Goal: Information Seeking & Learning: Learn about a topic

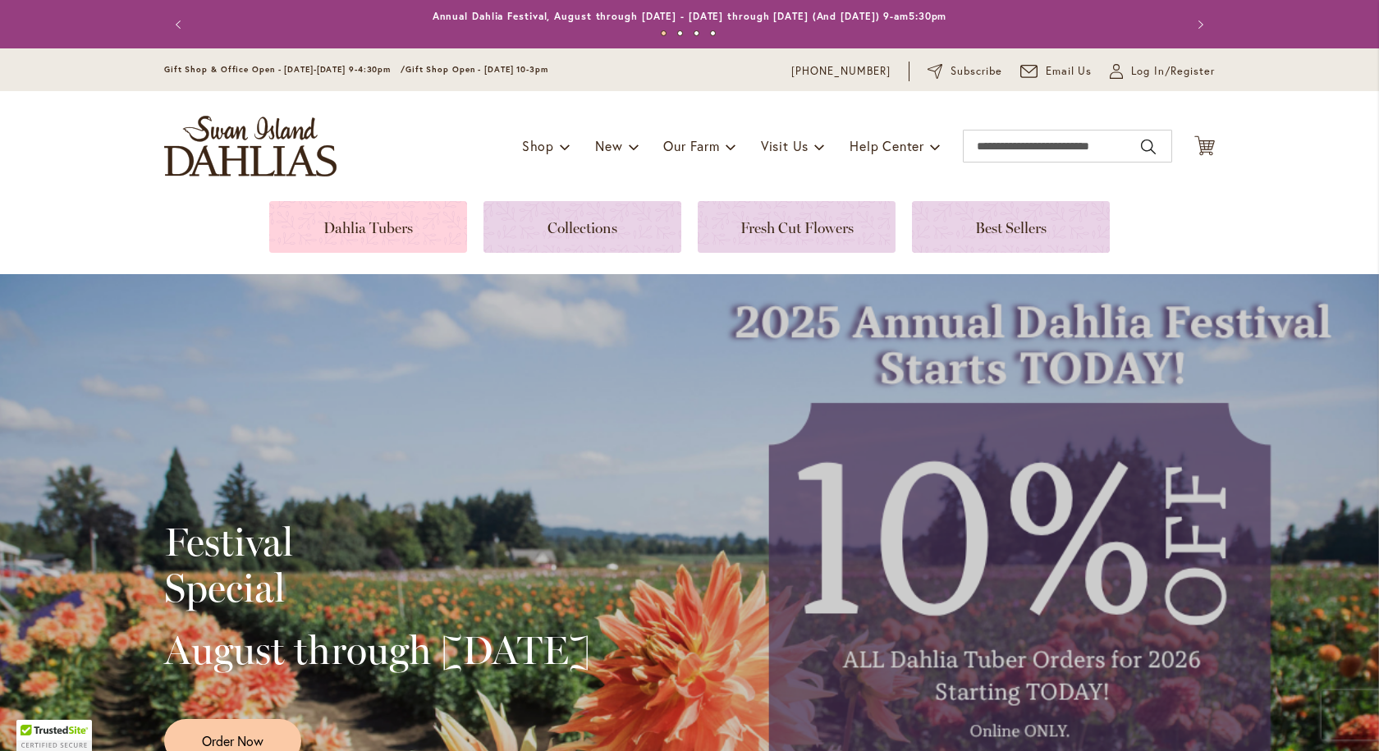
click at [362, 212] on link at bounding box center [368, 227] width 198 height 52
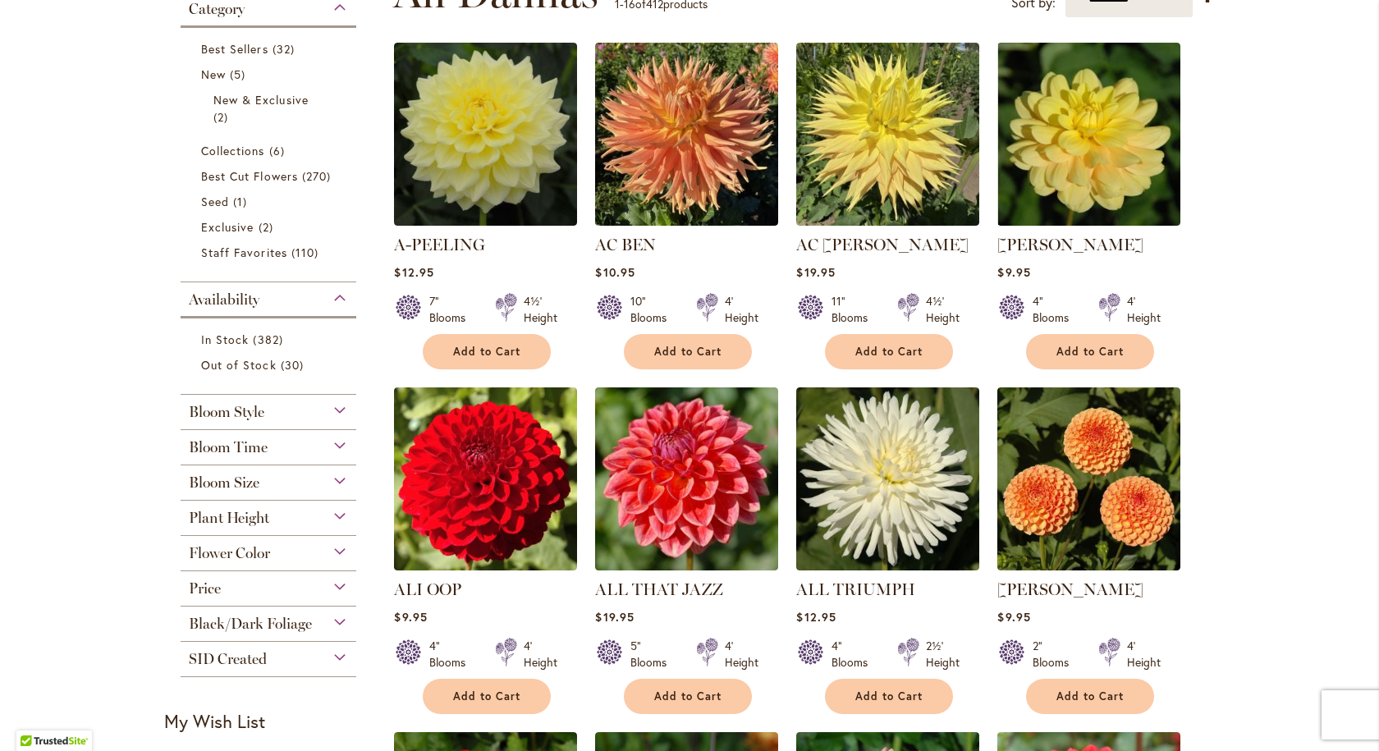
scroll to position [410, 0]
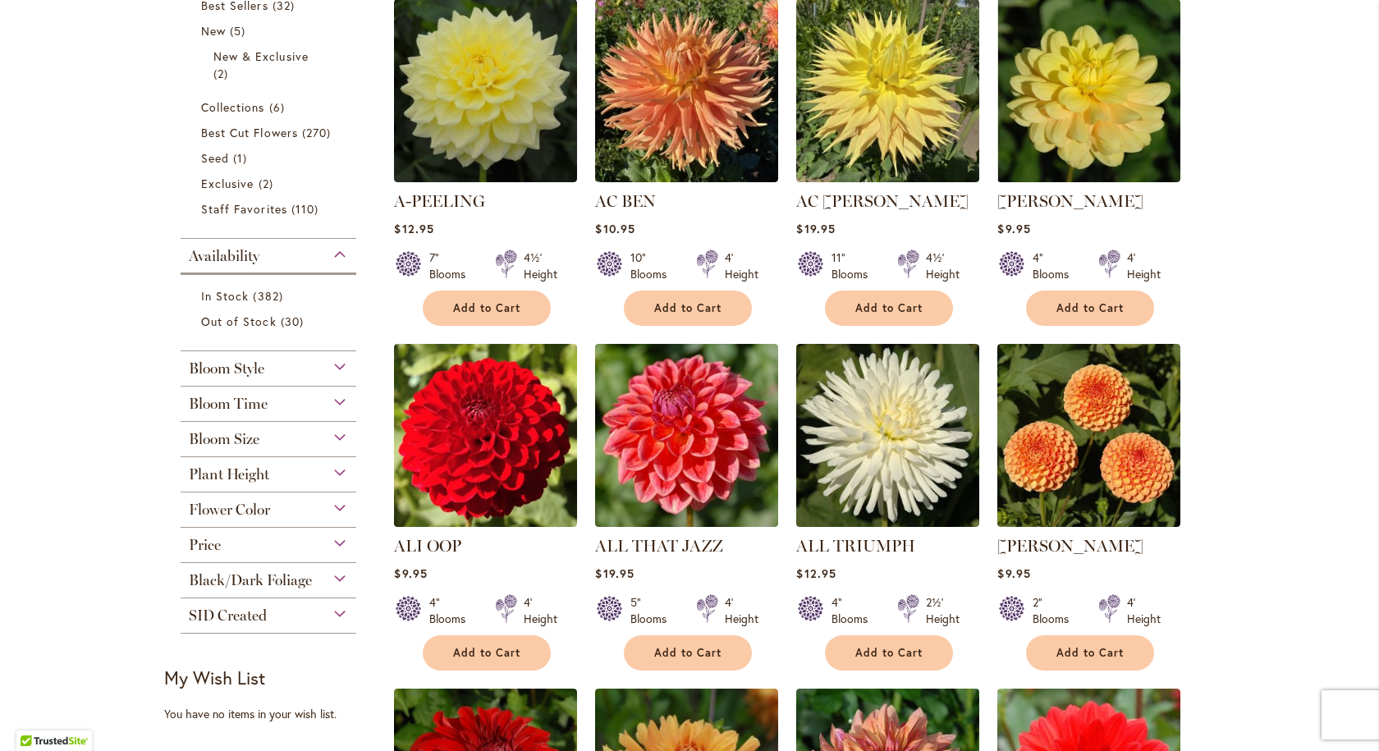
click at [323, 432] on div "Bloom Size" at bounding box center [269, 435] width 176 height 26
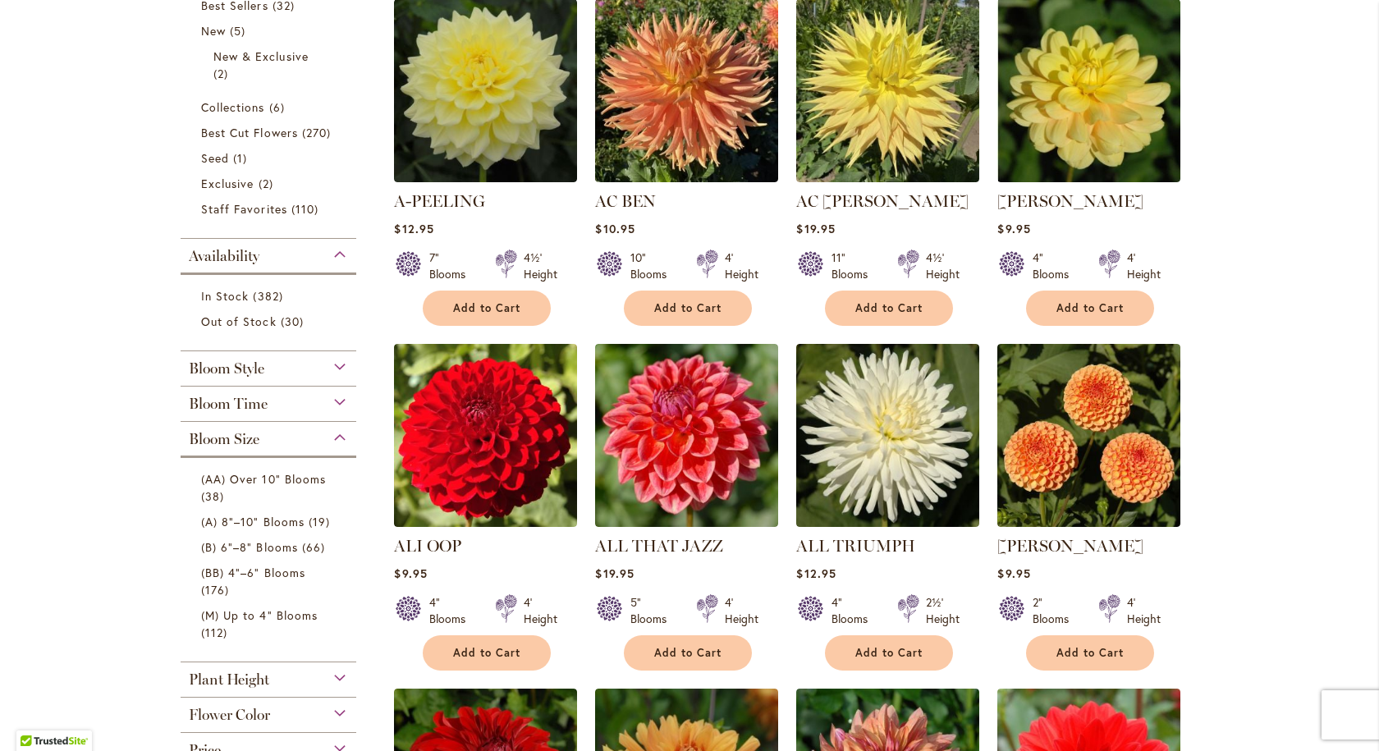
click at [339, 435] on div "Bloom Size" at bounding box center [269, 435] width 176 height 26
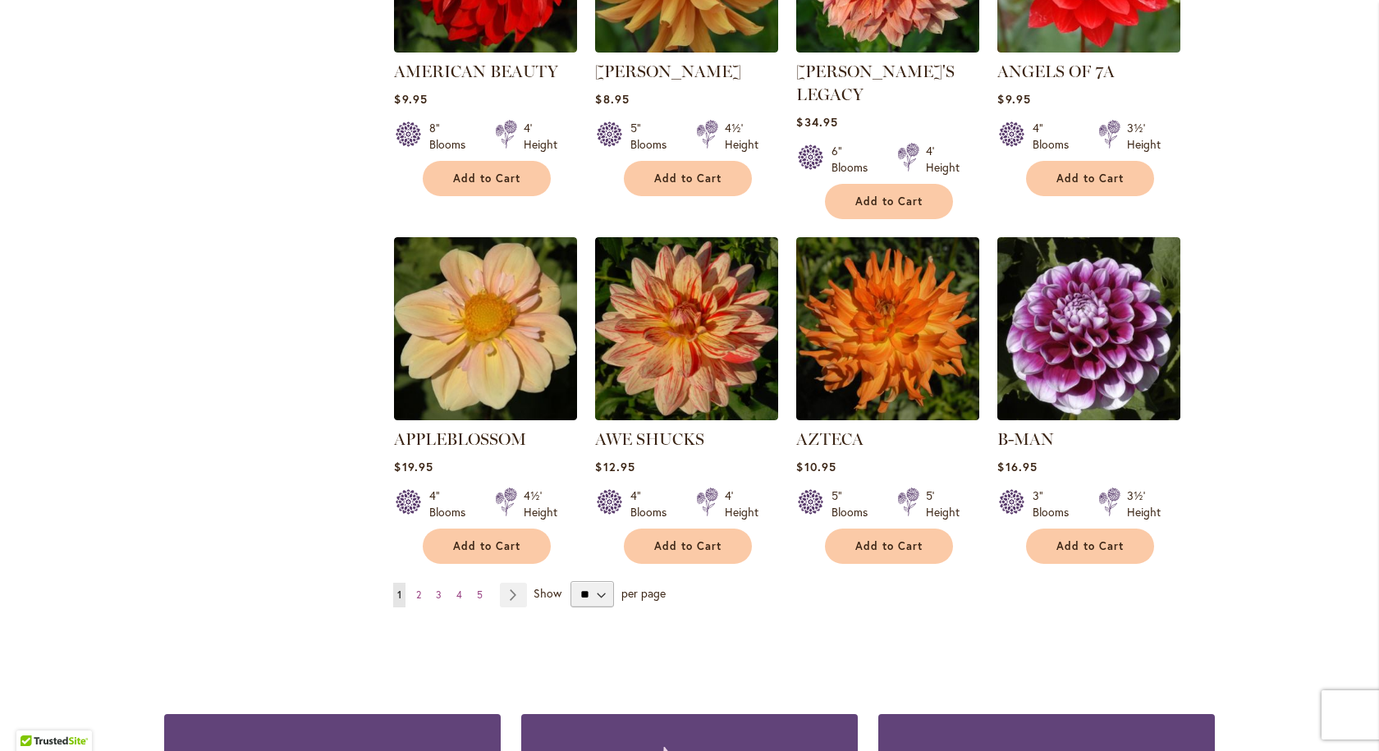
scroll to position [1231, 0]
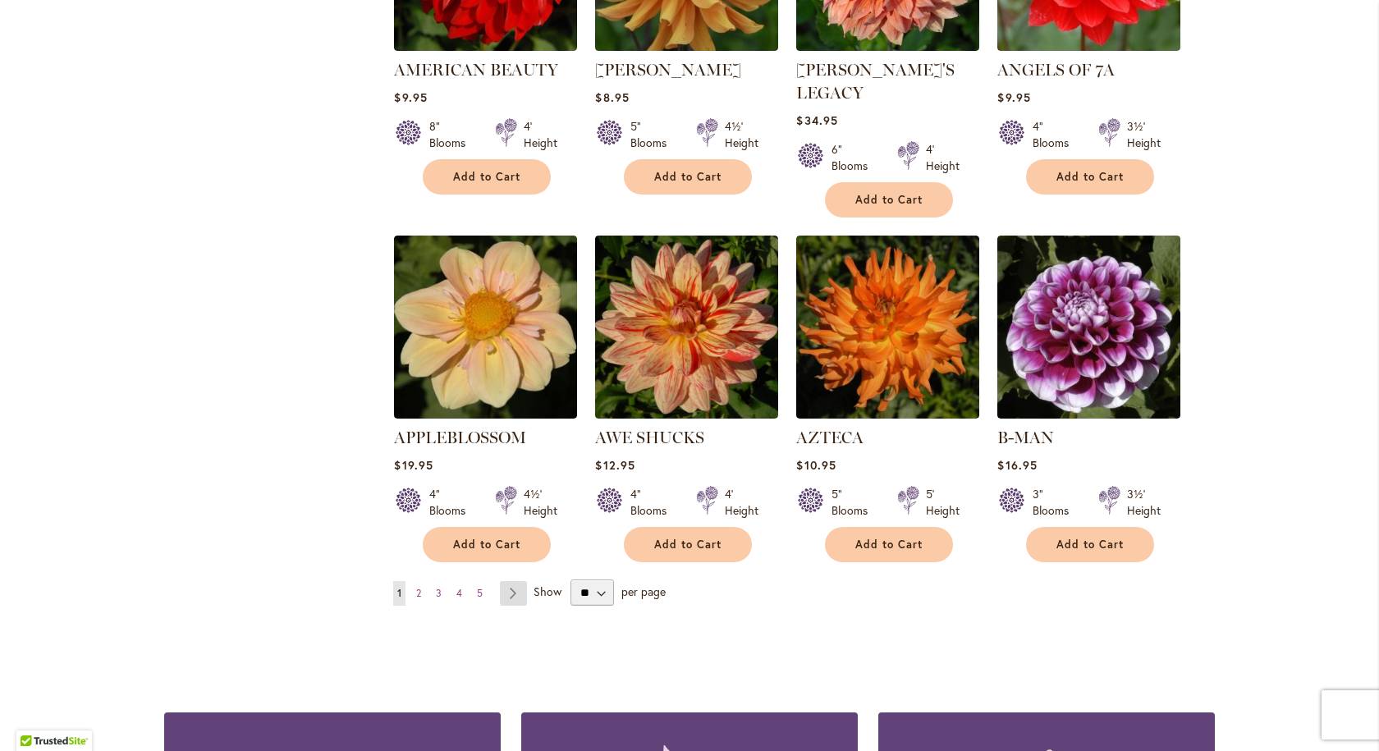
click at [506, 581] on link "Page Next" at bounding box center [513, 593] width 27 height 25
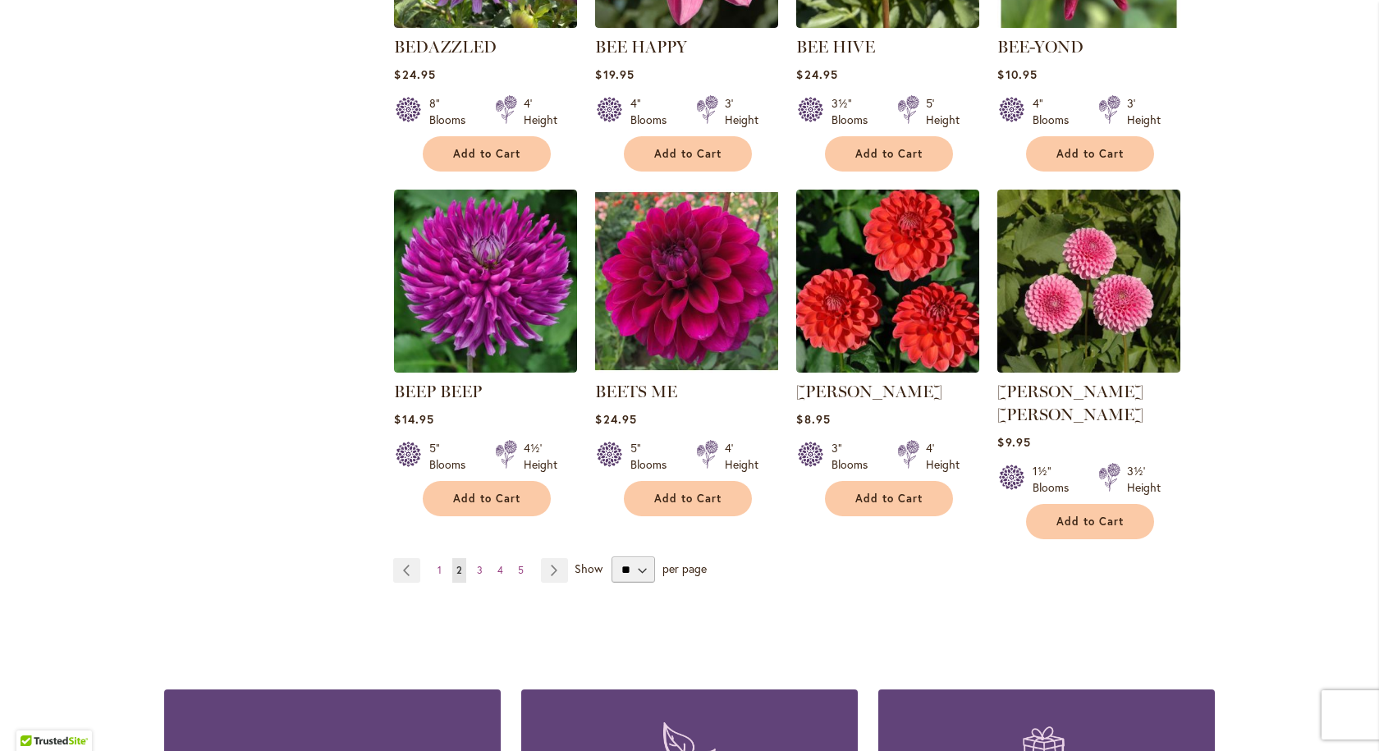
scroll to position [1313, 0]
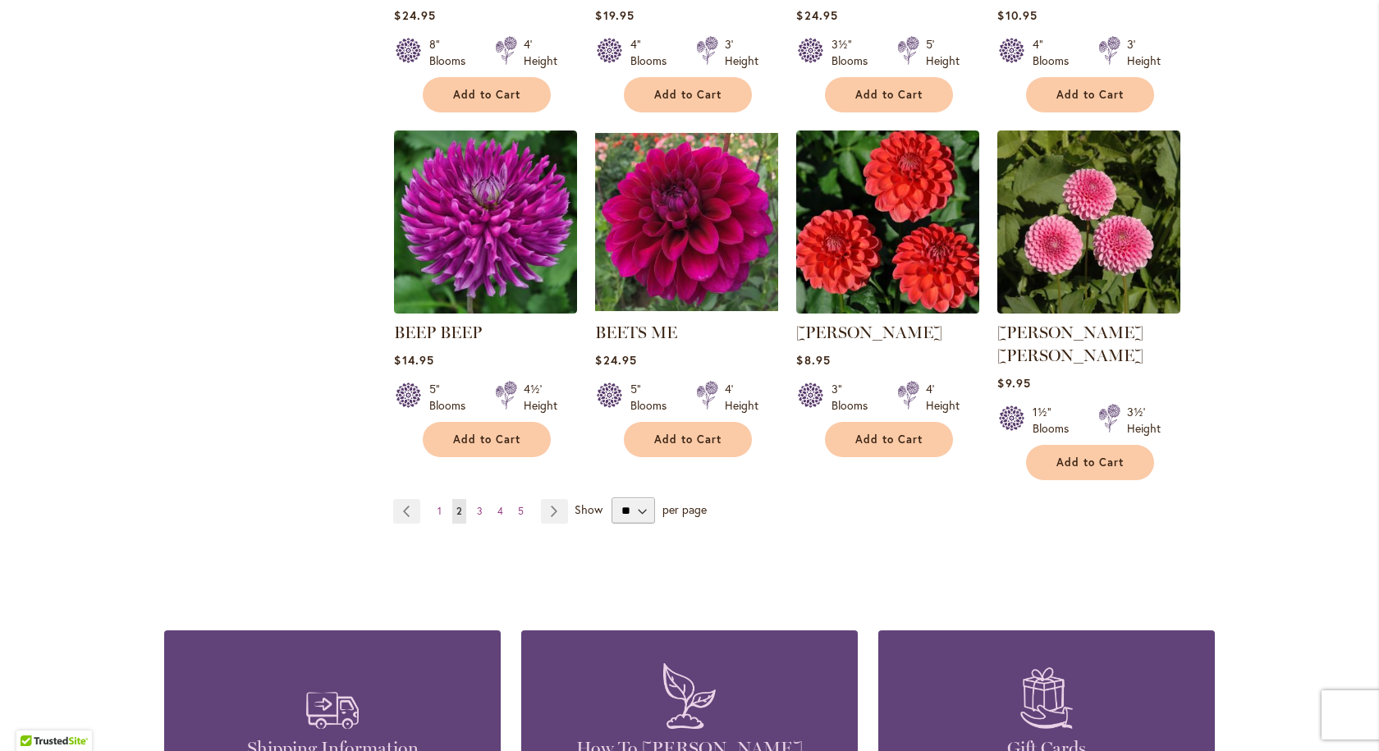
drag, startPoint x: 542, startPoint y: 485, endPoint x: 522, endPoint y: 491, distance: 20.5
click at [542, 499] on link "Page Next" at bounding box center [554, 511] width 27 height 25
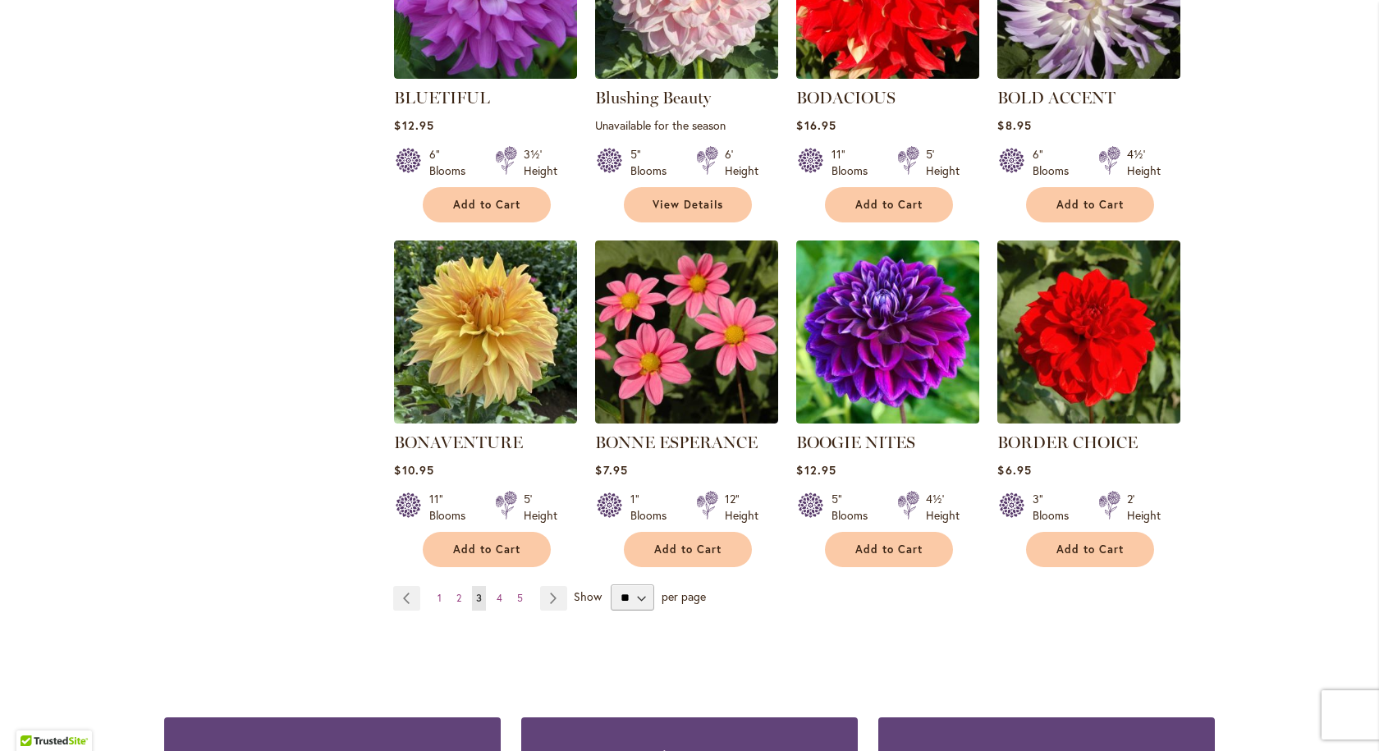
scroll to position [1231, 0]
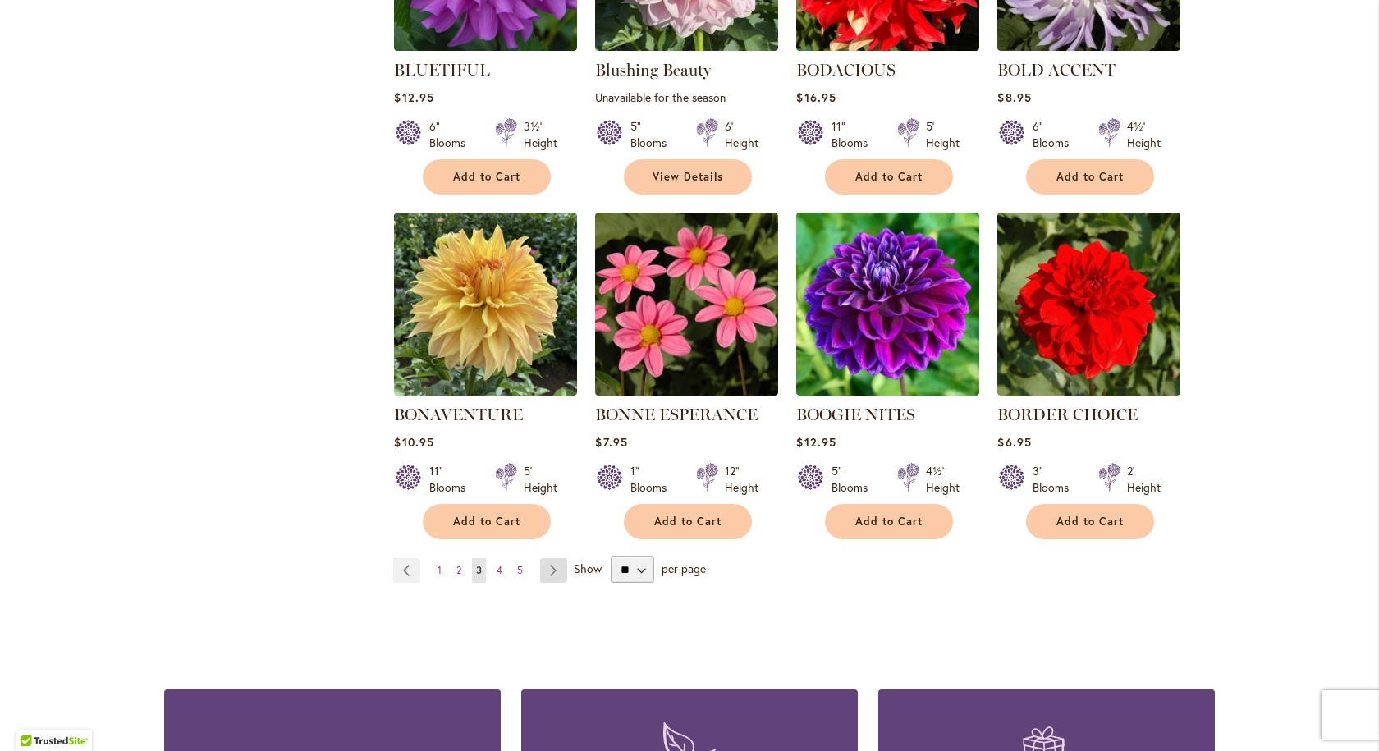
click at [543, 565] on link "Page Next" at bounding box center [553, 570] width 27 height 25
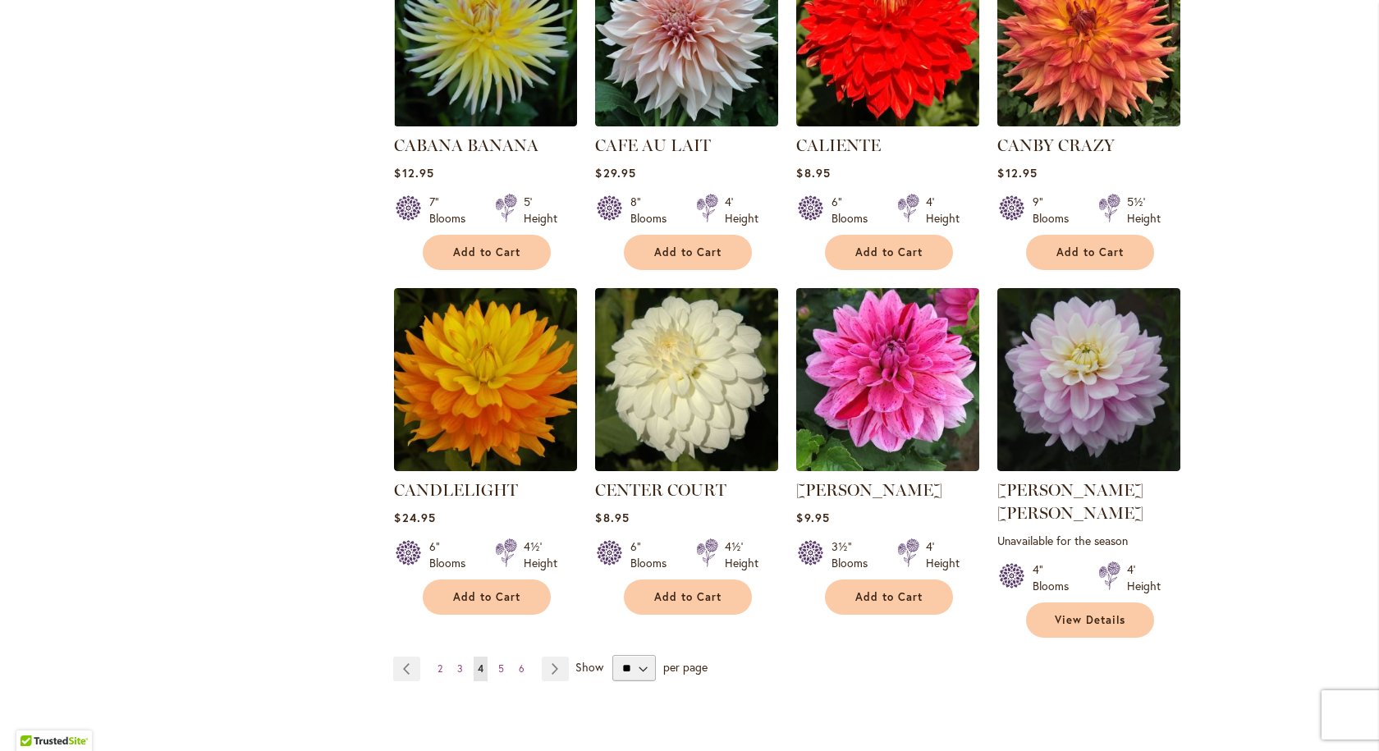
scroll to position [1231, 0]
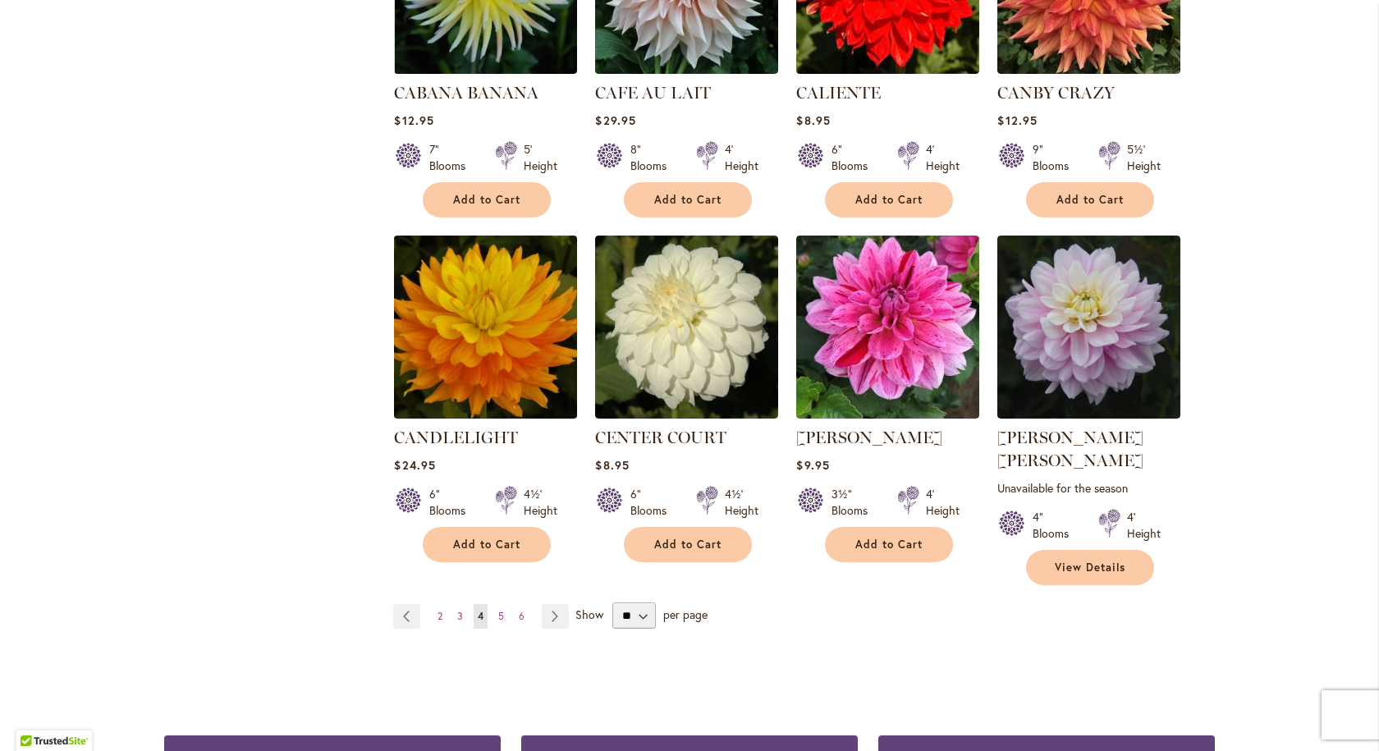
click at [462, 323] on img at bounding box center [486, 327] width 192 height 192
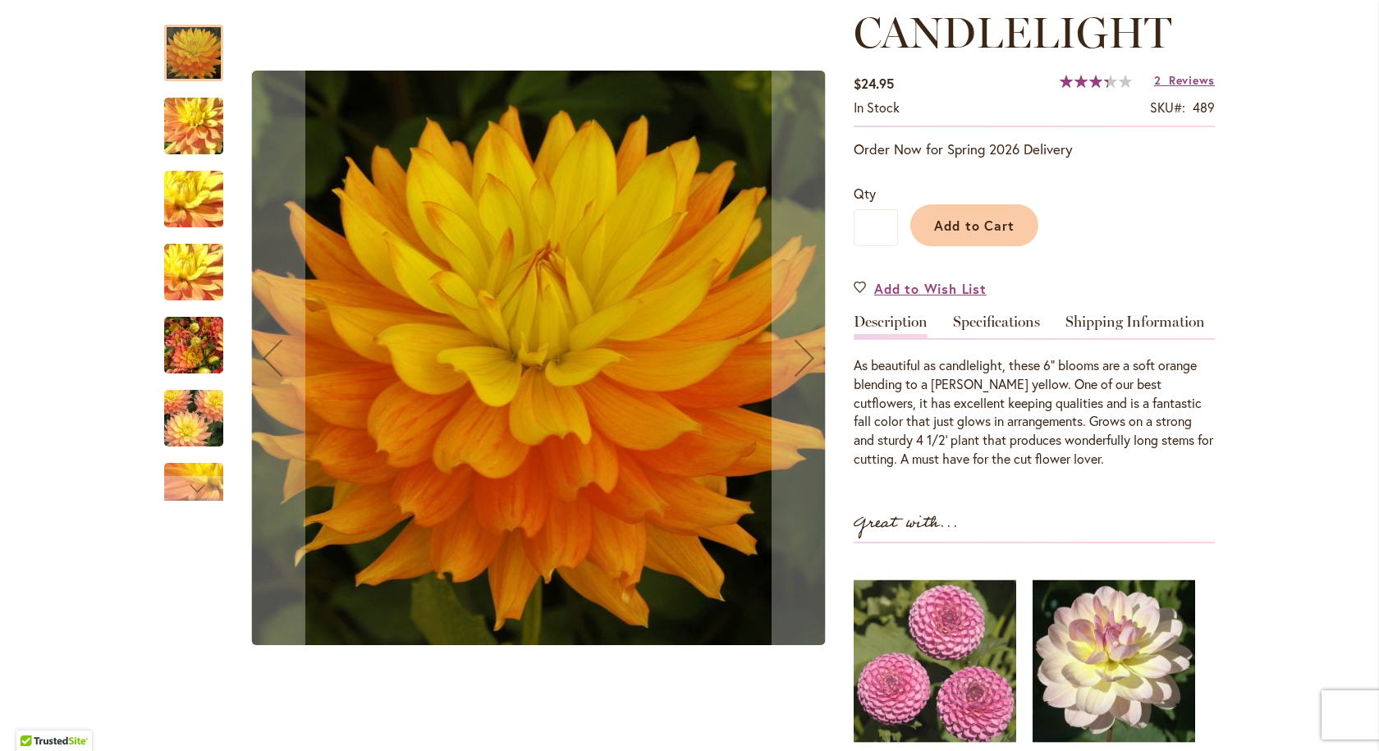
scroll to position [246, 0]
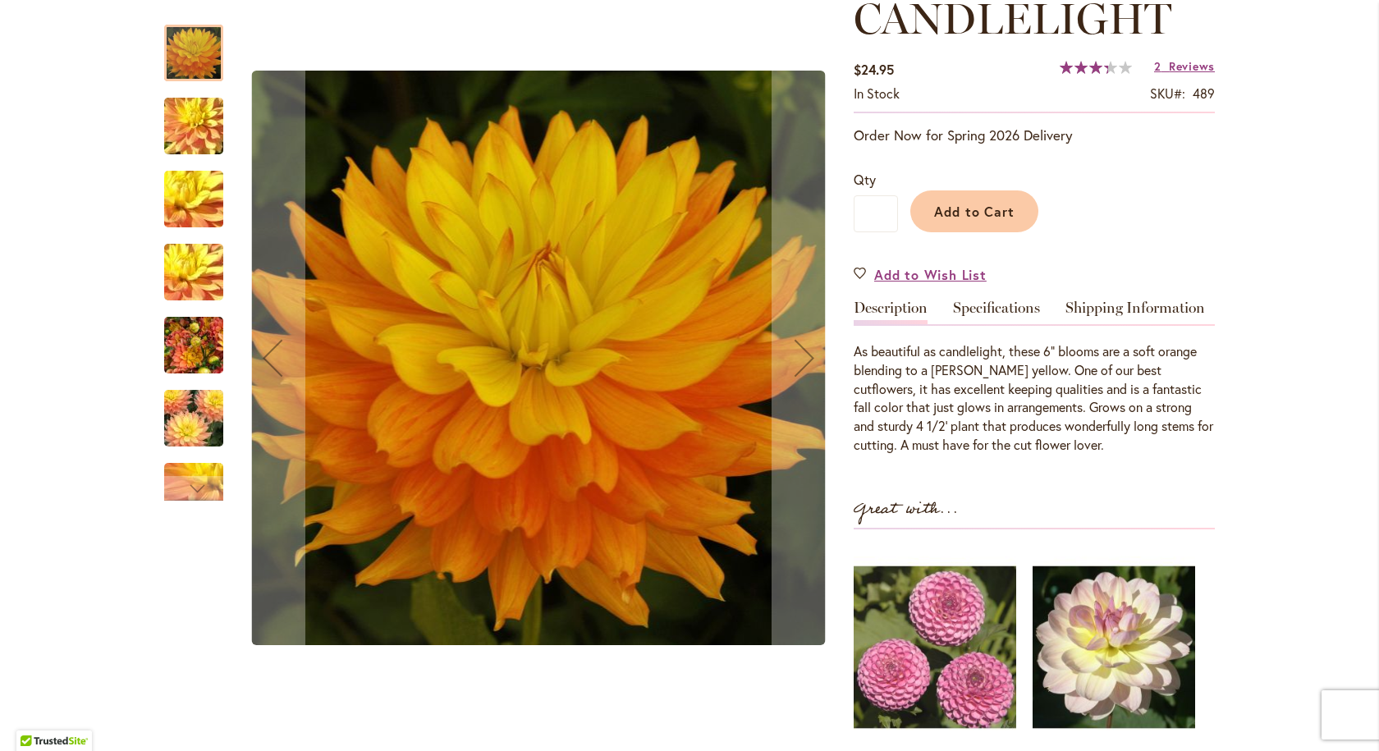
click at [178, 107] on img "CANDLELIGHT" at bounding box center [194, 126] width 118 height 89
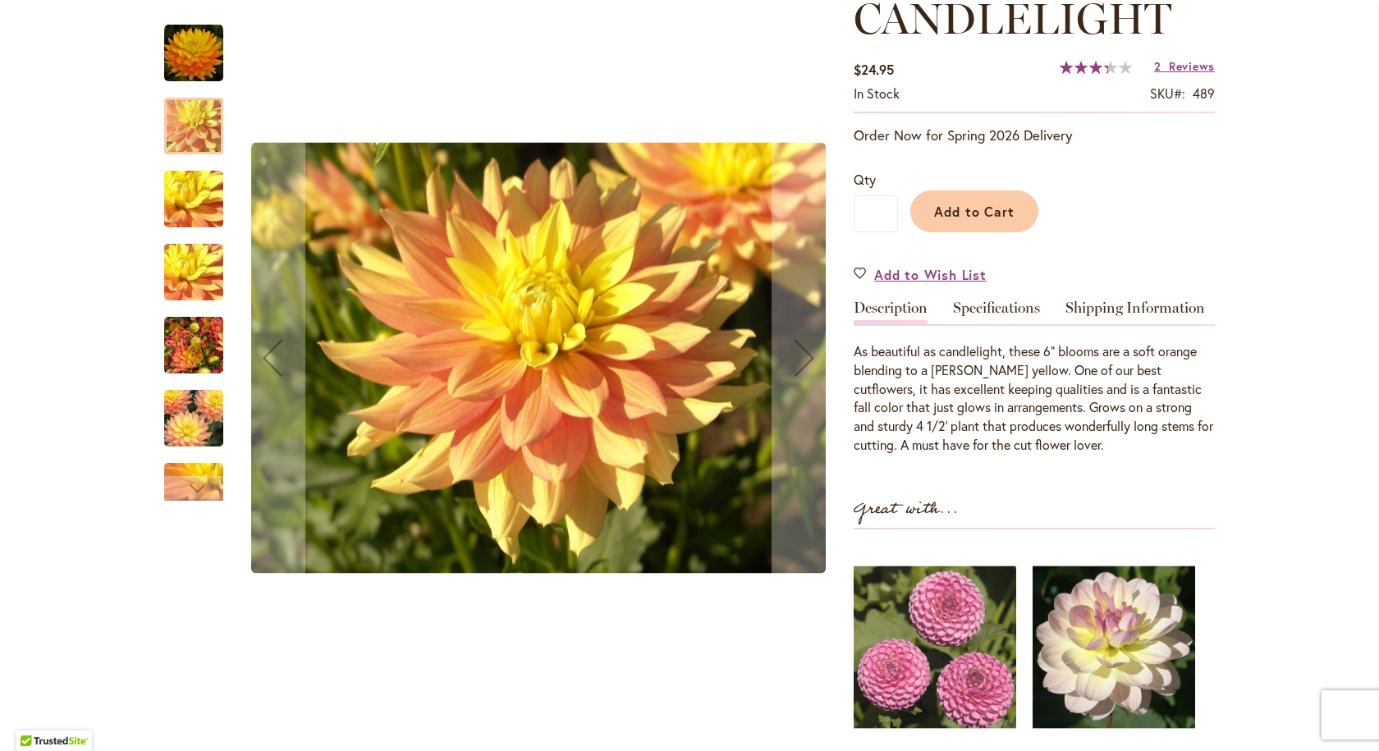
click at [186, 195] on img "CANDLELIGHT" at bounding box center [194, 199] width 118 height 89
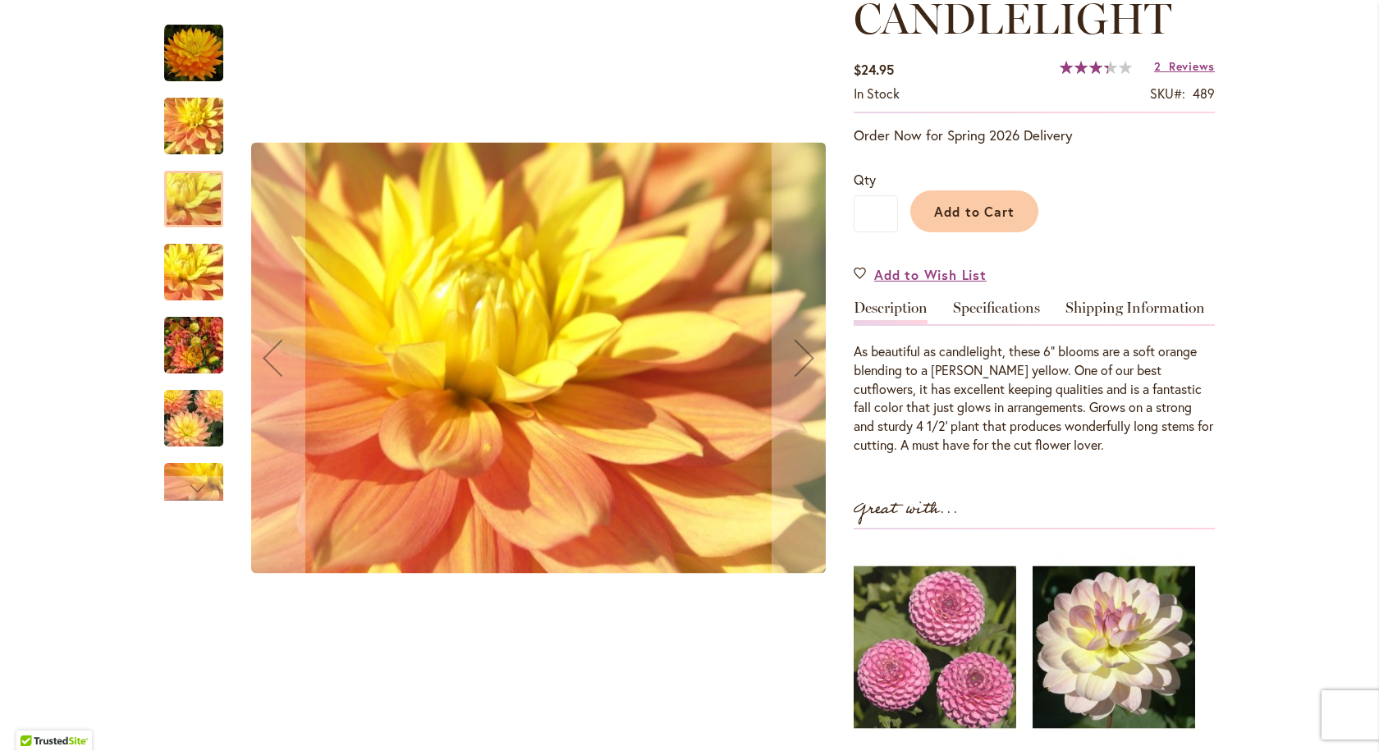
click at [189, 267] on img "CANDLELIGHT" at bounding box center [194, 272] width 118 height 89
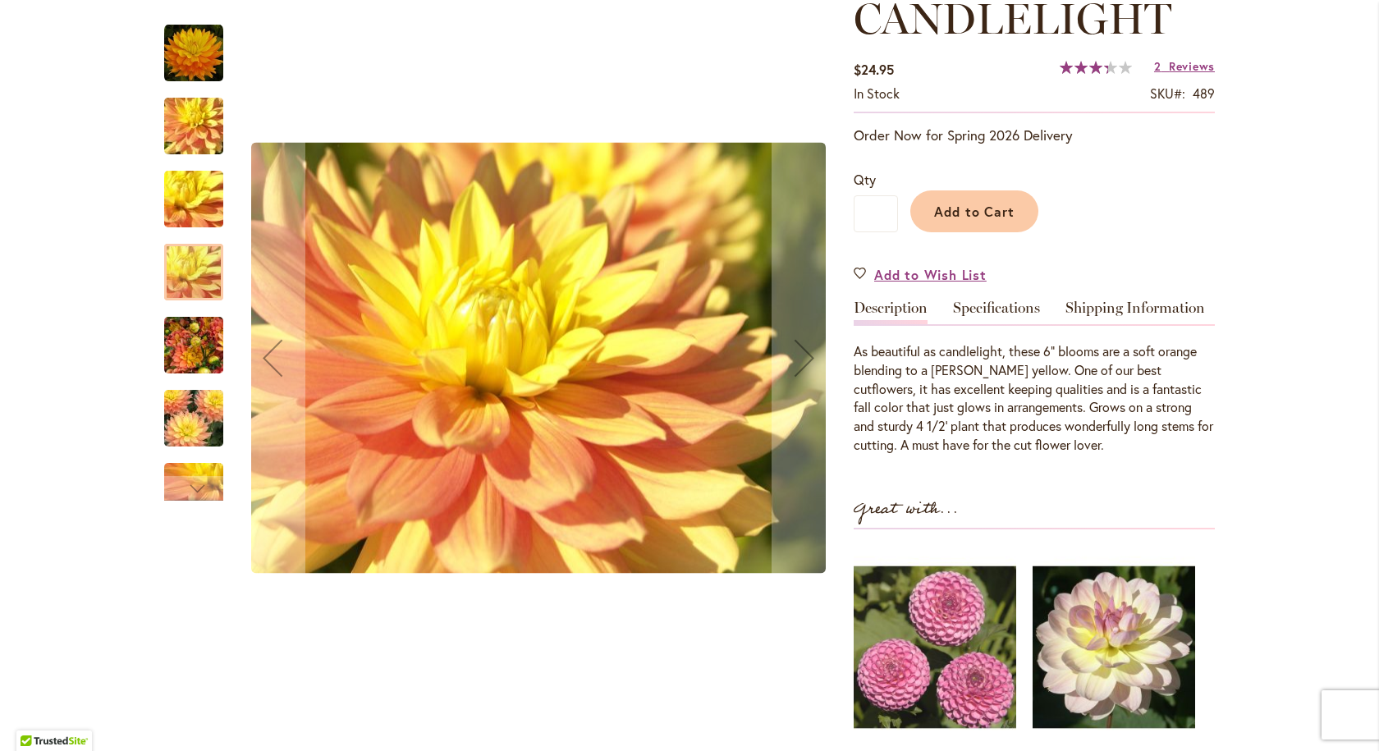
click at [181, 353] on img "CANDLELIGHT" at bounding box center [193, 345] width 59 height 79
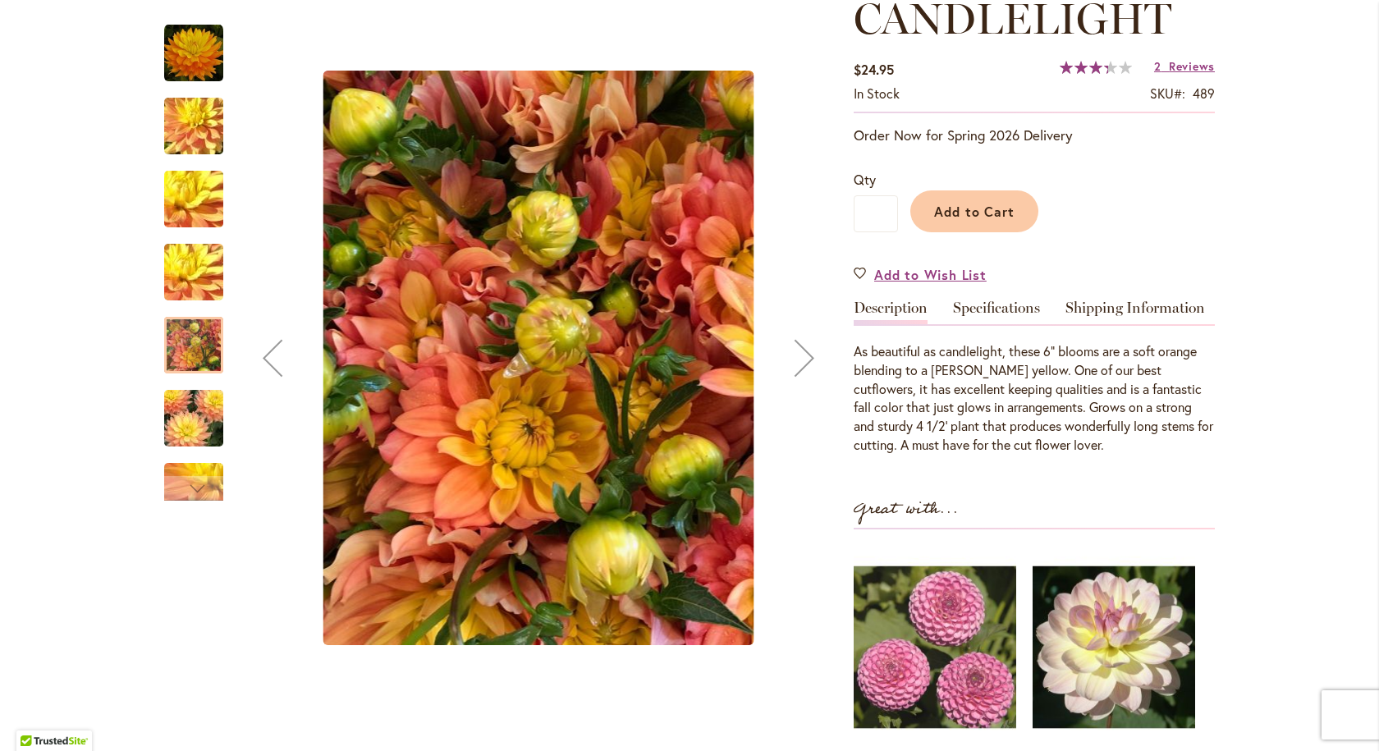
click at [182, 419] on img "CANDLELIGHT" at bounding box center [194, 418] width 118 height 79
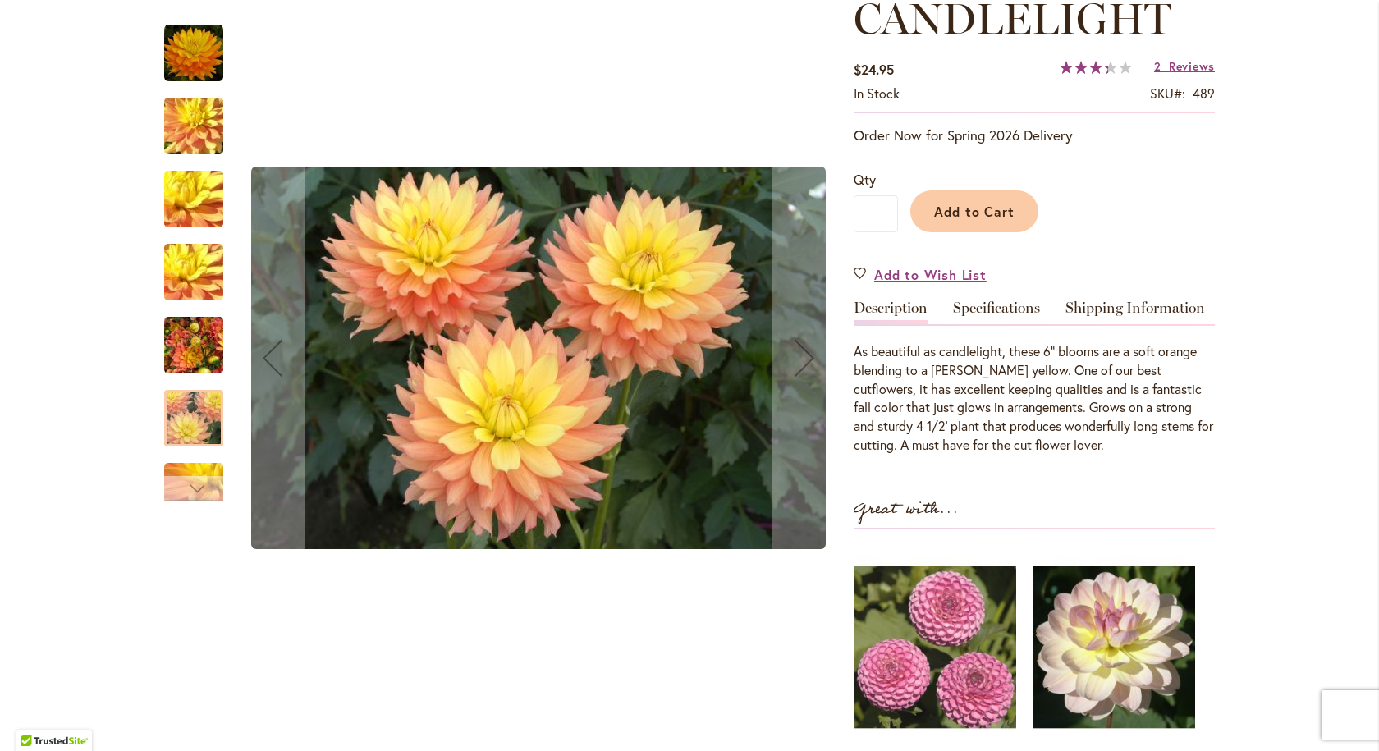
click at [182, 478] on div "Next" at bounding box center [193, 488] width 25 height 25
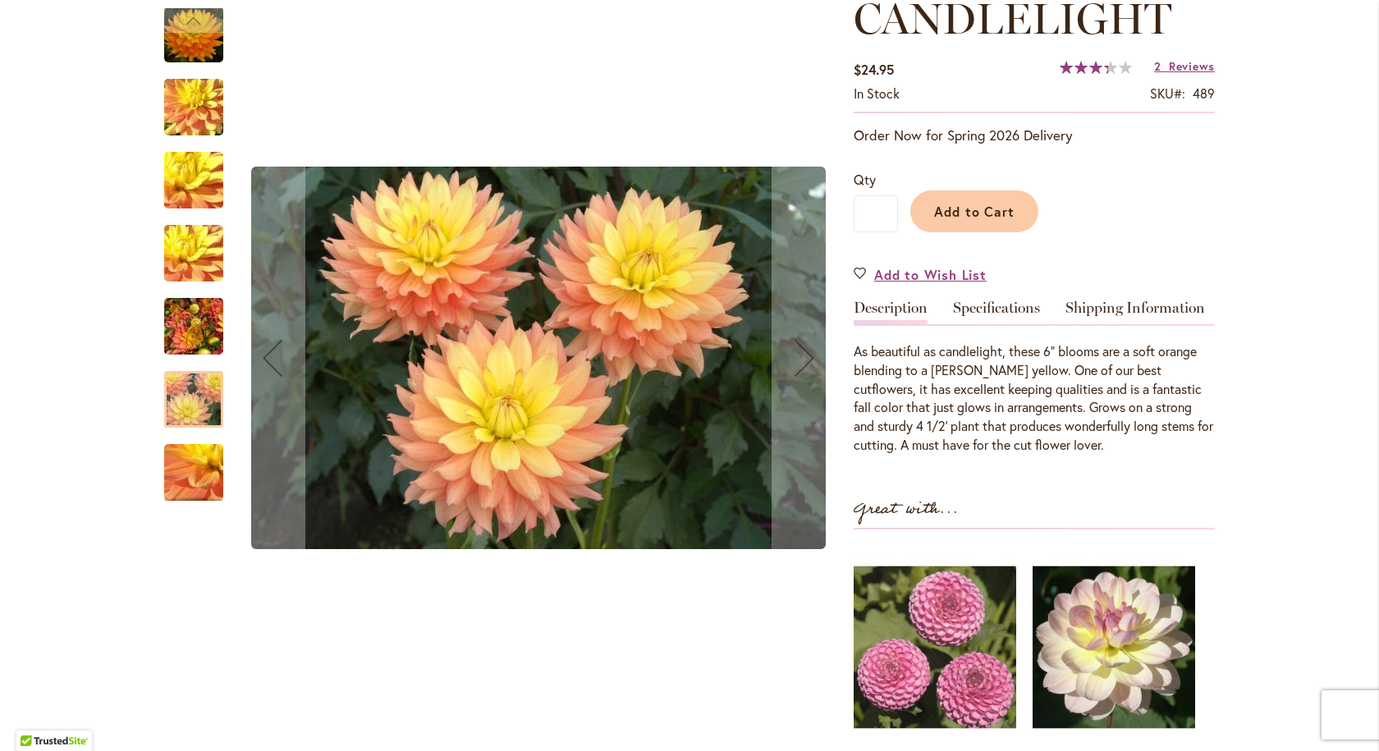
click at [180, 472] on img "CANDLELIGHT" at bounding box center [194, 472] width 118 height 89
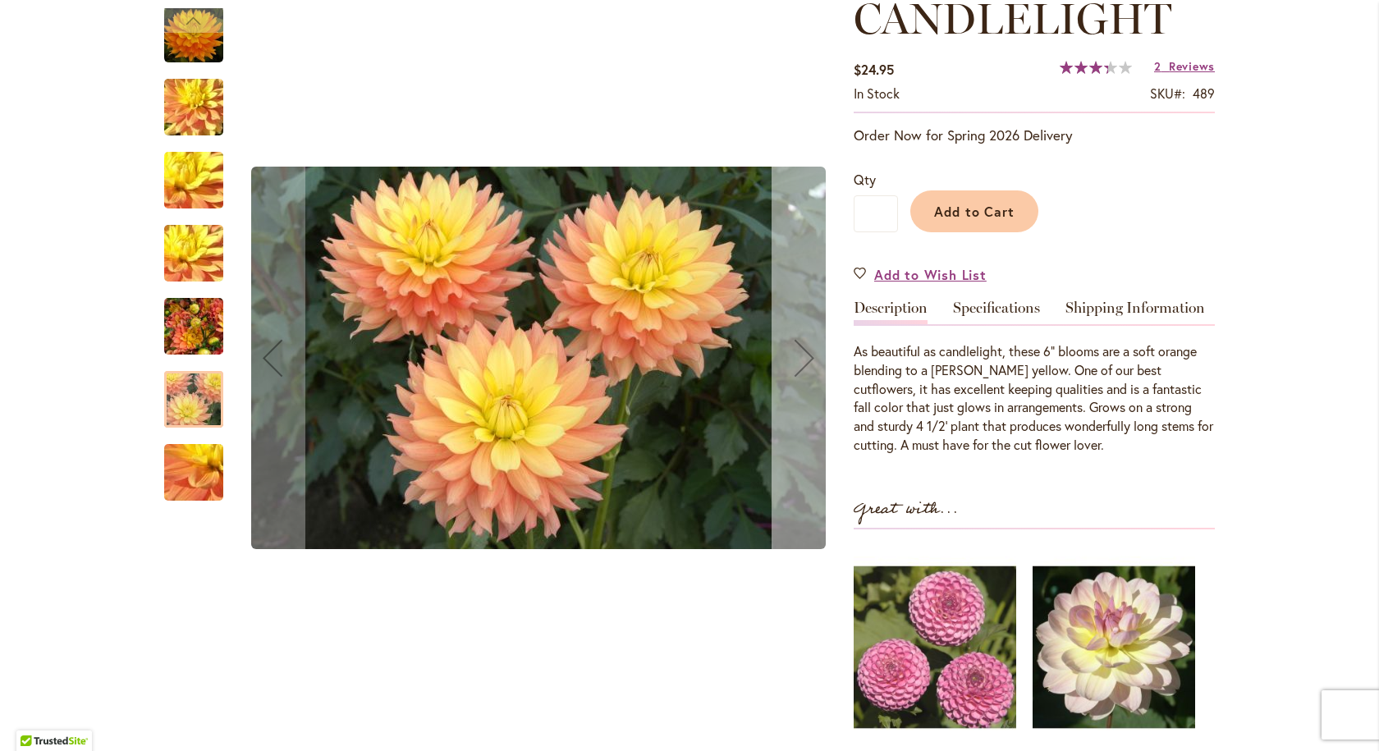
click at [801, 345] on div "Next" at bounding box center [805, 358] width 66 height 66
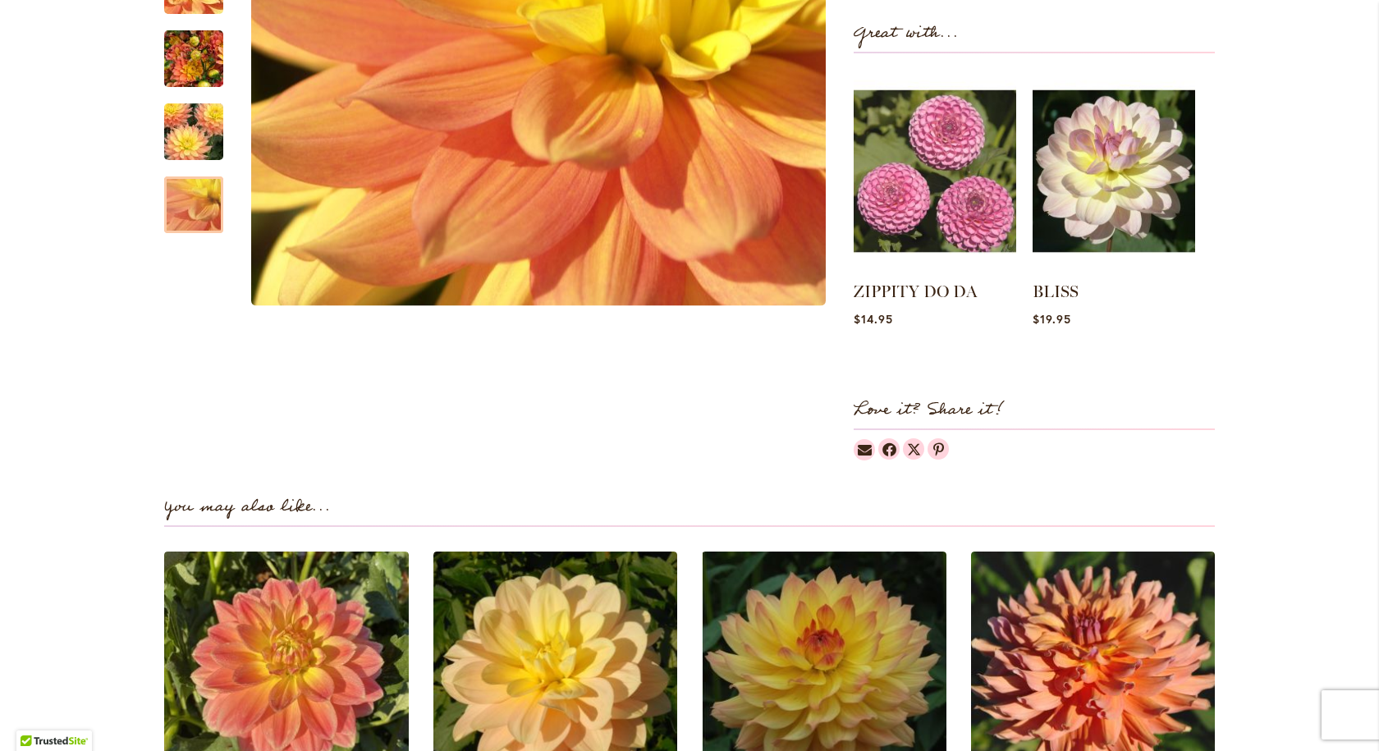
scroll to position [328, 0]
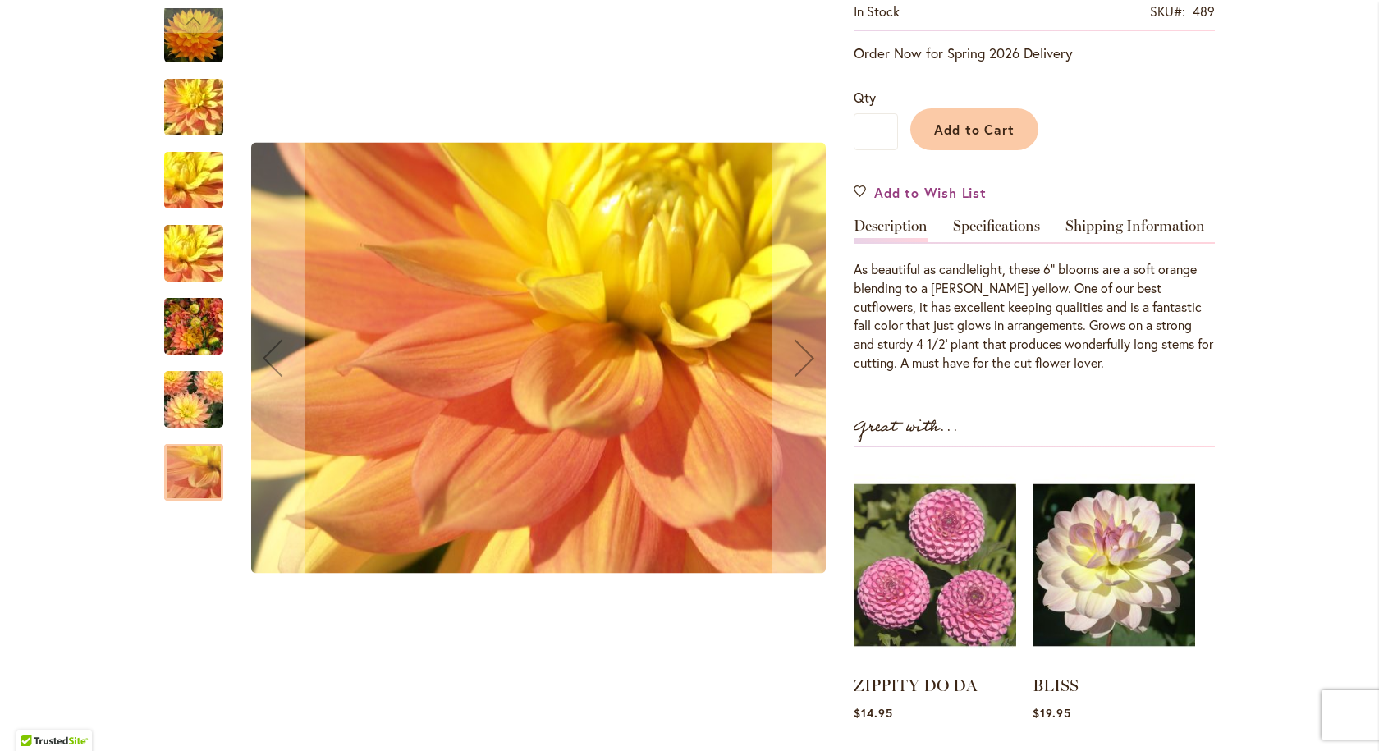
click at [171, 91] on img "CANDLELIGHT" at bounding box center [194, 107] width 118 height 89
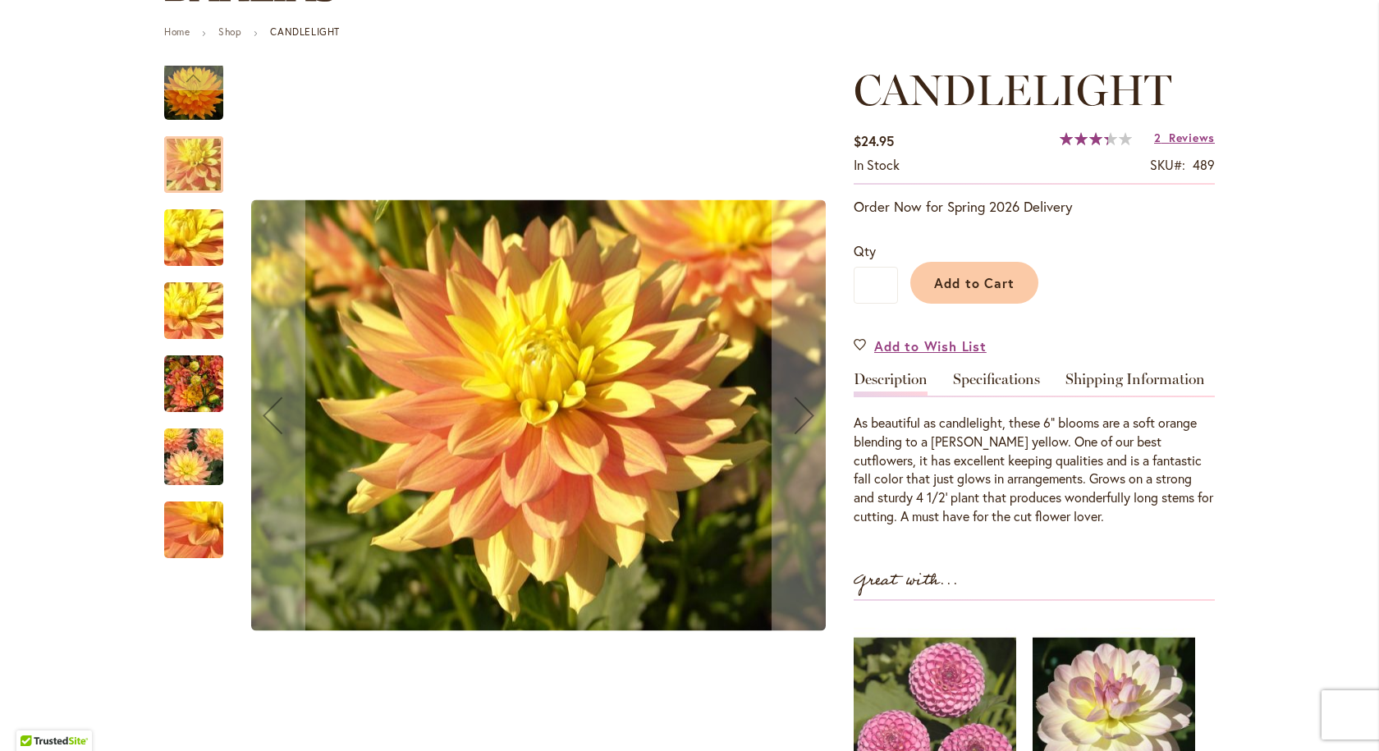
scroll to position [164, 0]
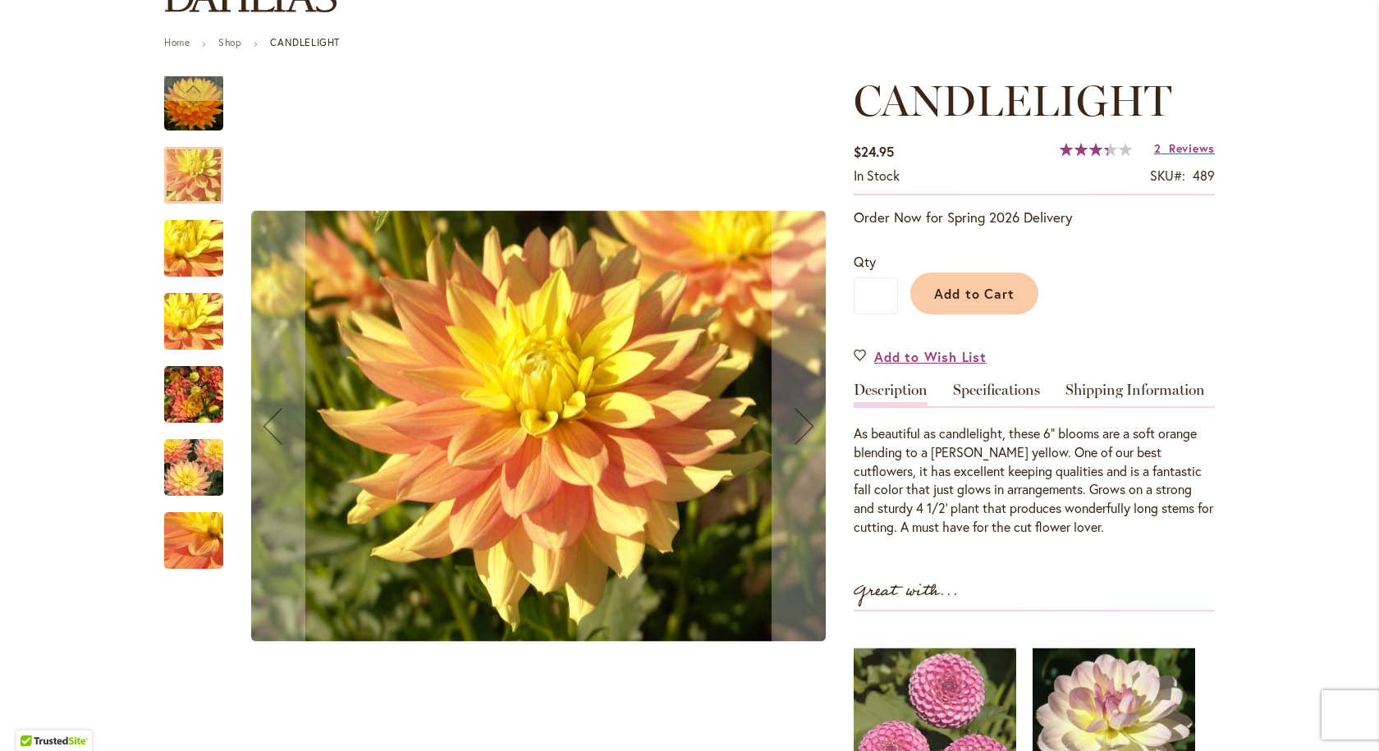
click at [170, 94] on div "Previous" at bounding box center [193, 88] width 59 height 25
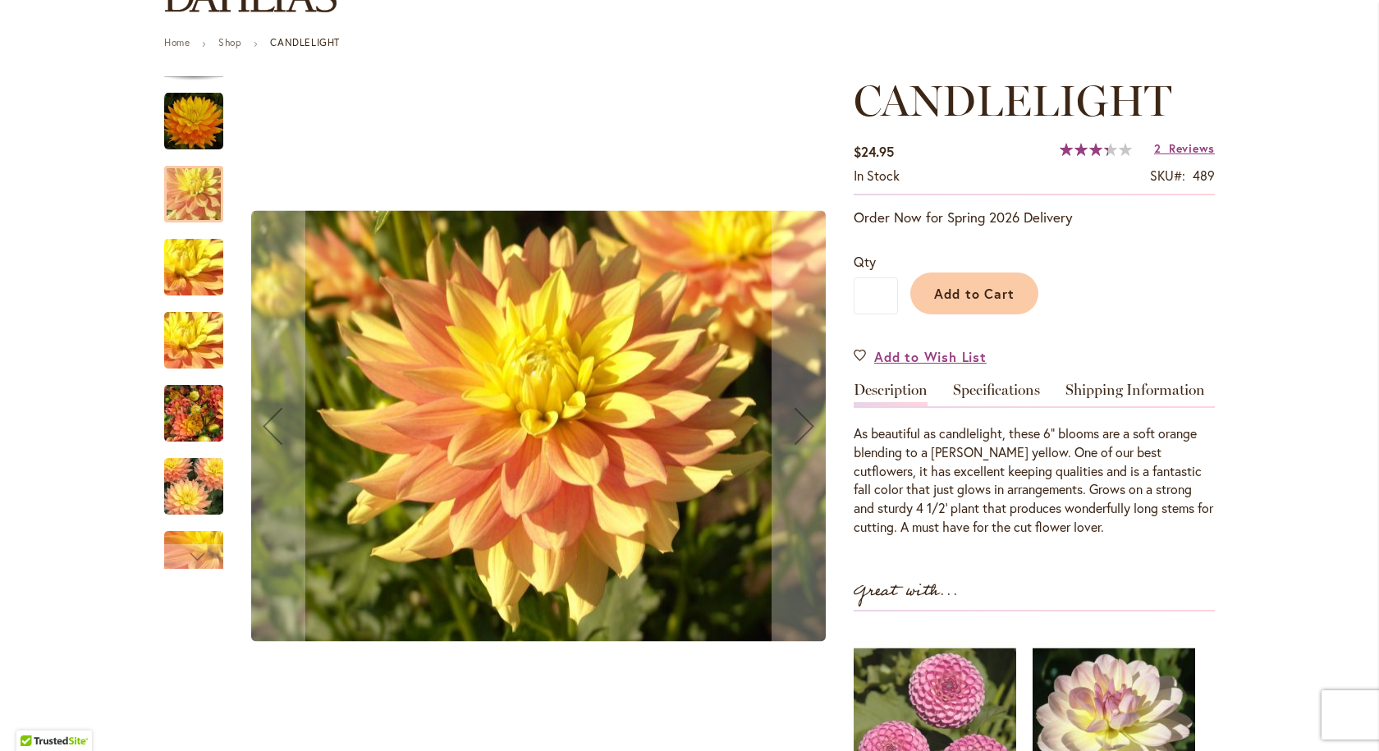
click at [188, 113] on img "CANDLELIGHT" at bounding box center [193, 121] width 59 height 59
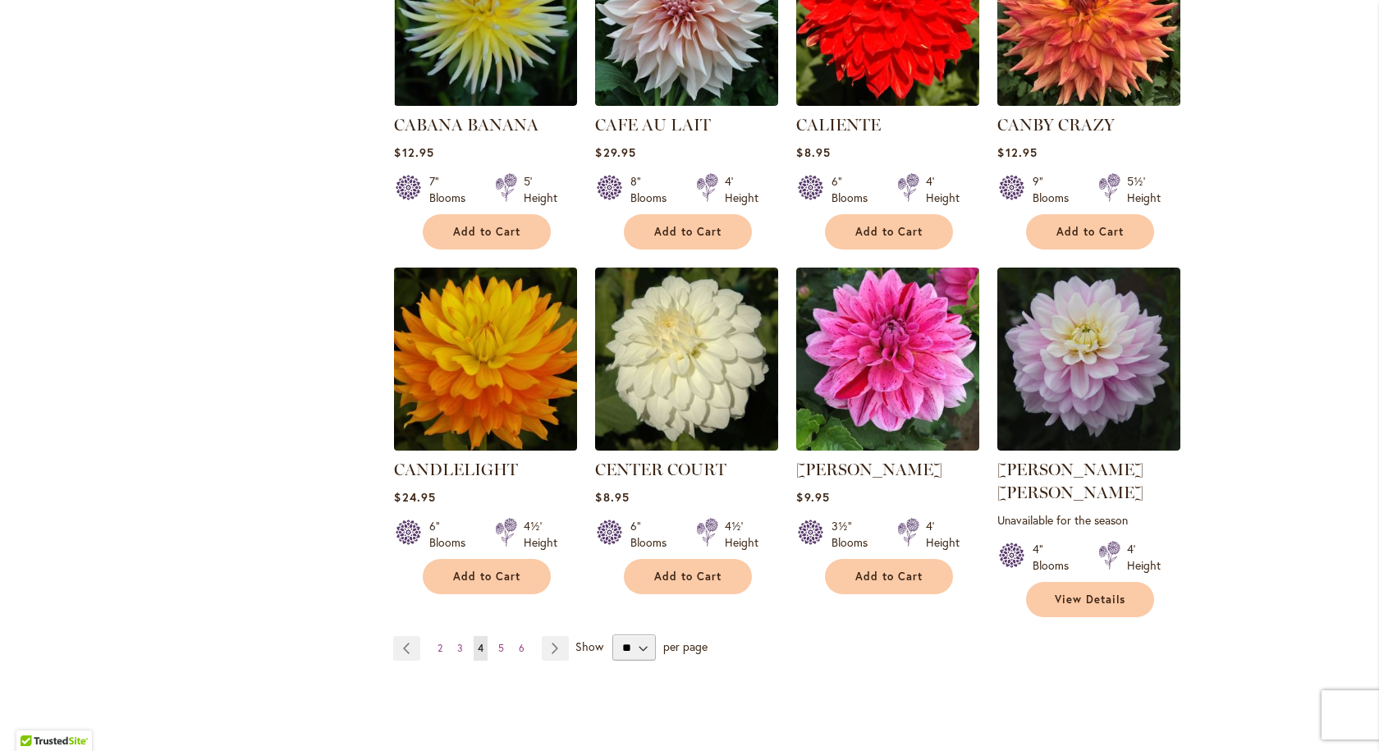
scroll to position [1231, 0]
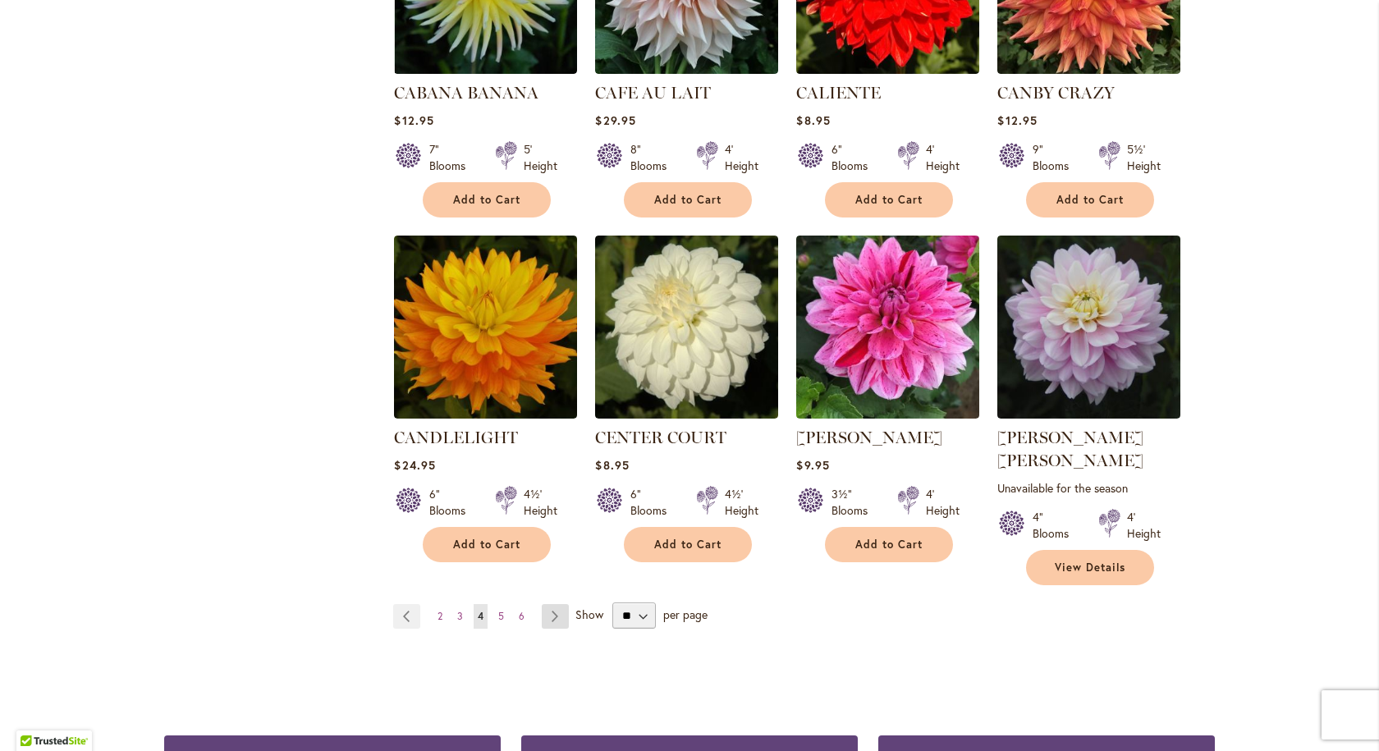
click at [546, 604] on link "Page Next" at bounding box center [555, 616] width 27 height 25
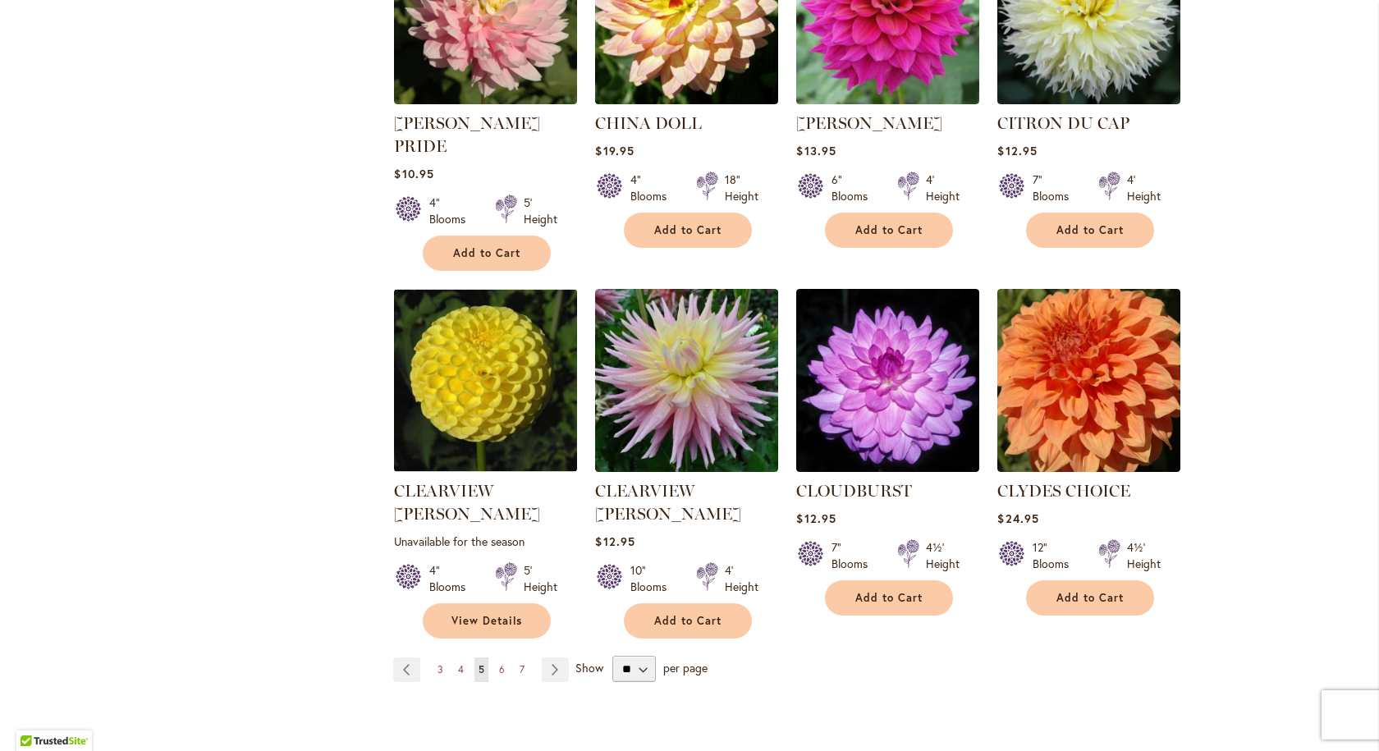
scroll to position [1231, 0]
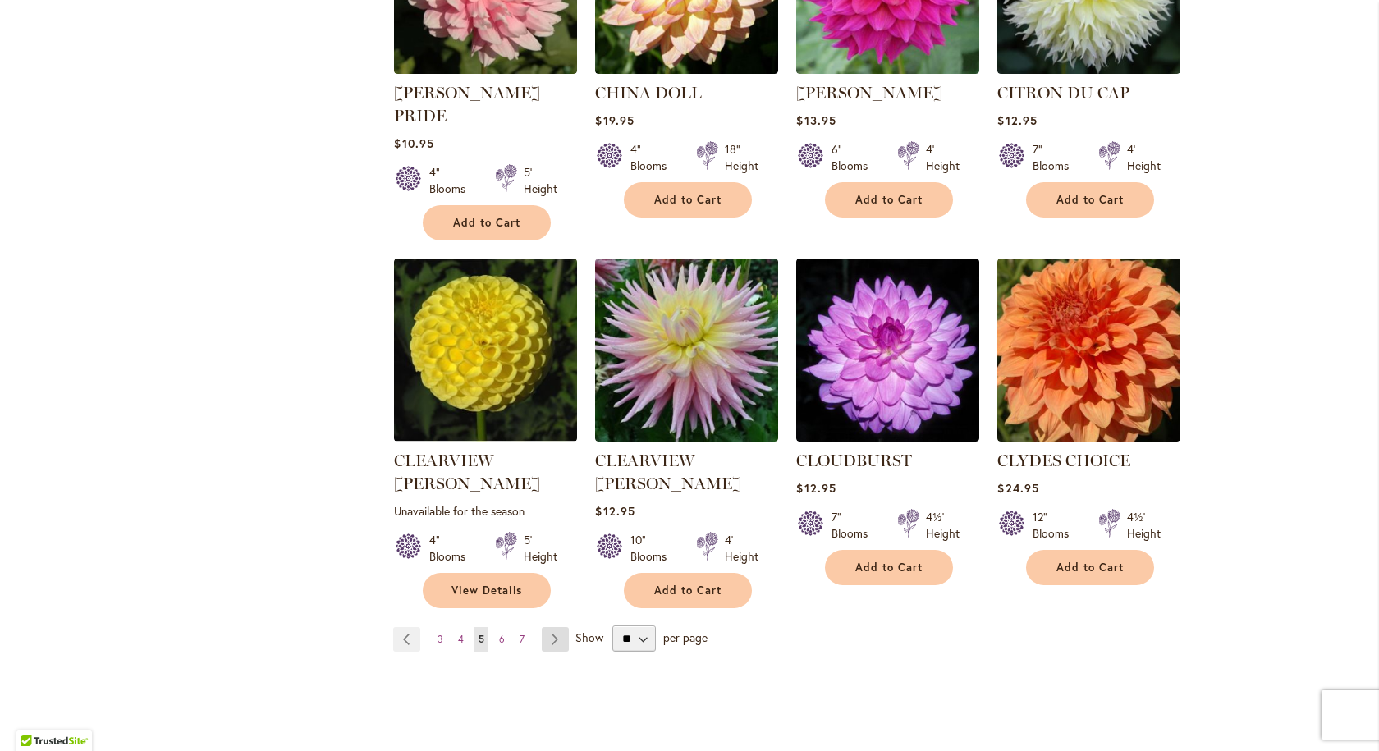
click at [547, 627] on link "Page Next" at bounding box center [555, 639] width 27 height 25
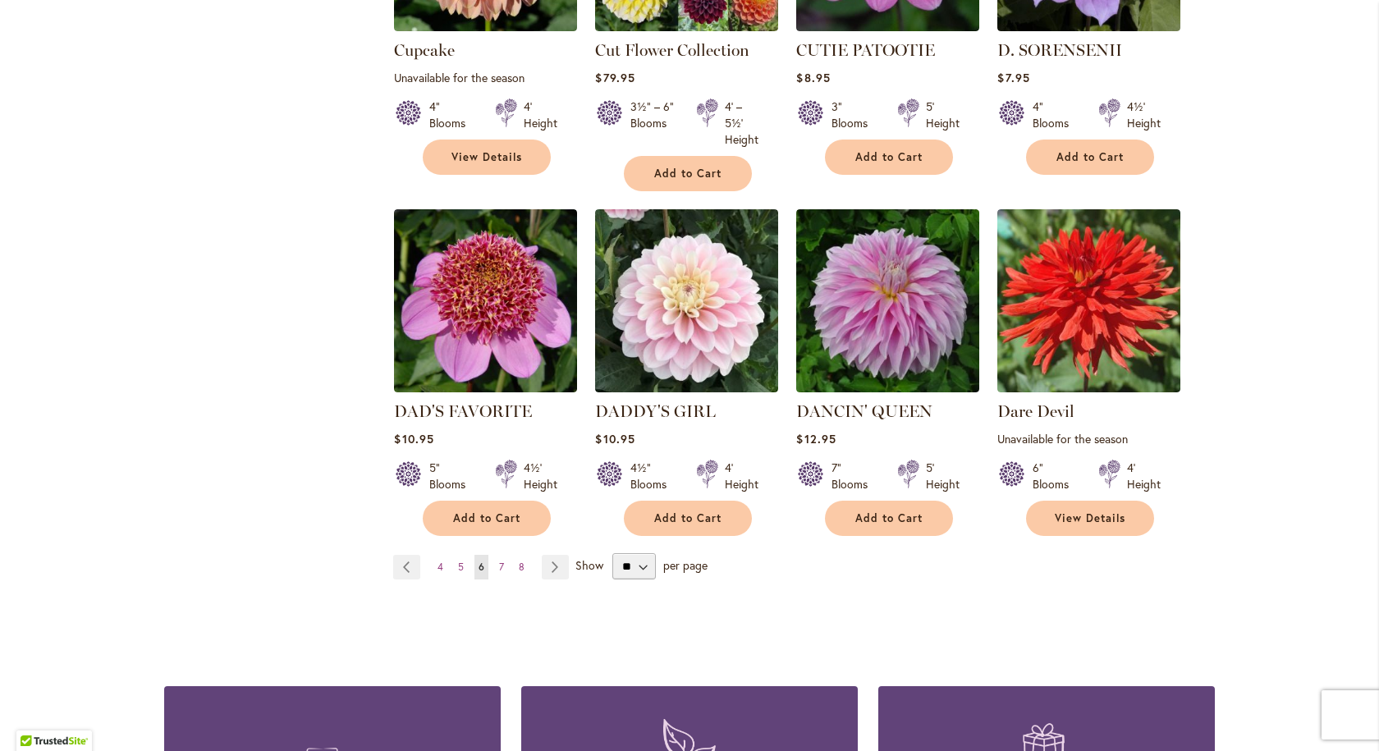
scroll to position [1313, 0]
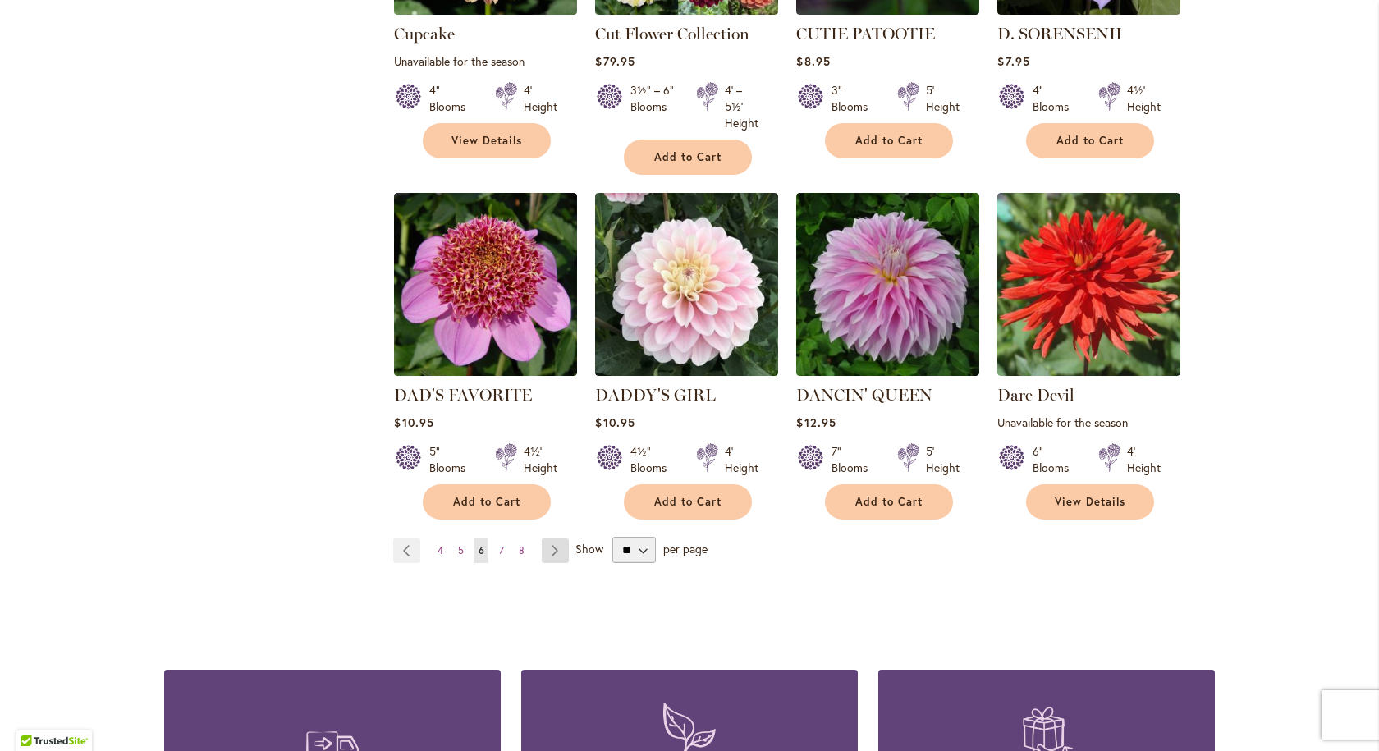
click at [547, 538] on link "Page Next" at bounding box center [555, 550] width 27 height 25
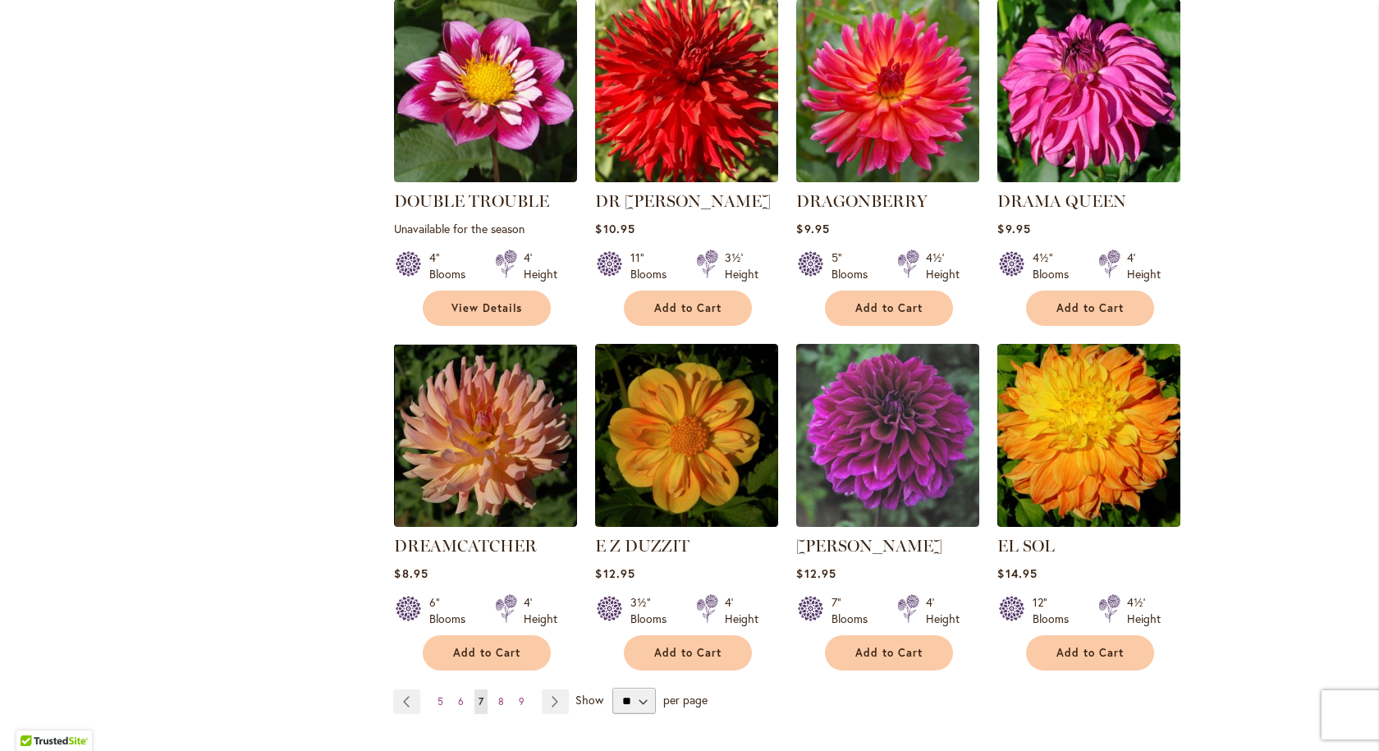
scroll to position [1149, 0]
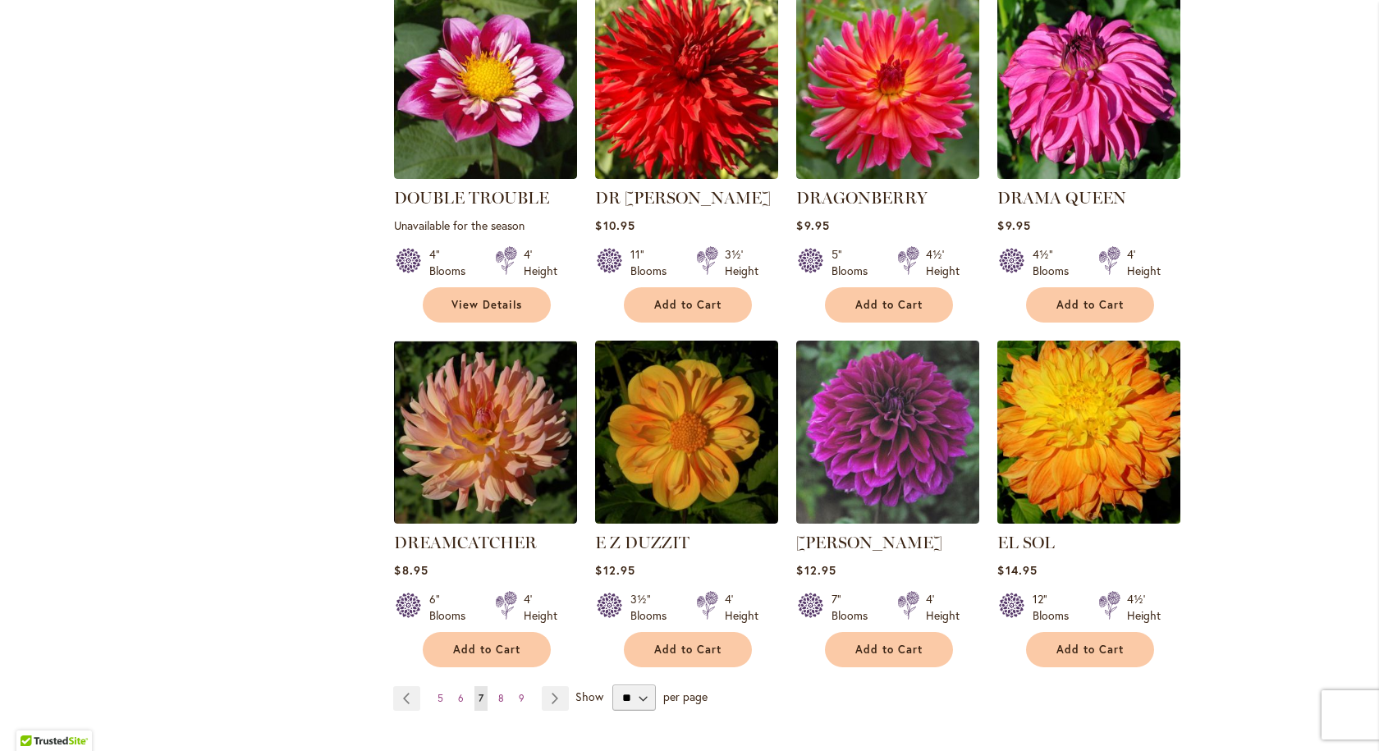
click at [1065, 409] on img at bounding box center [1089, 433] width 192 height 192
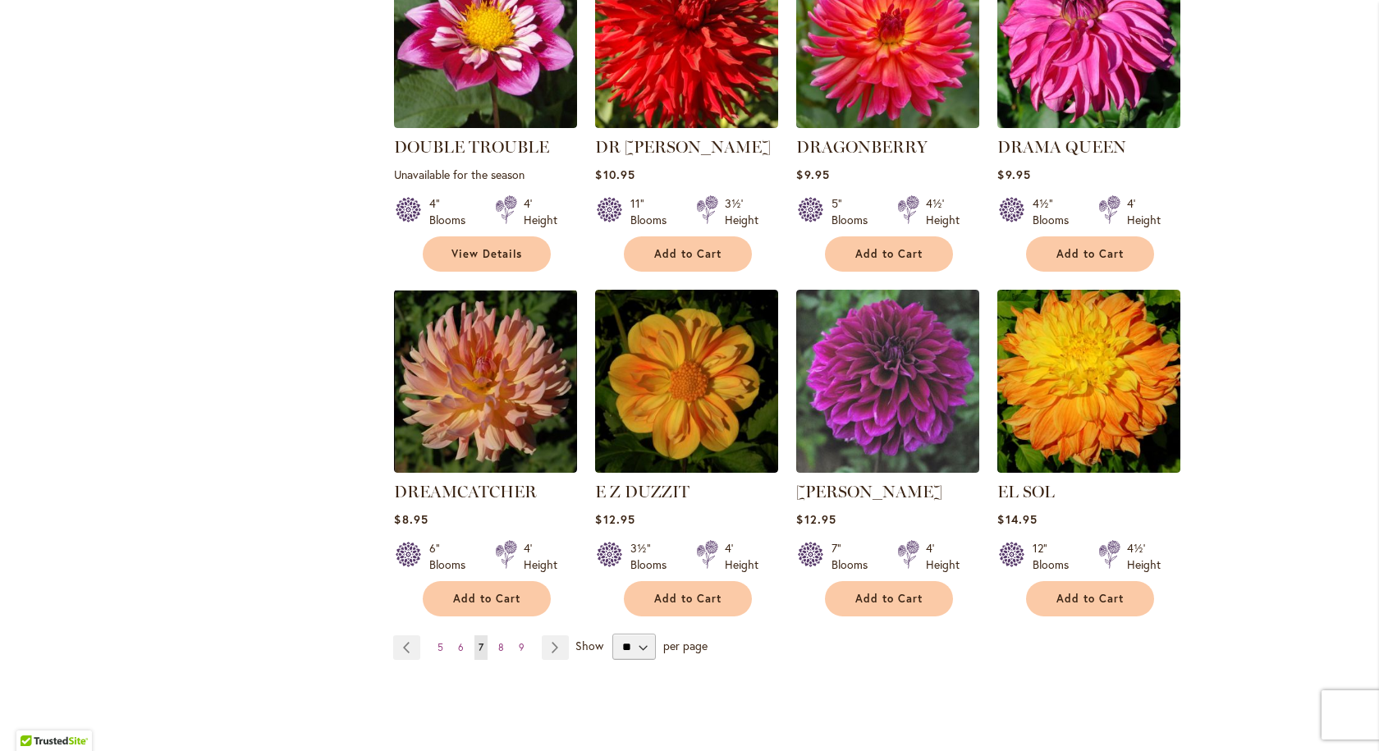
scroll to position [1395, 0]
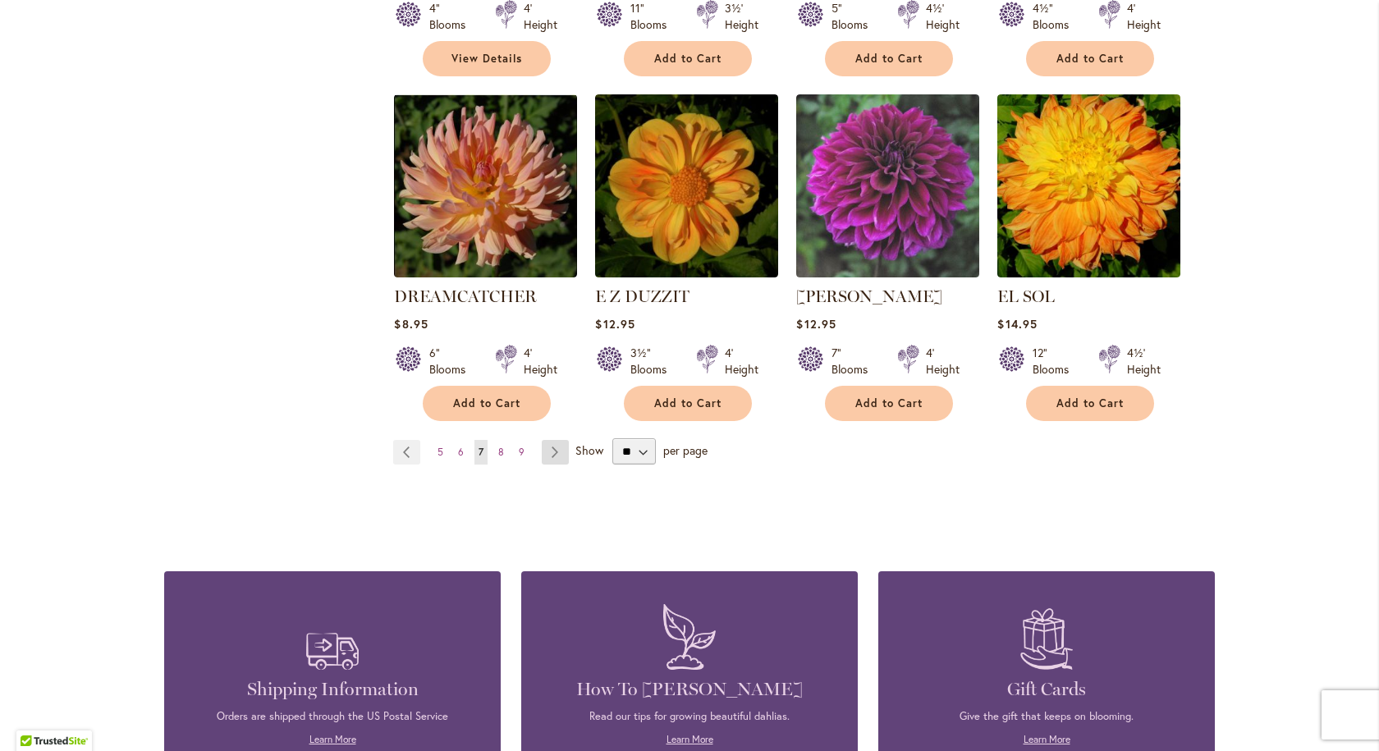
click at [547, 440] on link "Page Next" at bounding box center [555, 452] width 27 height 25
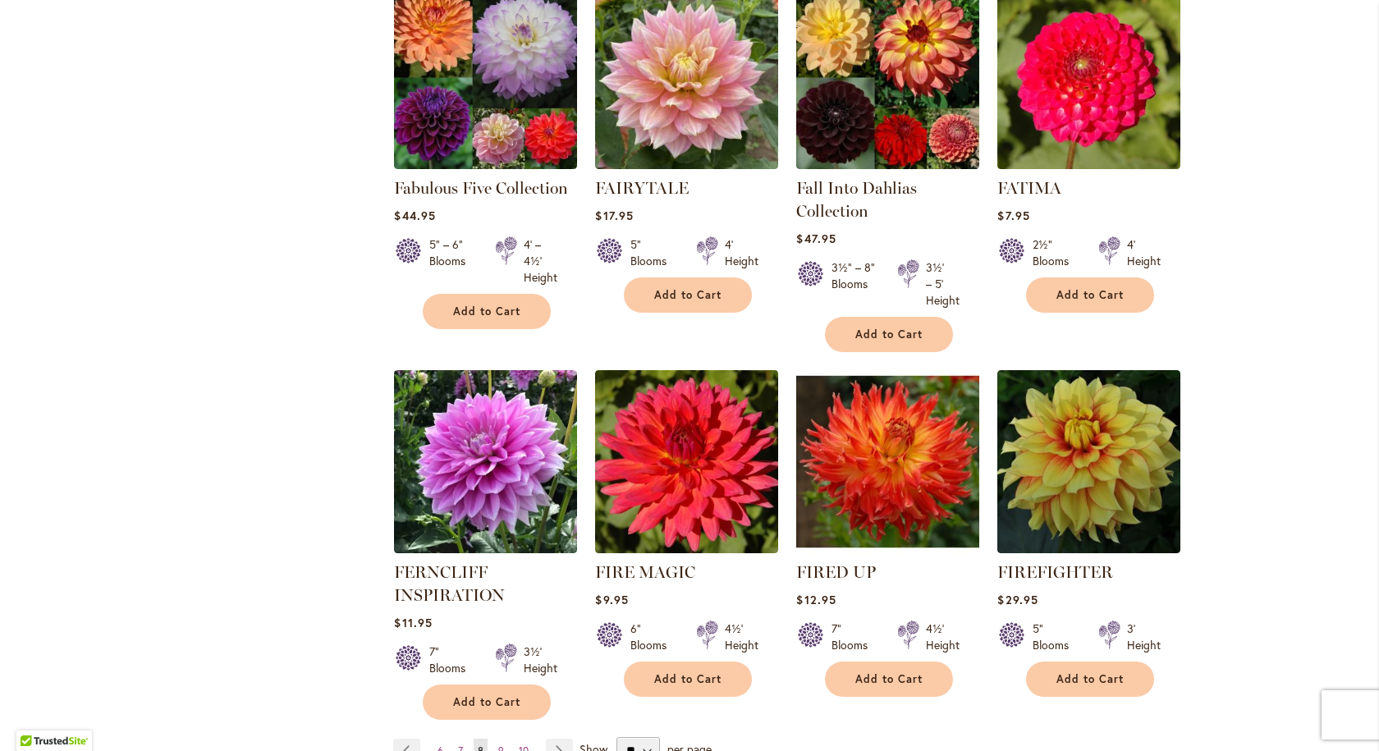
scroll to position [1149, 0]
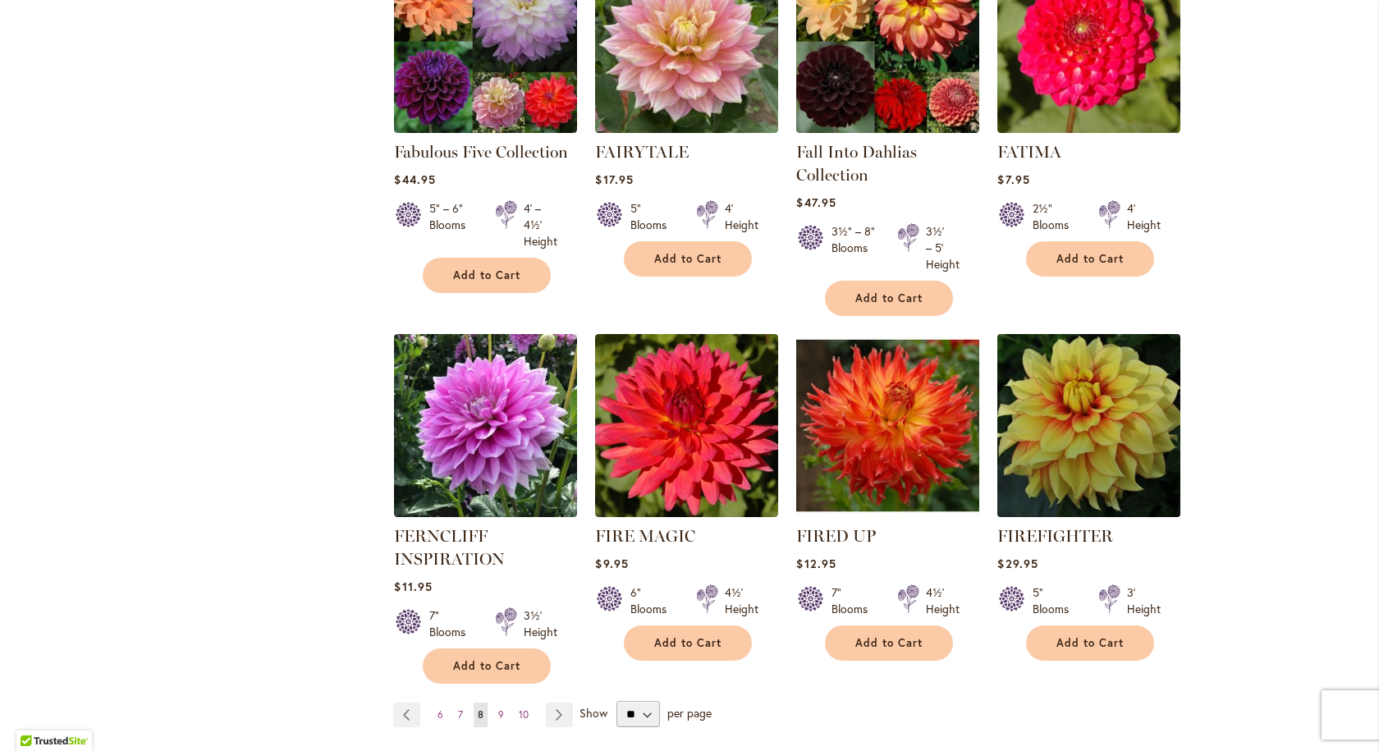
click at [1051, 418] on img at bounding box center [1089, 426] width 192 height 192
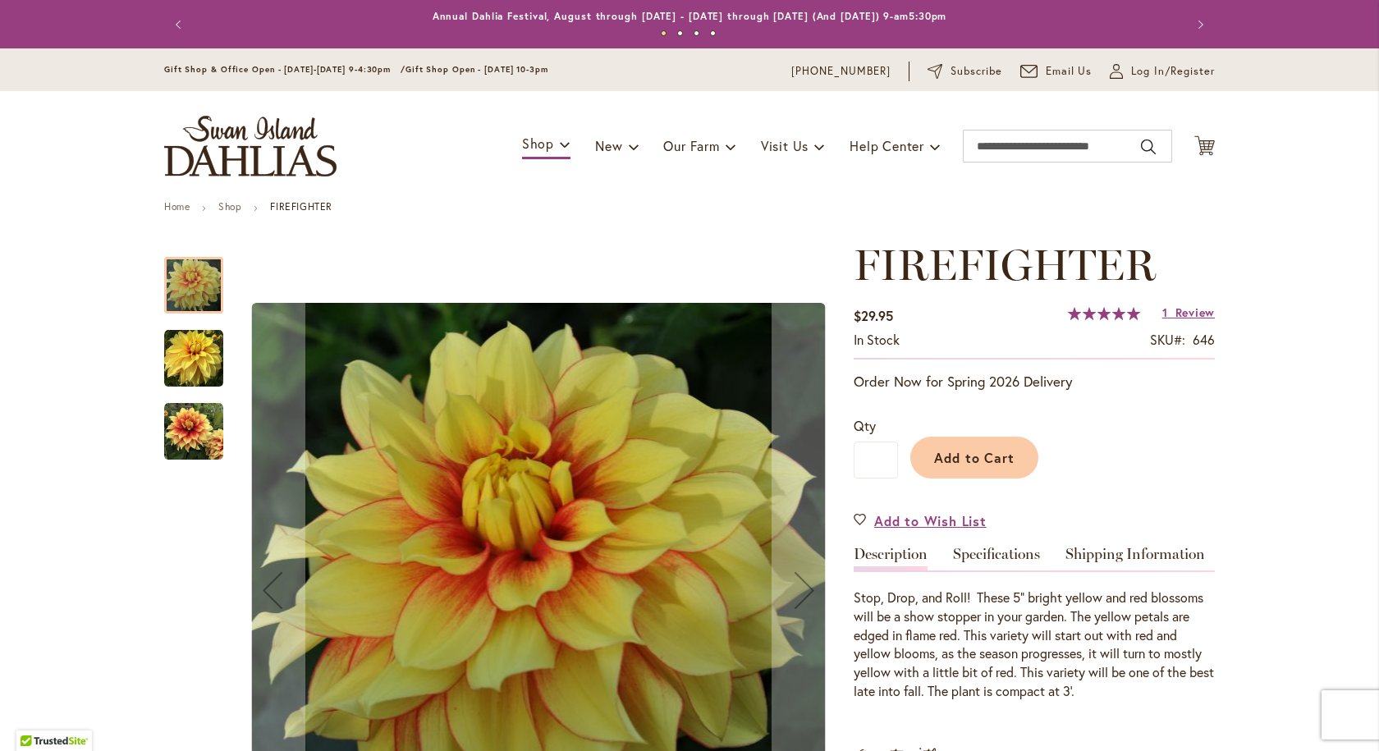
click at [180, 357] on img "FIREFIGHTER" at bounding box center [193, 358] width 59 height 59
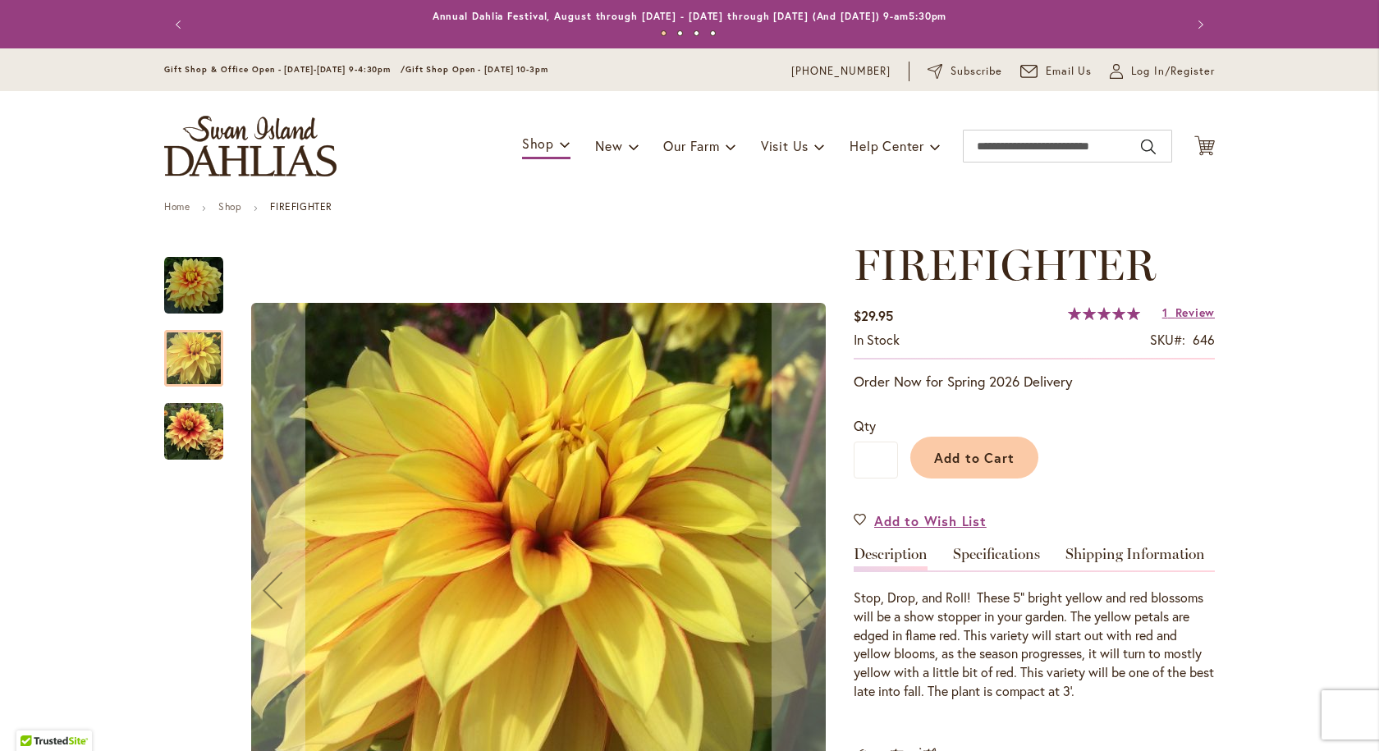
click at [181, 429] on img "FIREFIGHTER" at bounding box center [193, 431] width 59 height 59
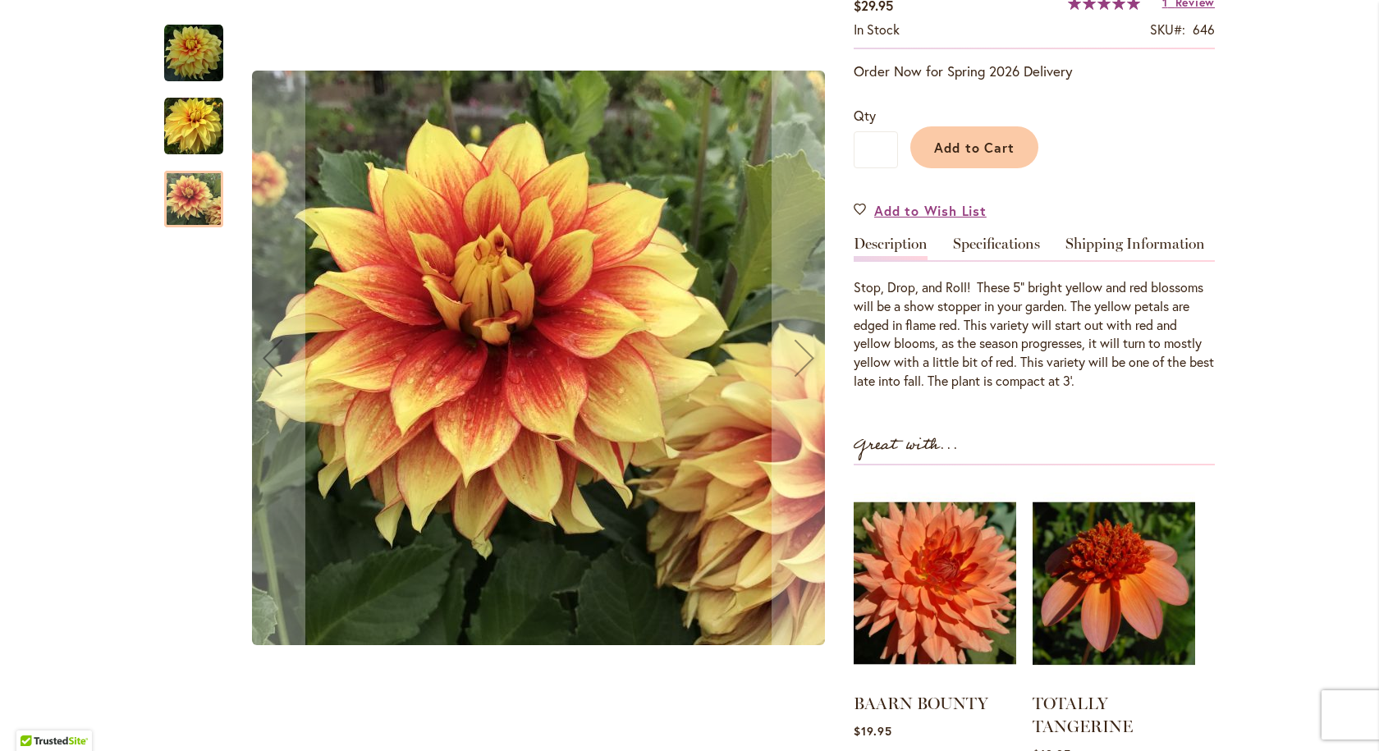
scroll to position [246, 0]
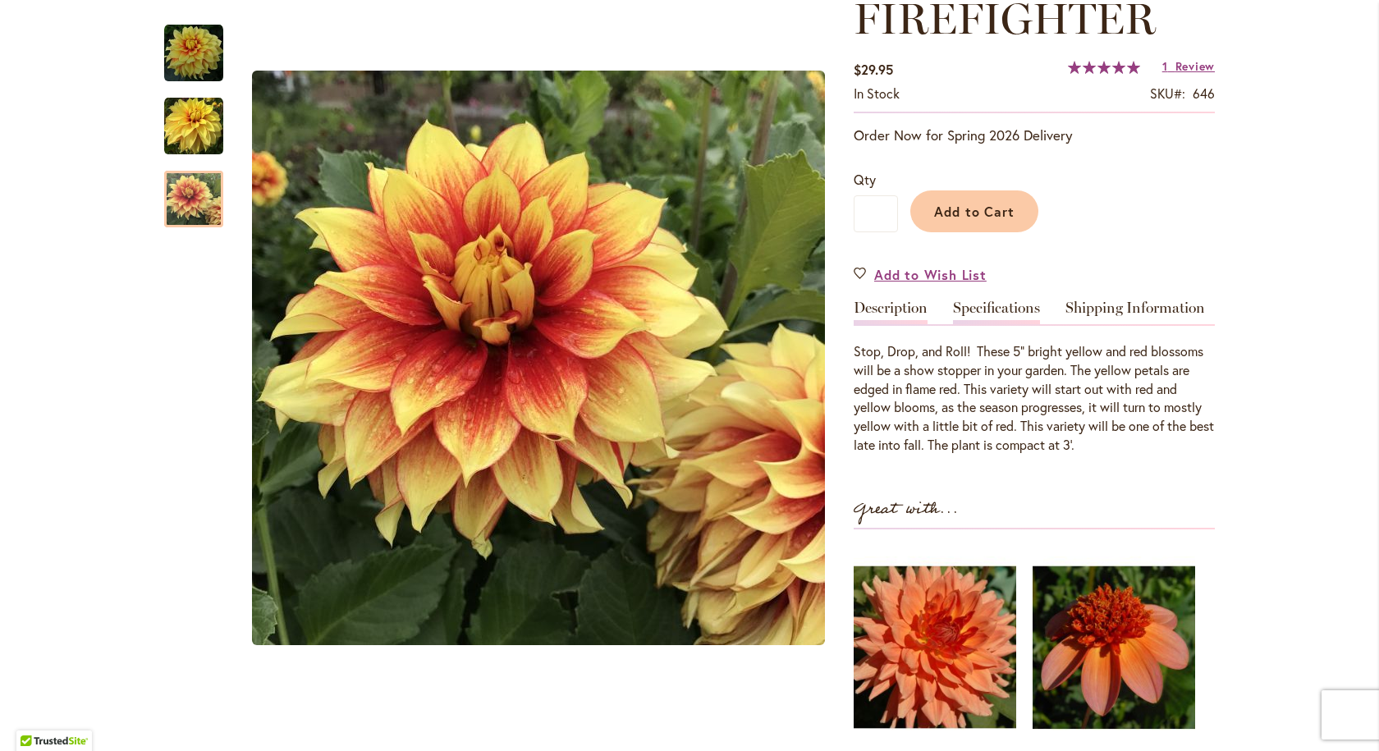
click at [996, 305] on link "Specifications" at bounding box center [996, 312] width 87 height 24
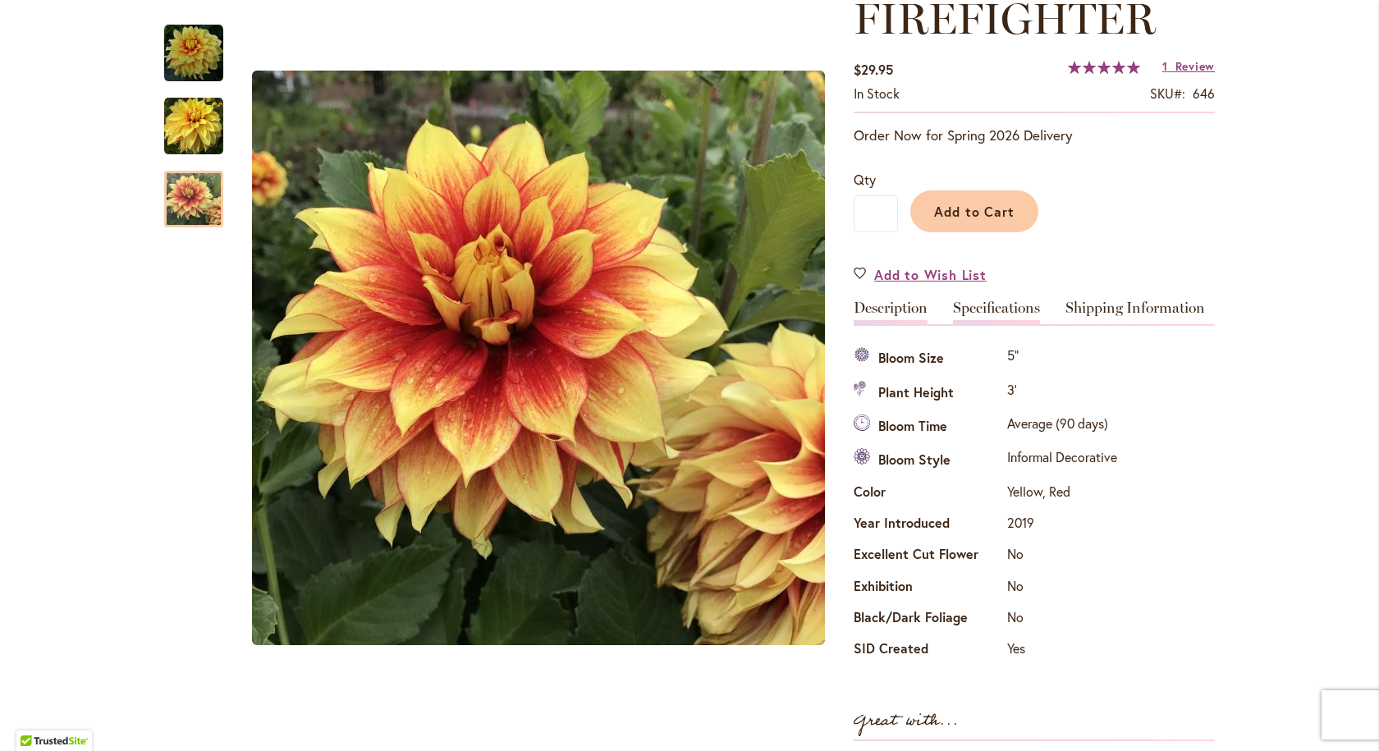
click at [875, 300] on link "Description" at bounding box center [891, 312] width 74 height 24
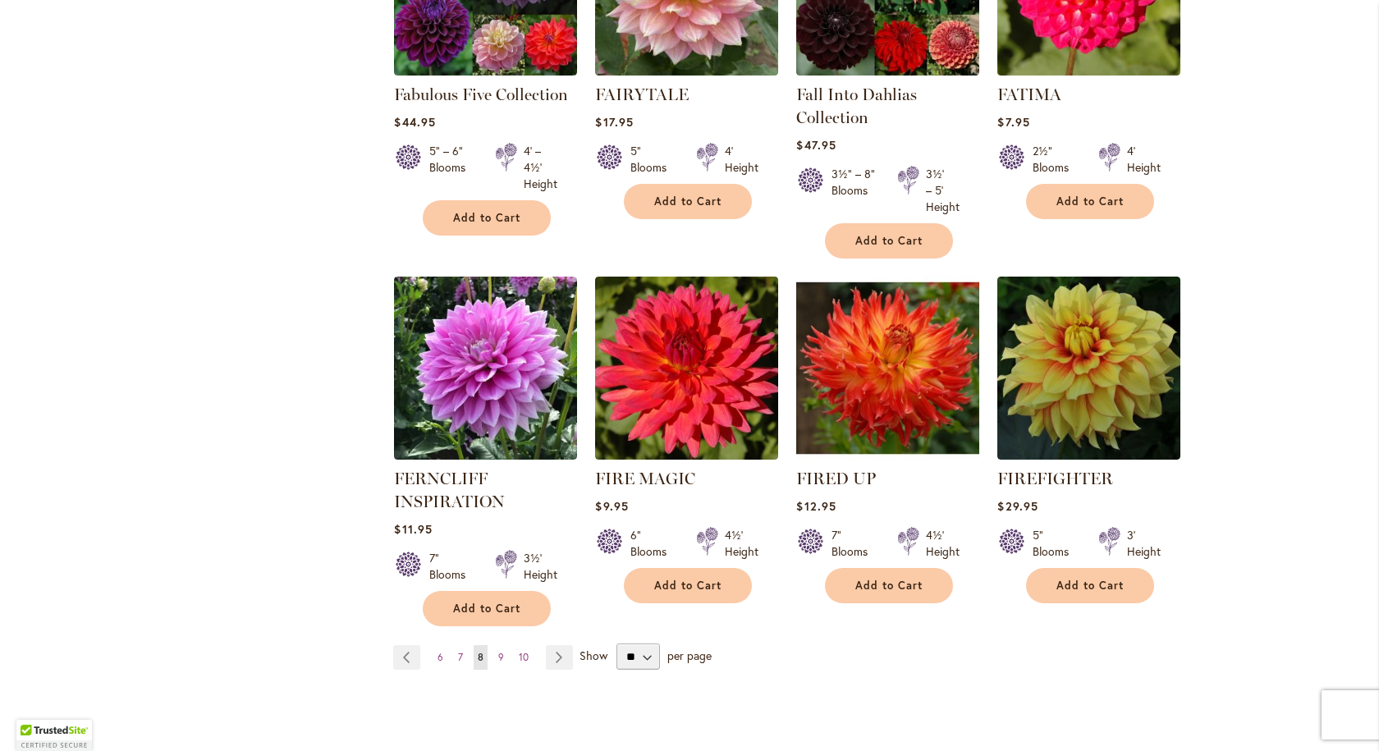
scroll to position [1231, 0]
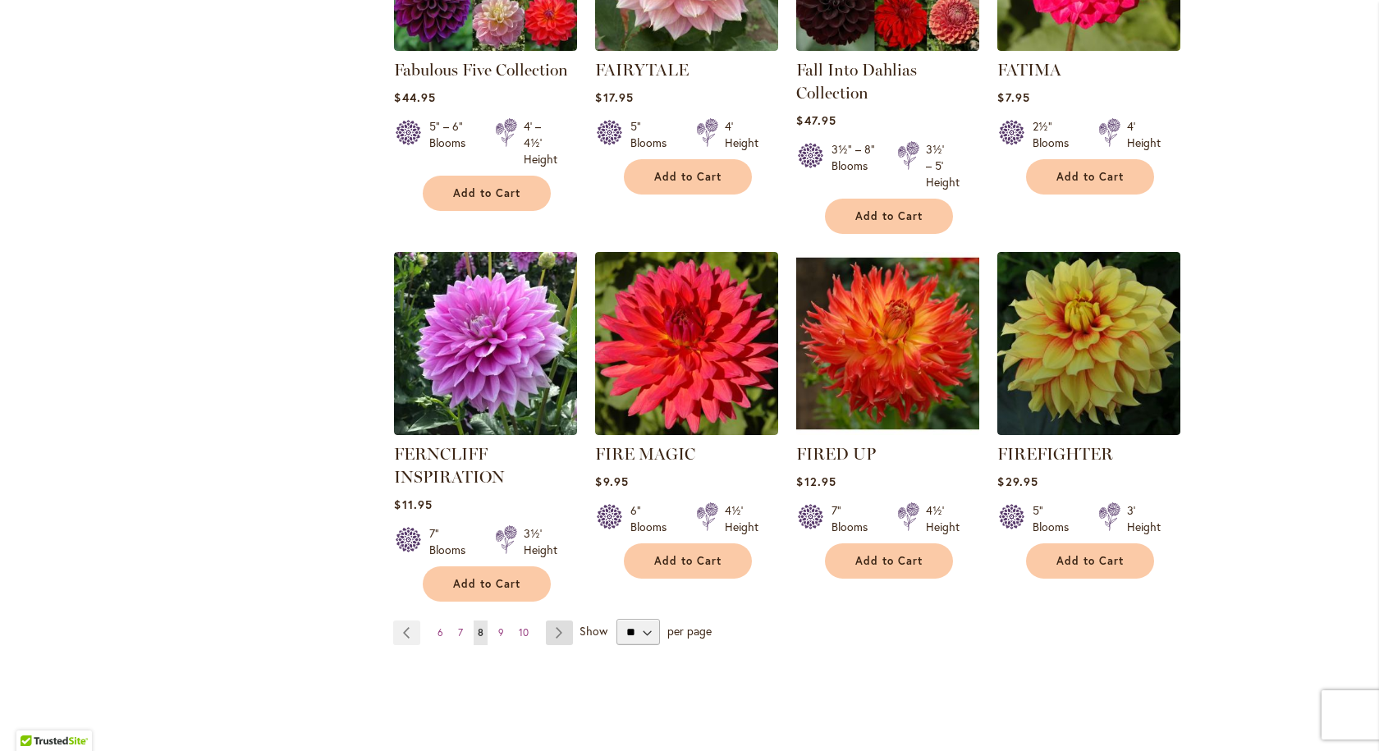
click at [556, 632] on link "Page Next" at bounding box center [559, 632] width 27 height 25
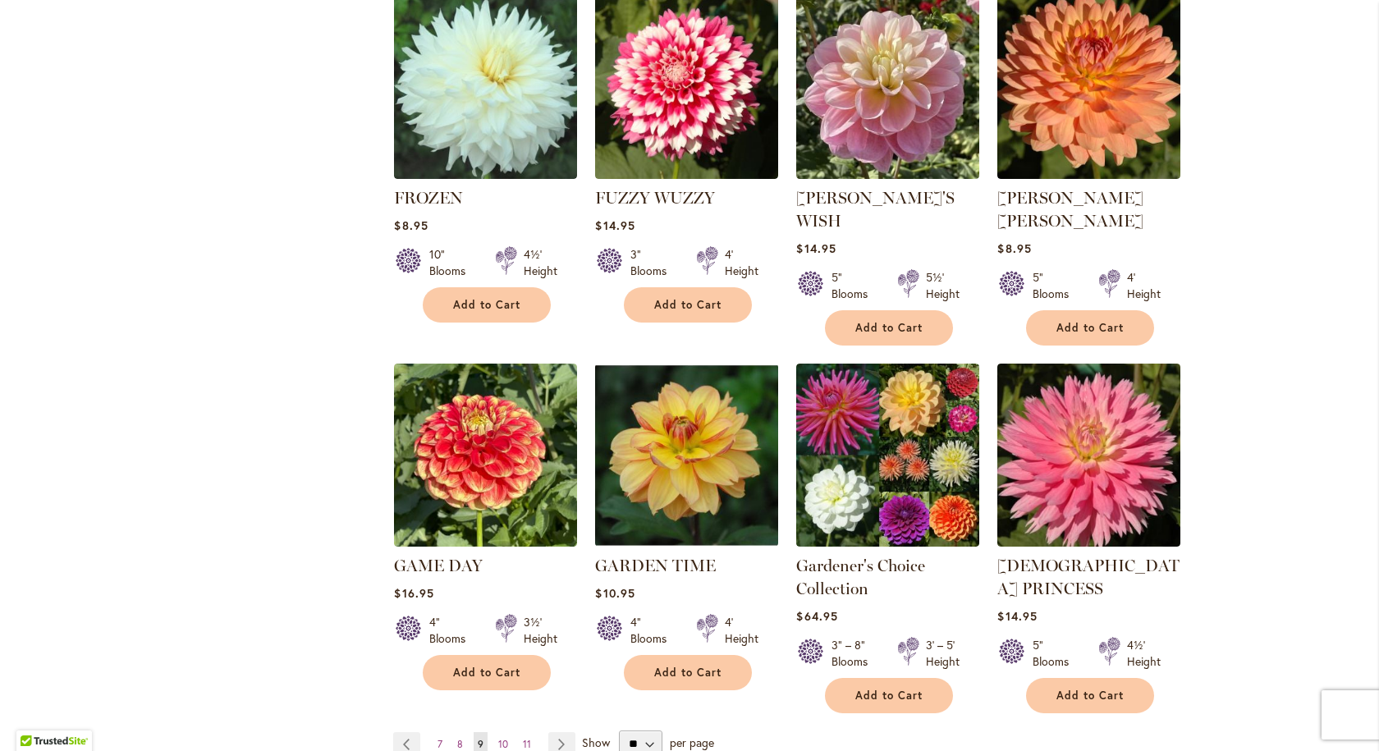
scroll to position [1231, 0]
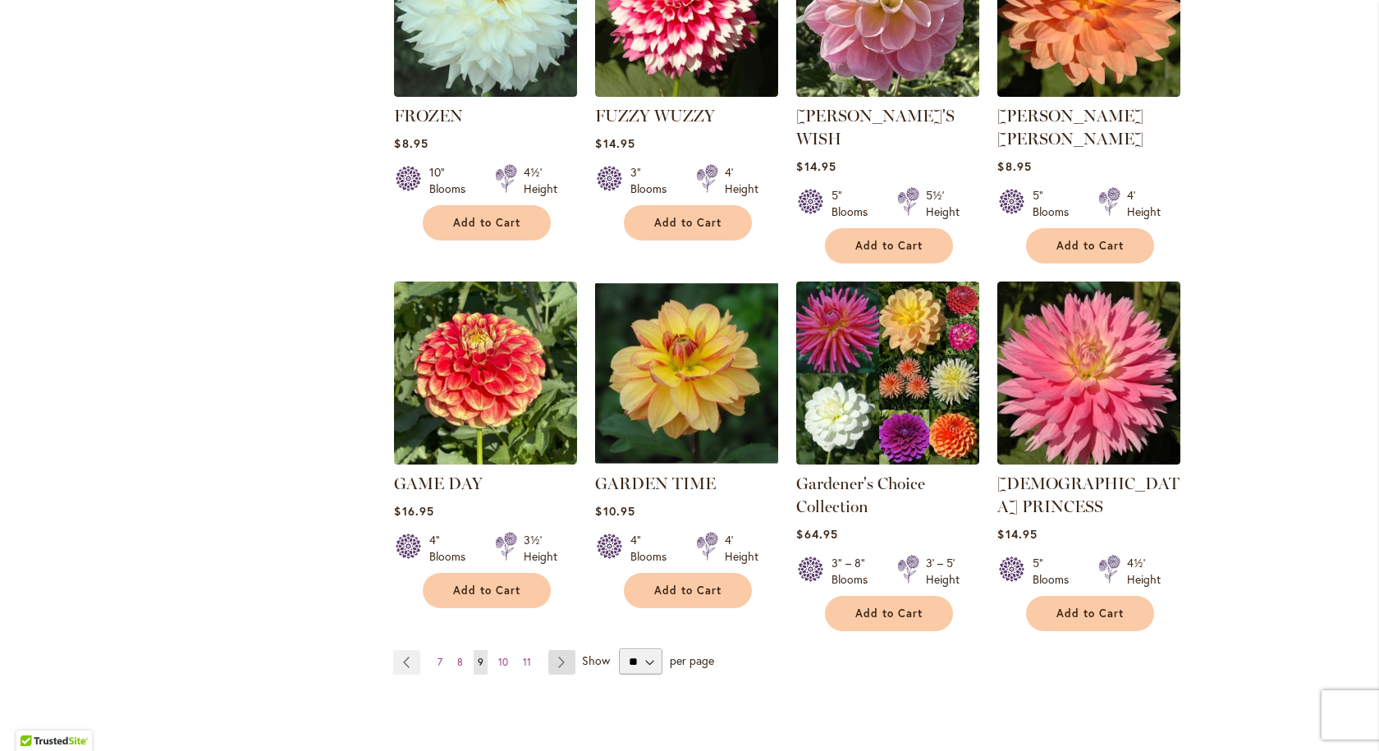
click at [552, 650] on link "Page Next" at bounding box center [561, 662] width 27 height 25
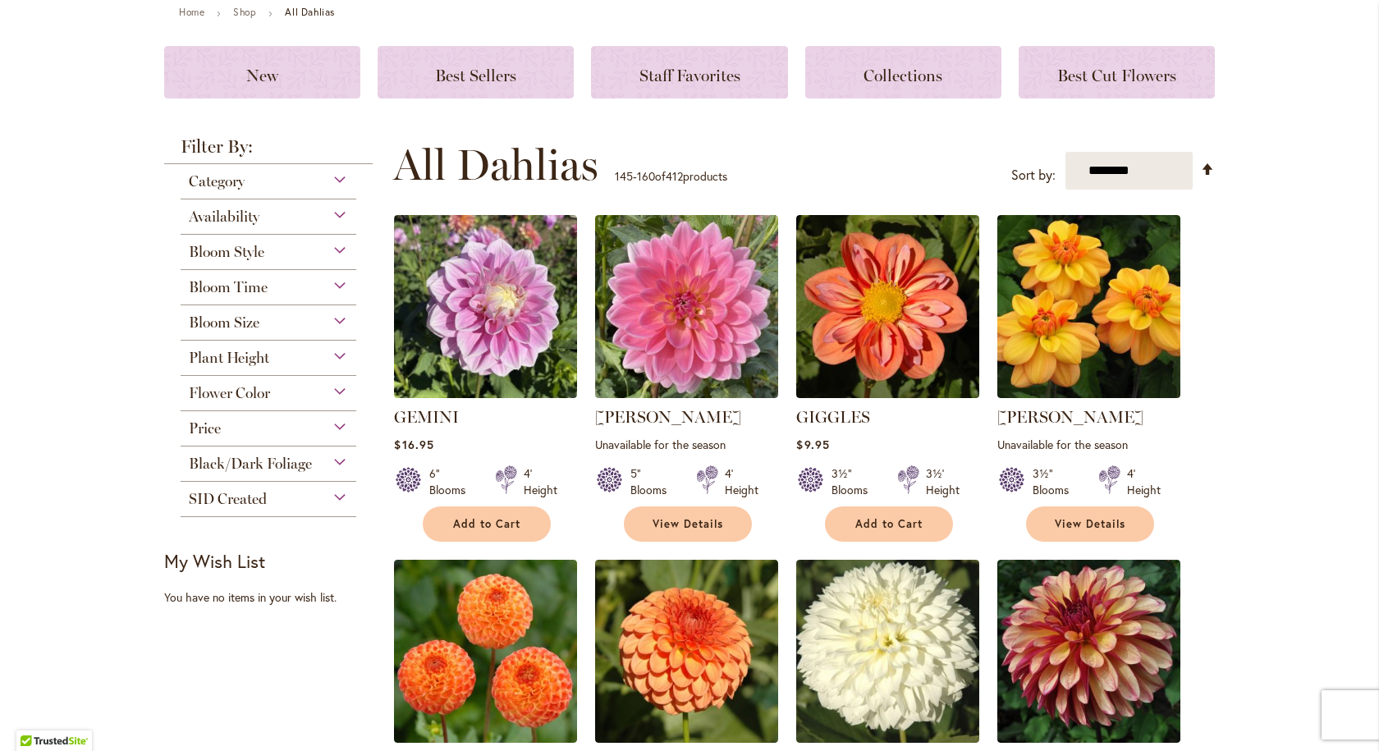
scroll to position [246, 0]
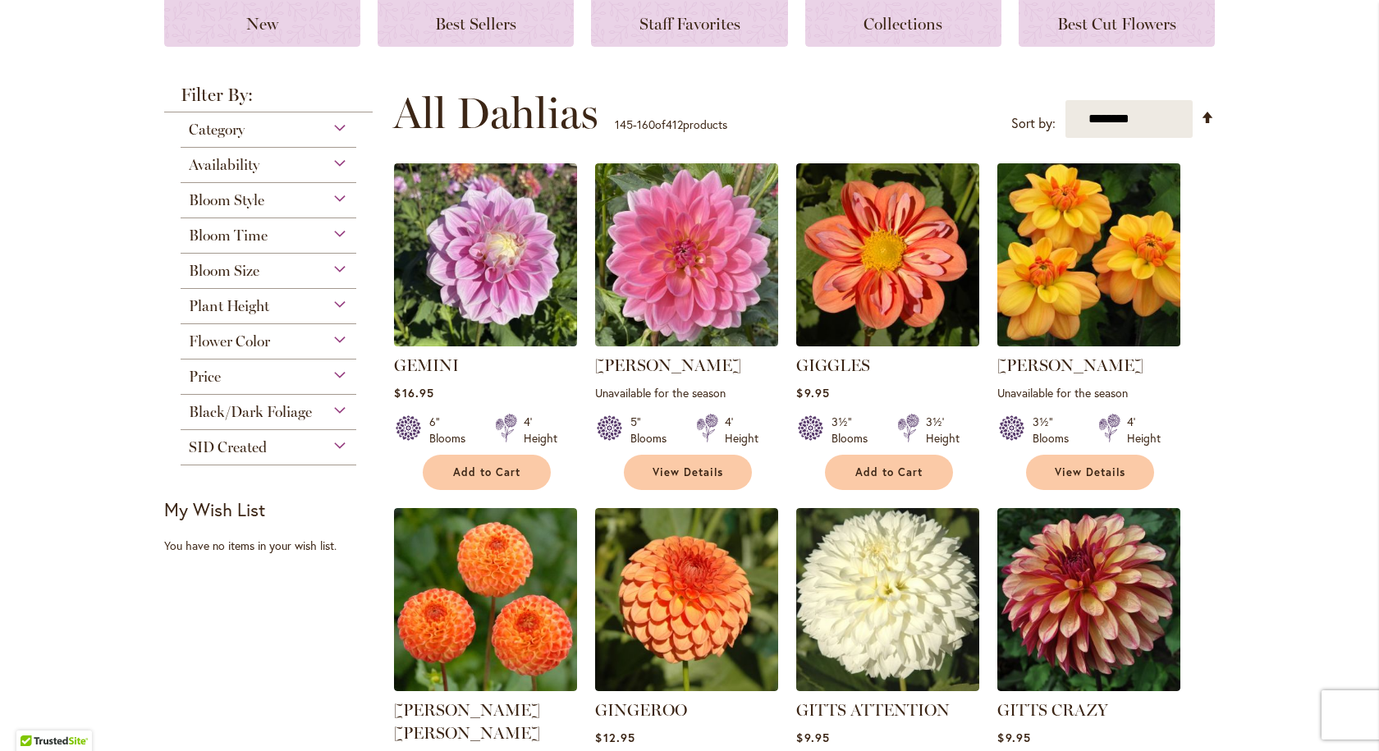
click at [1103, 246] on img at bounding box center [1089, 255] width 192 height 192
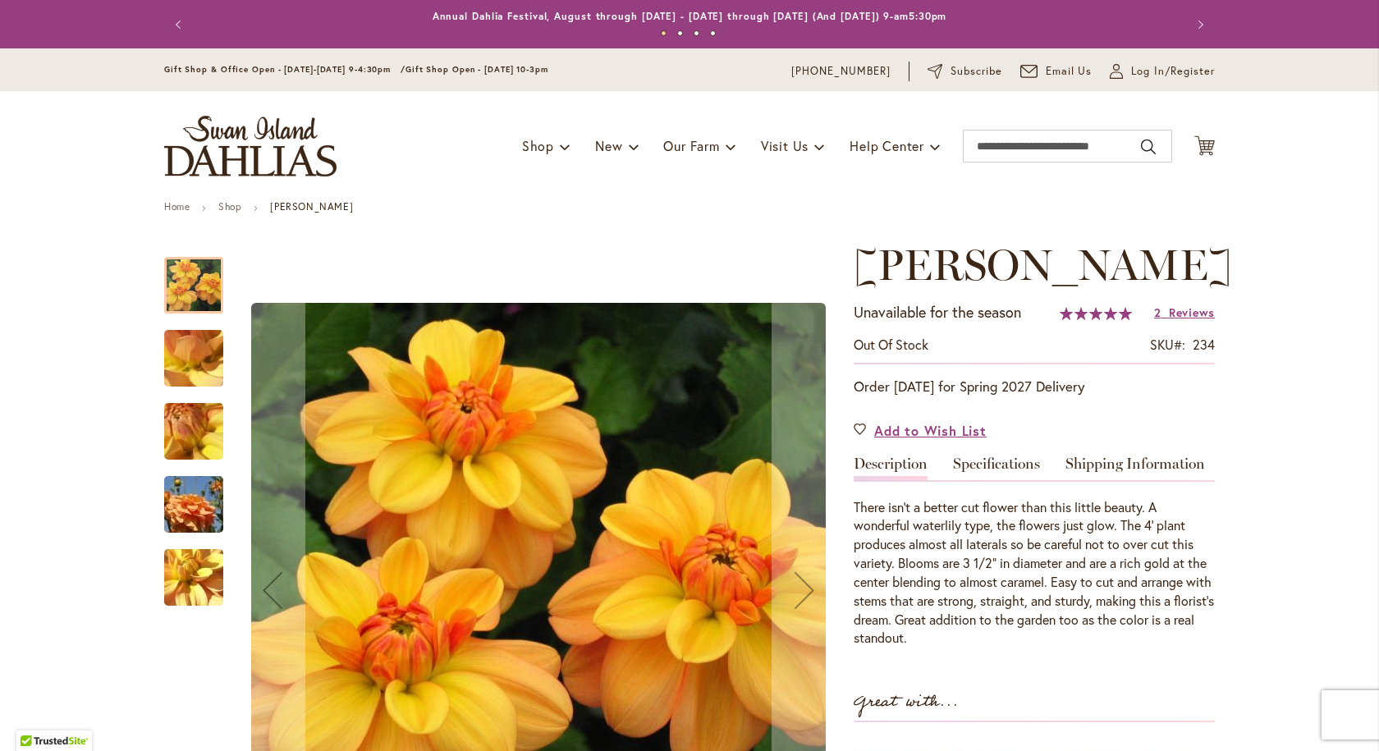
click at [183, 356] on img "Ginger Snap" at bounding box center [194, 358] width 118 height 89
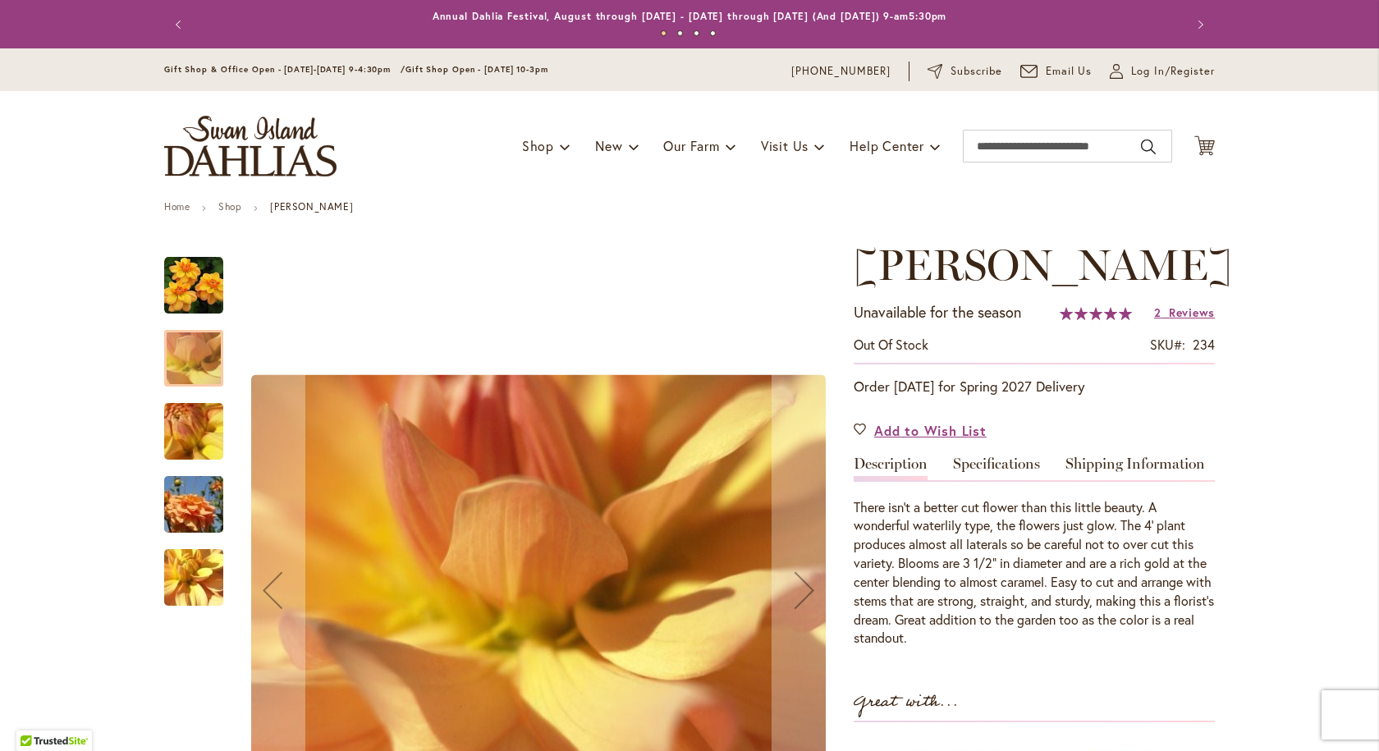
click at [178, 424] on img "Ginger Snap" at bounding box center [194, 431] width 118 height 89
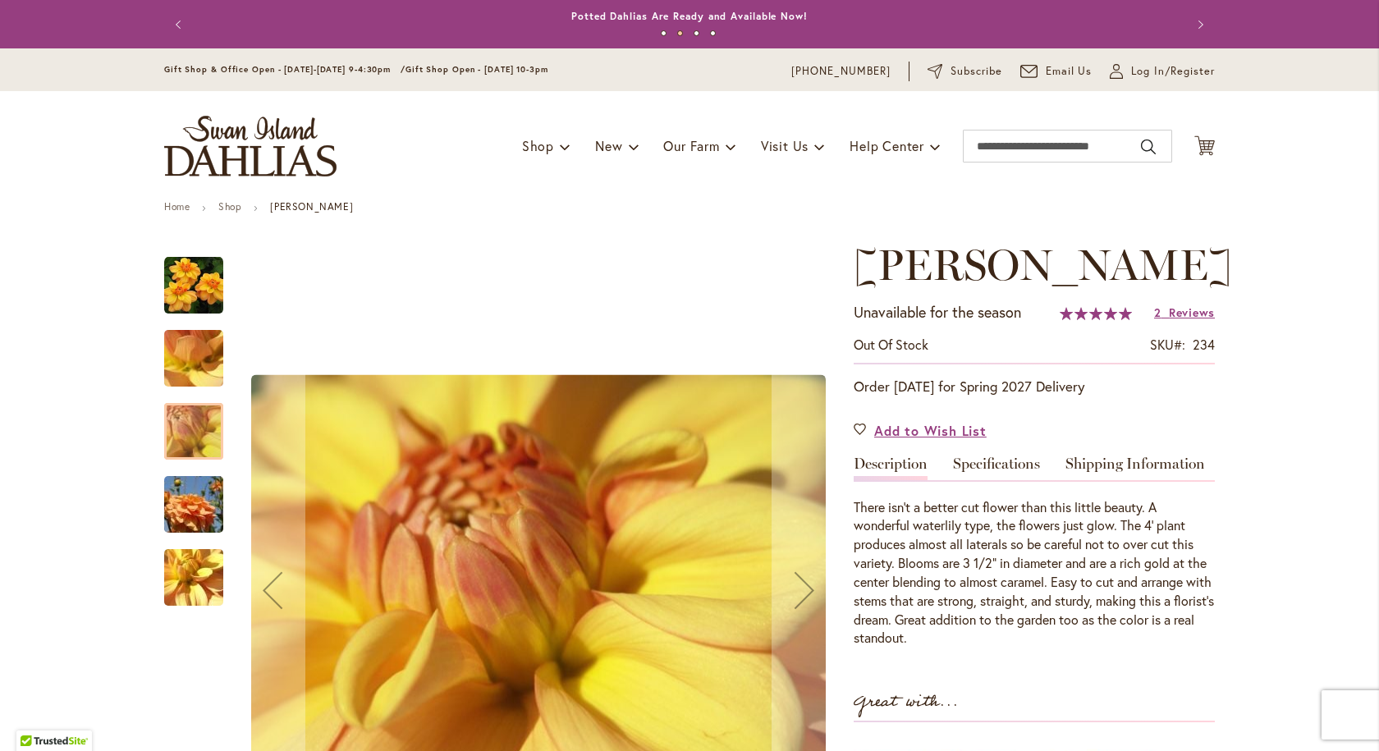
click at [185, 504] on img "Ginger Snap" at bounding box center [194, 504] width 118 height 79
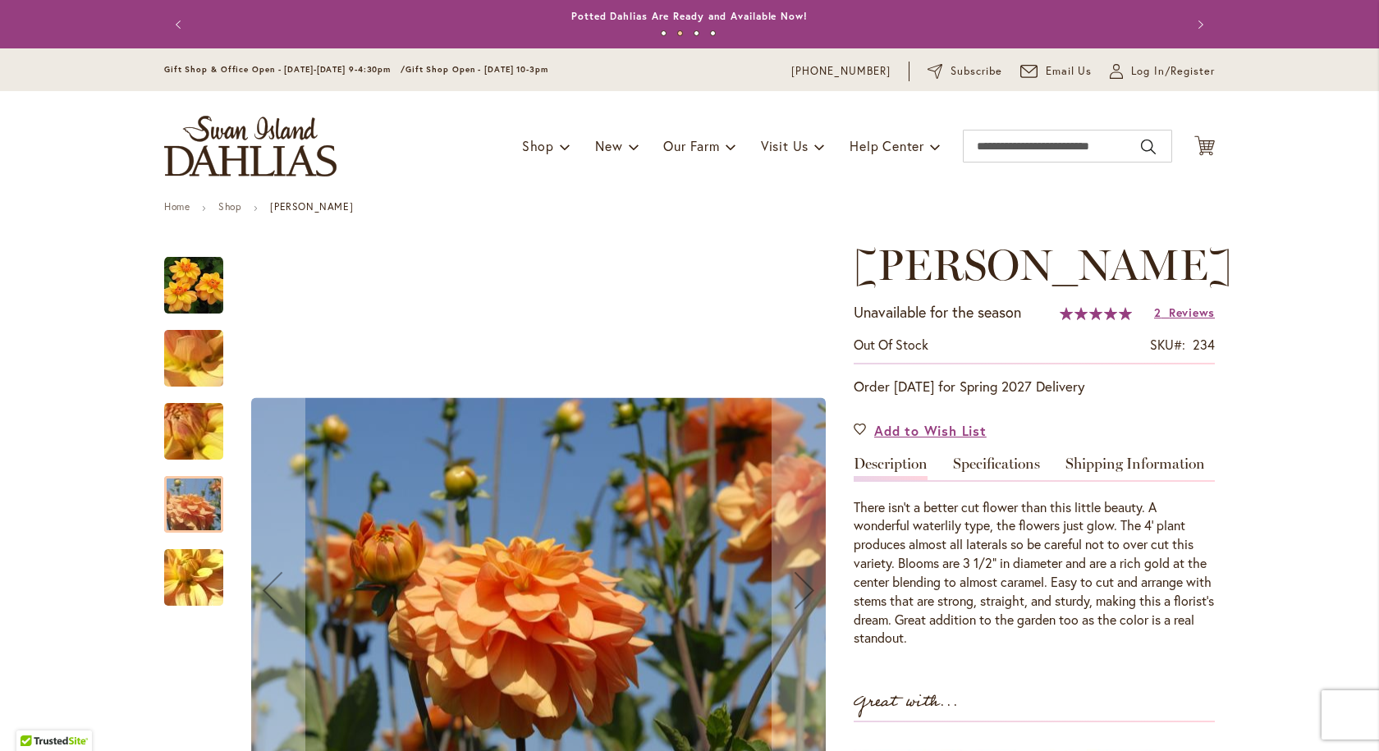
click at [188, 574] on img "Ginger Snap" at bounding box center [194, 577] width 118 height 89
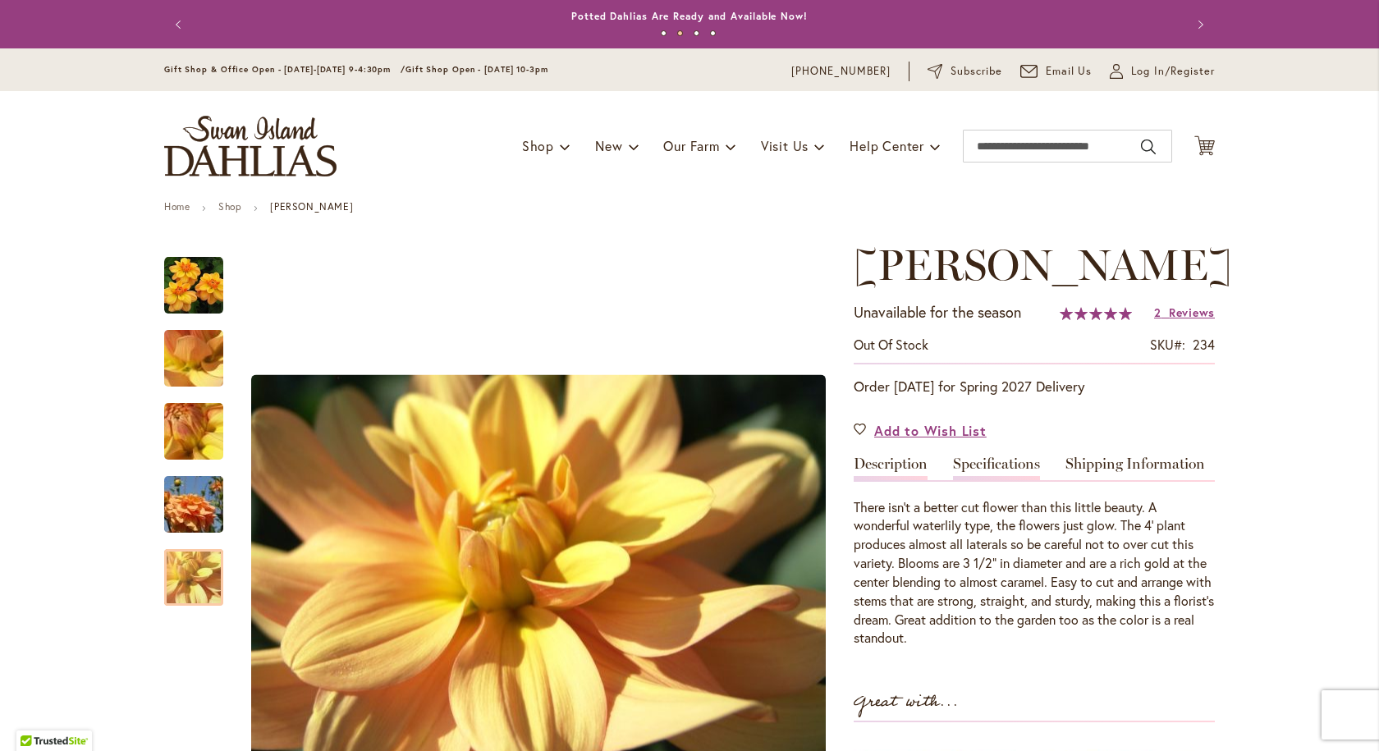
click at [986, 456] on link "Specifications" at bounding box center [996, 468] width 87 height 24
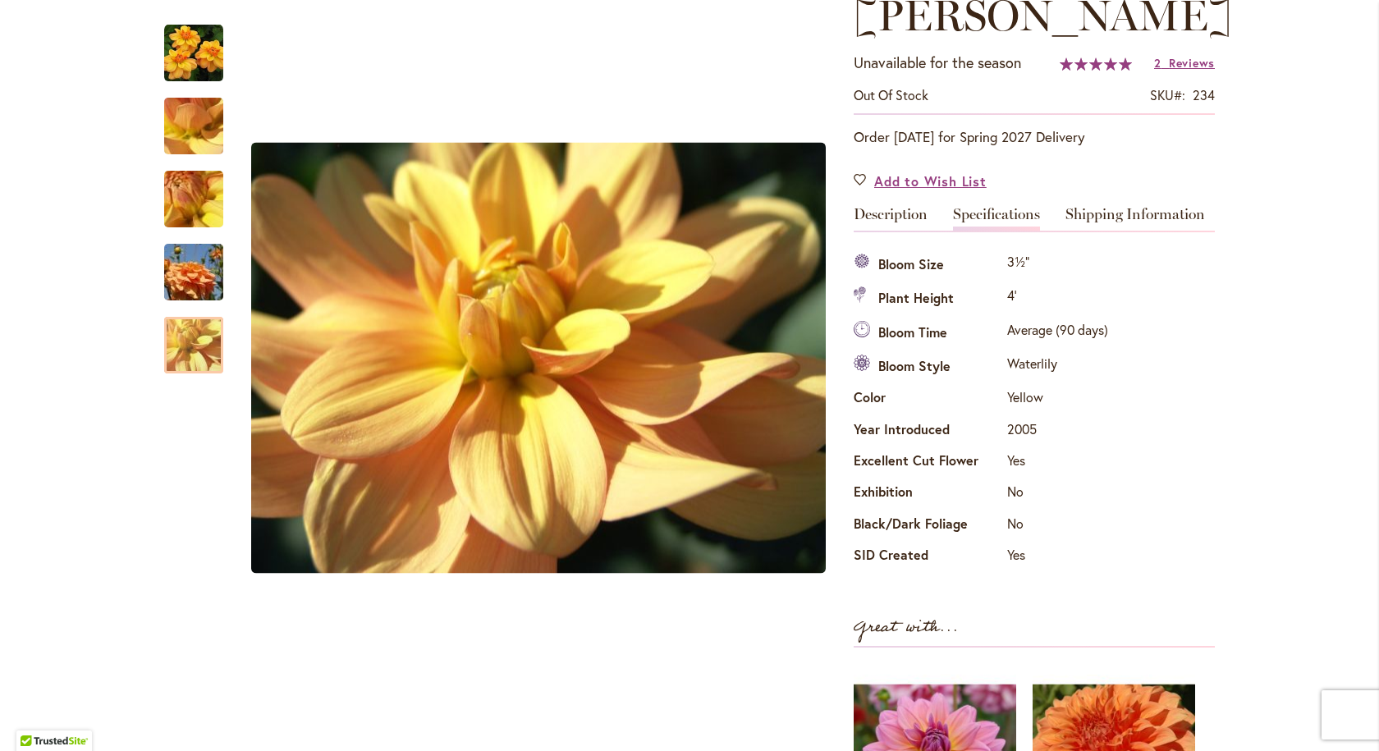
scroll to position [210, 0]
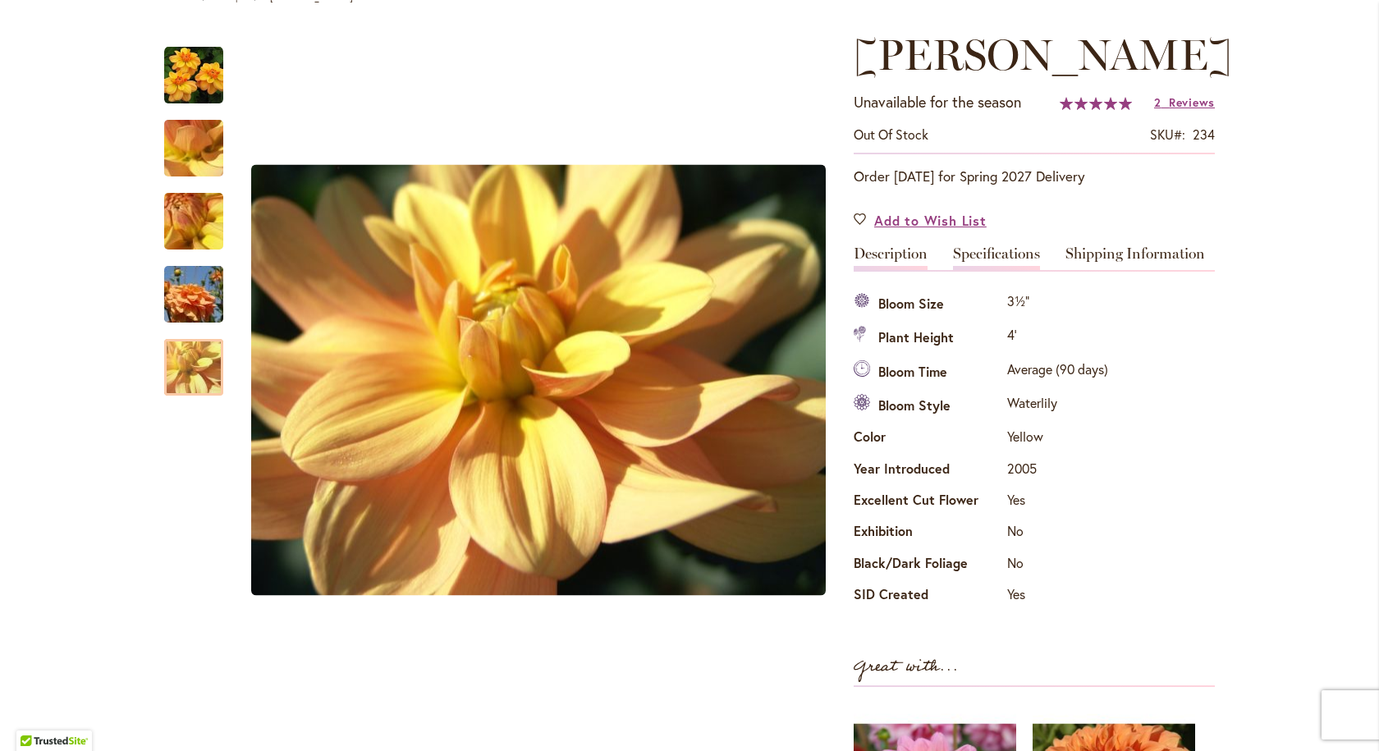
click at [871, 253] on link "Description" at bounding box center [891, 258] width 74 height 24
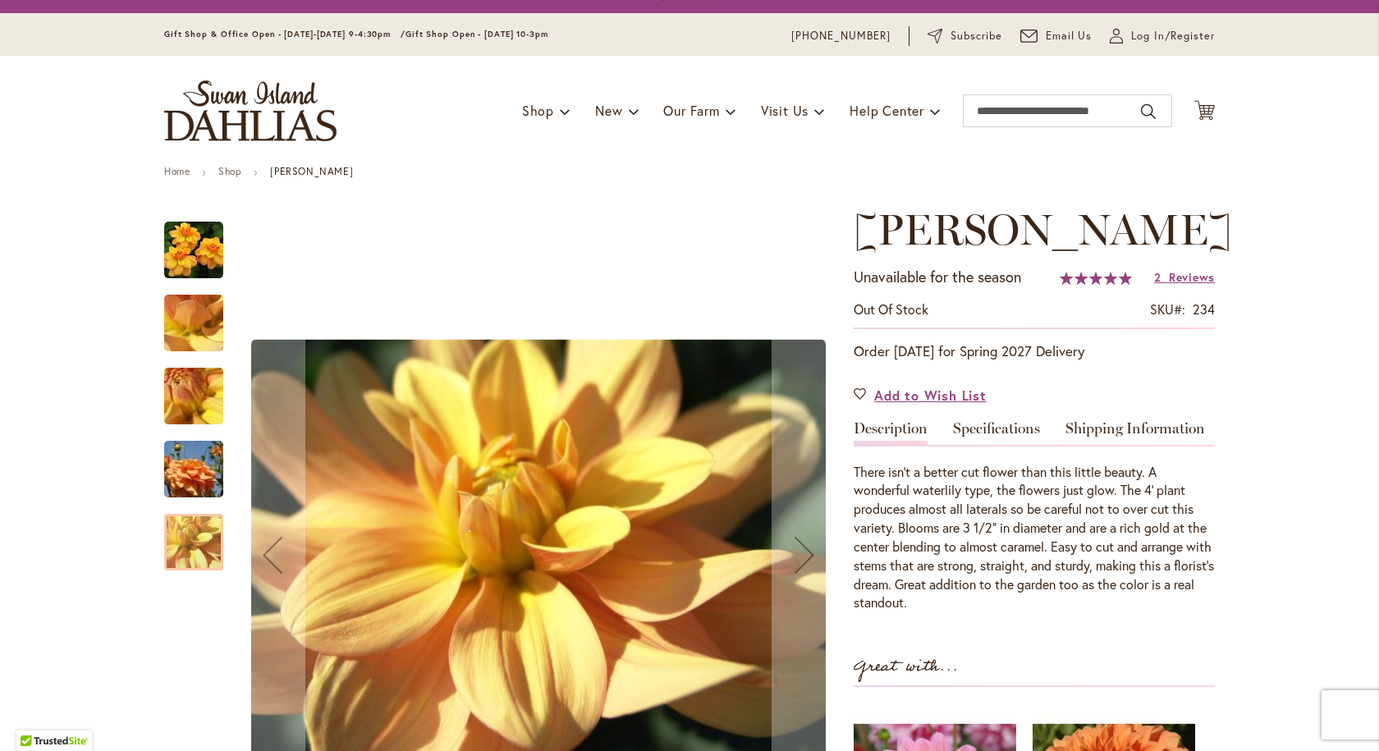
scroll to position [0, 0]
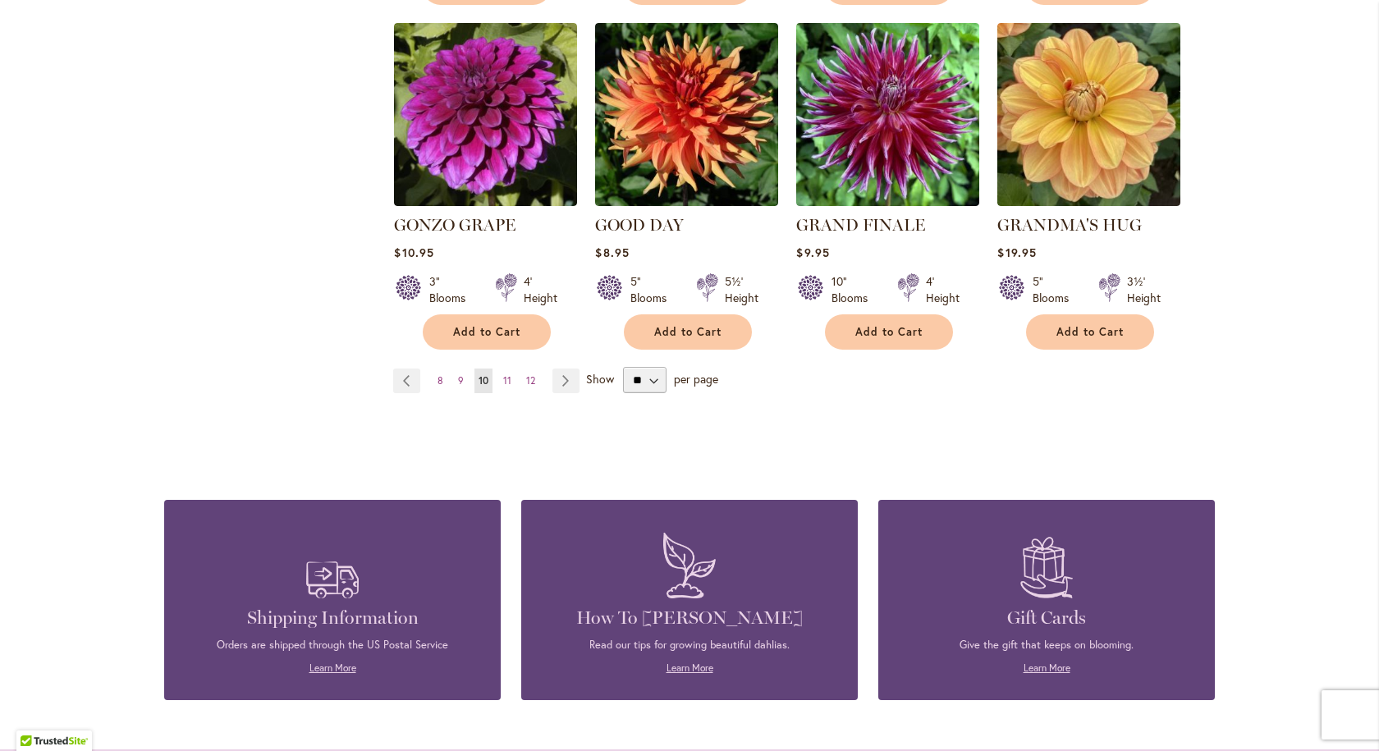
scroll to position [1395, 0]
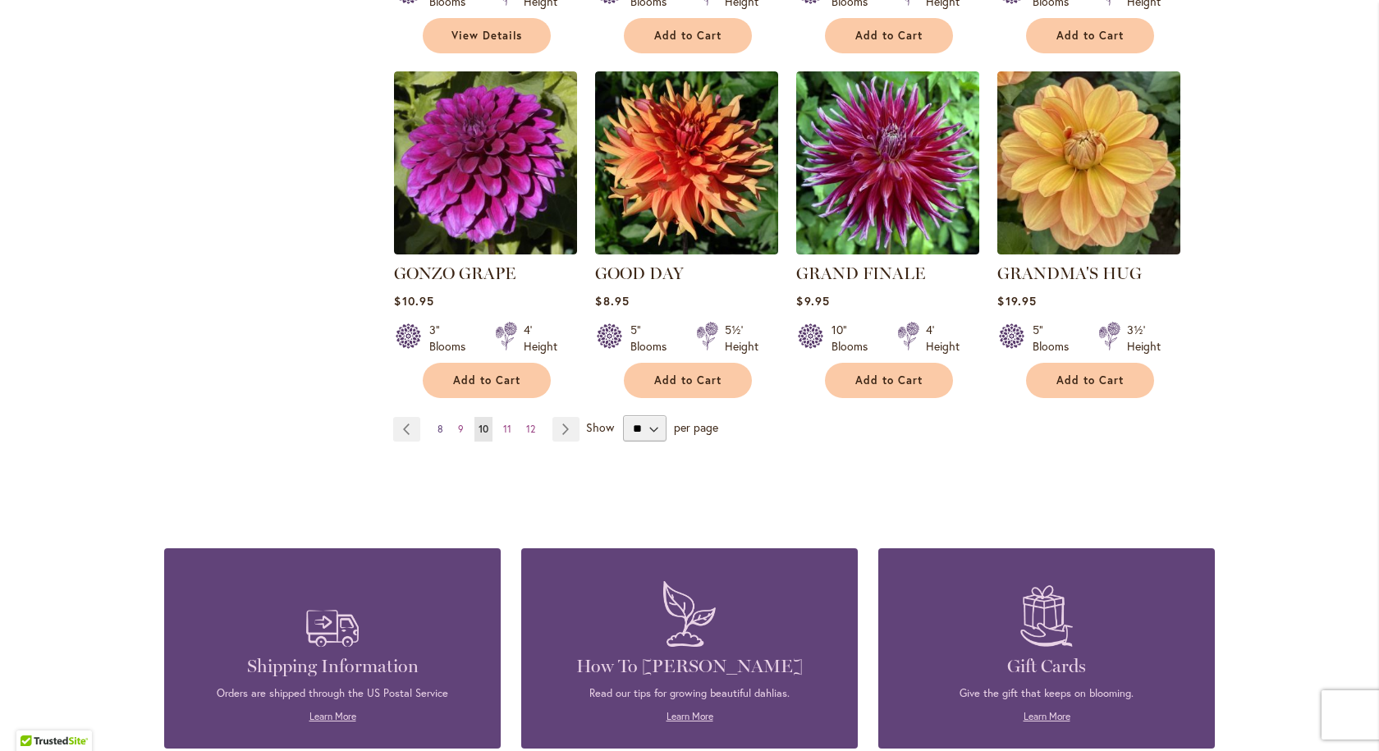
click at [433, 417] on link "Page 8" at bounding box center [440, 429] width 14 height 25
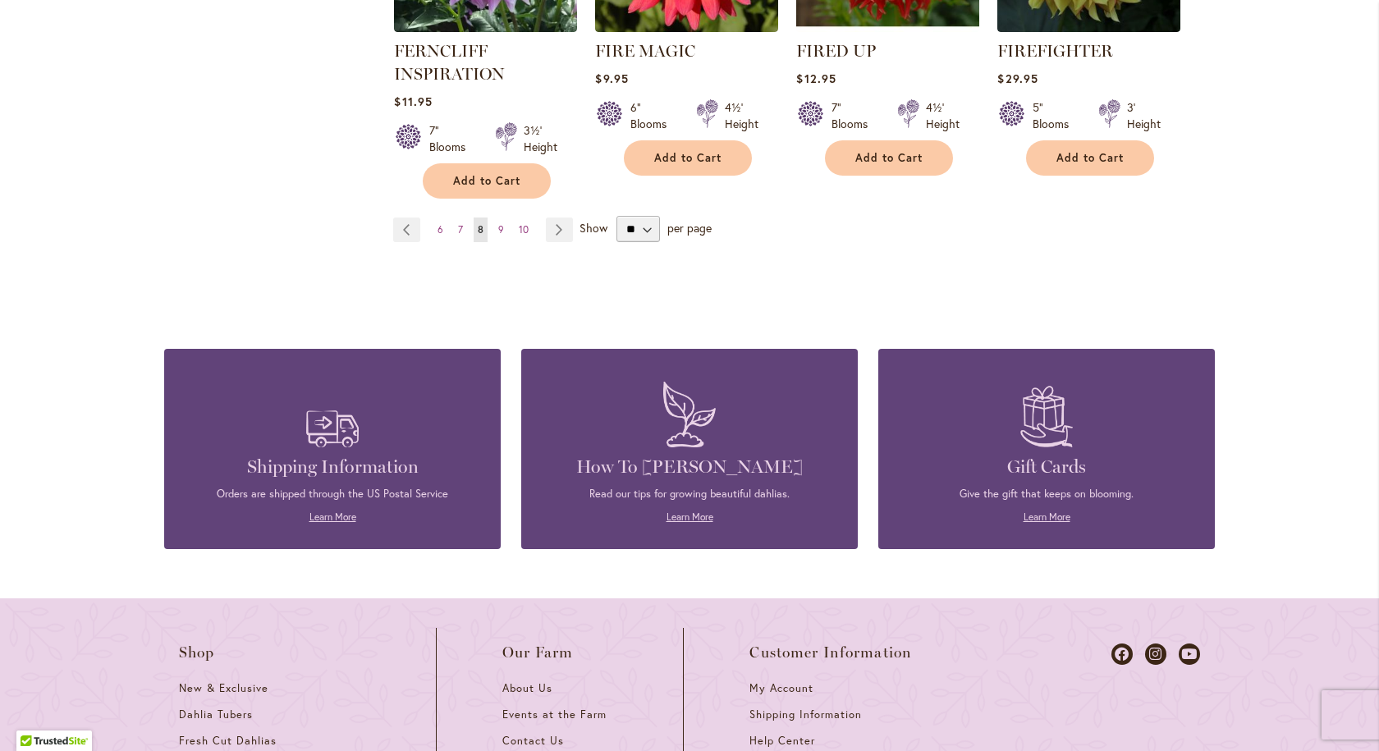
scroll to position [1724, 0]
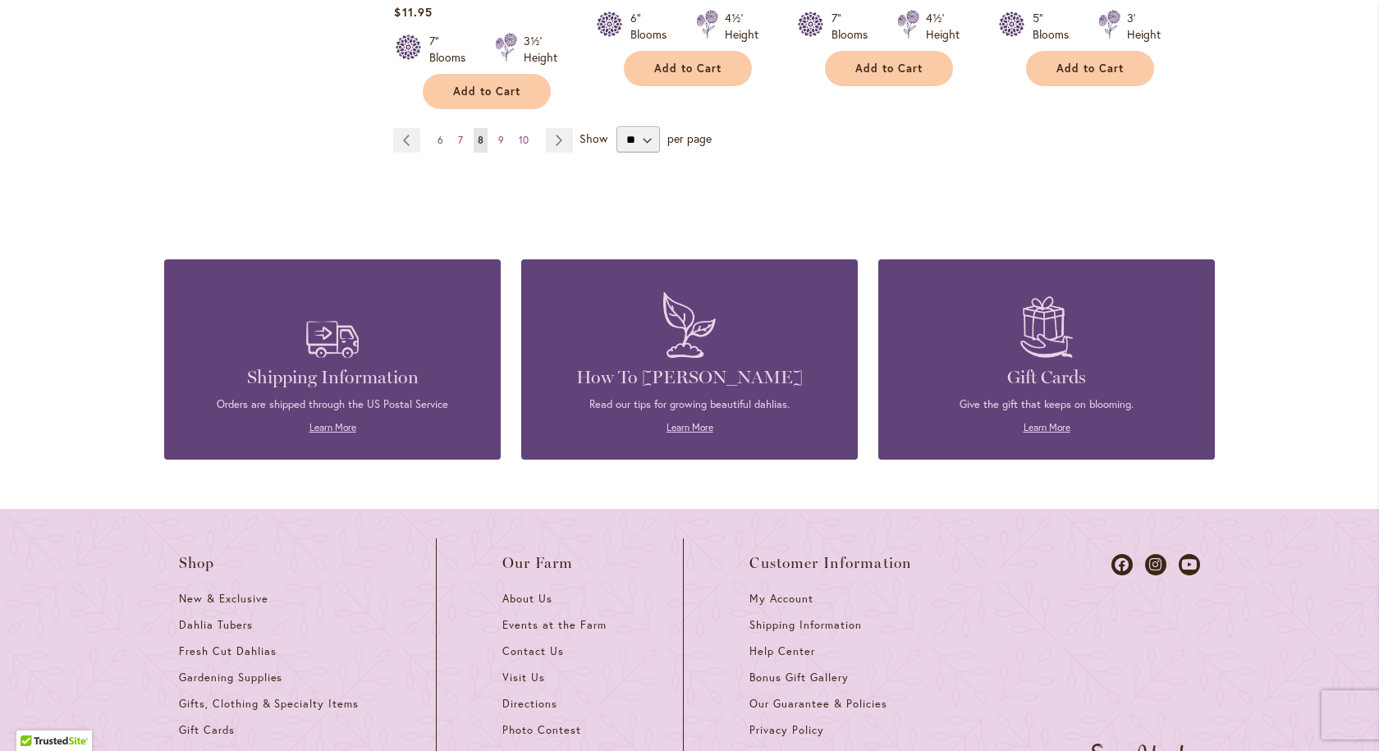
click at [437, 135] on span "6" at bounding box center [440, 140] width 6 height 12
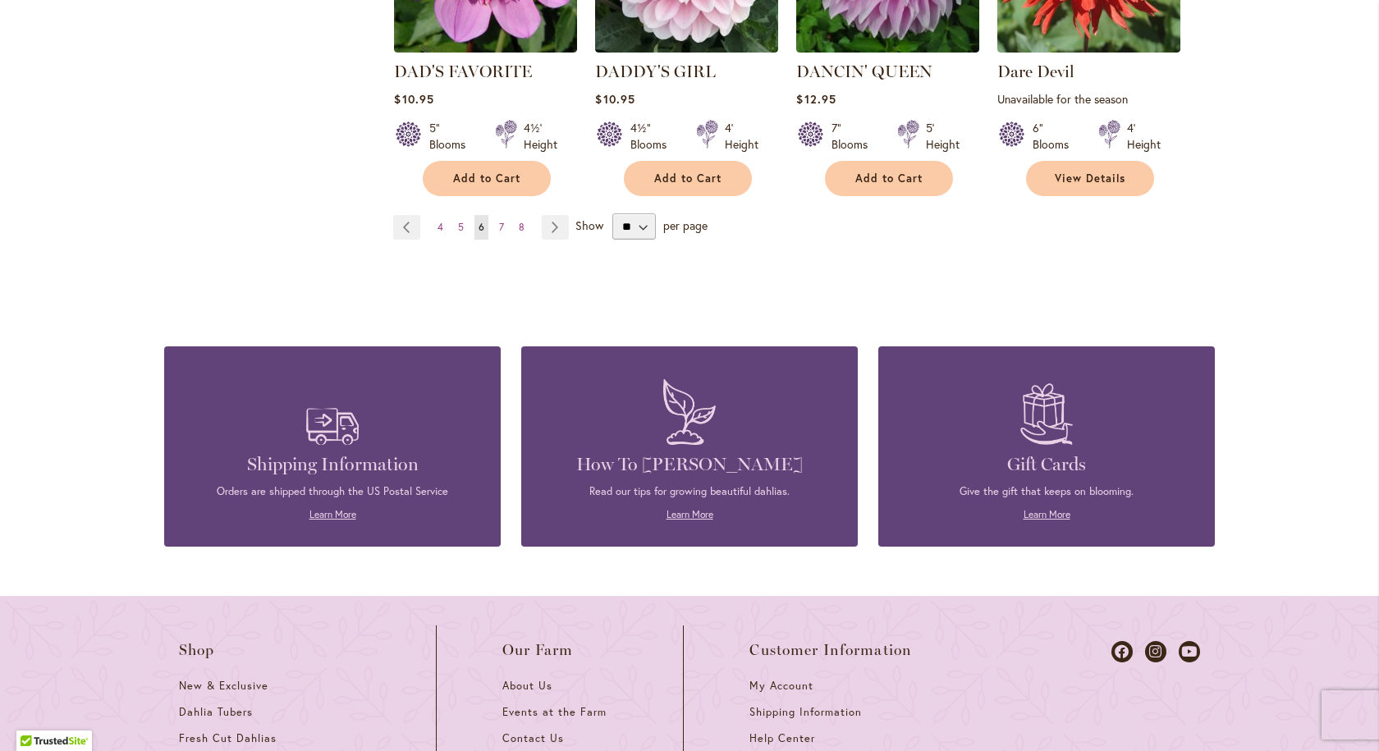
scroll to position [1641, 0]
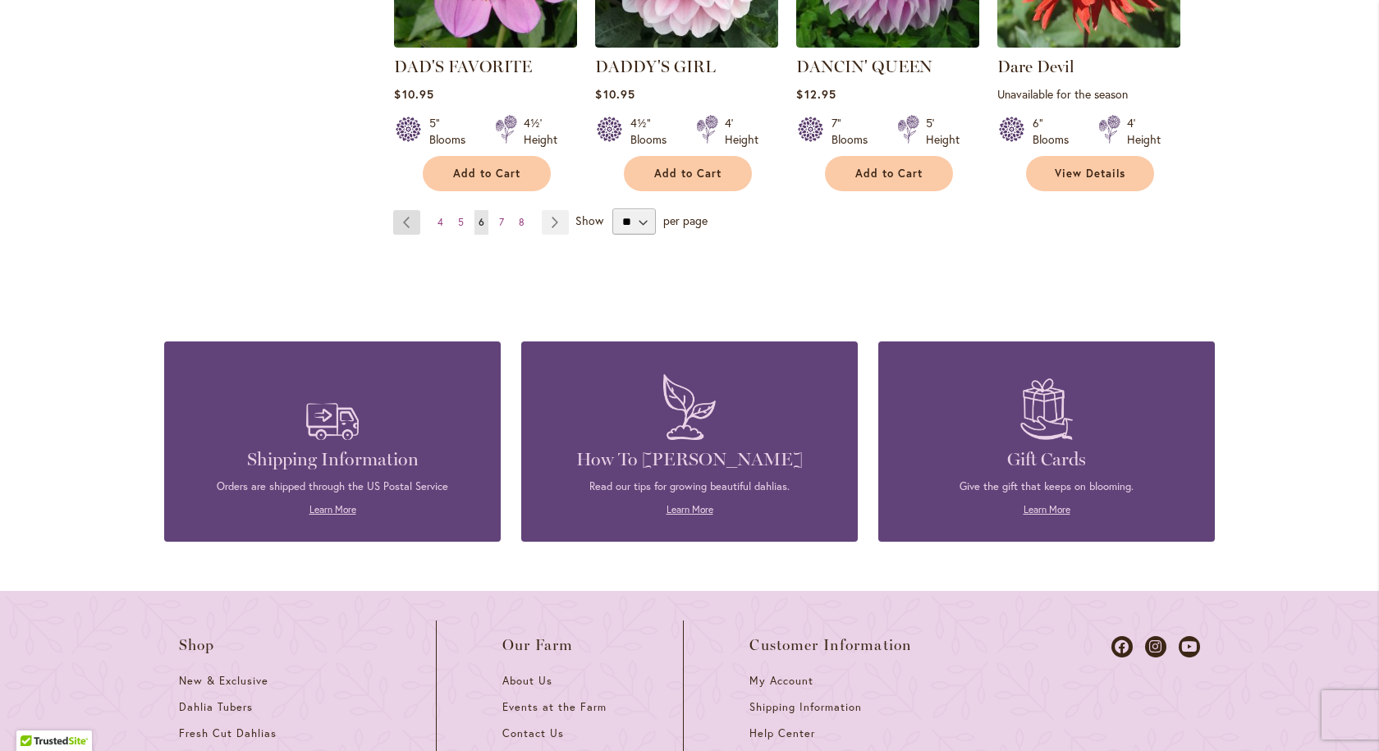
click at [405, 210] on link "Page Previous" at bounding box center [406, 222] width 27 height 25
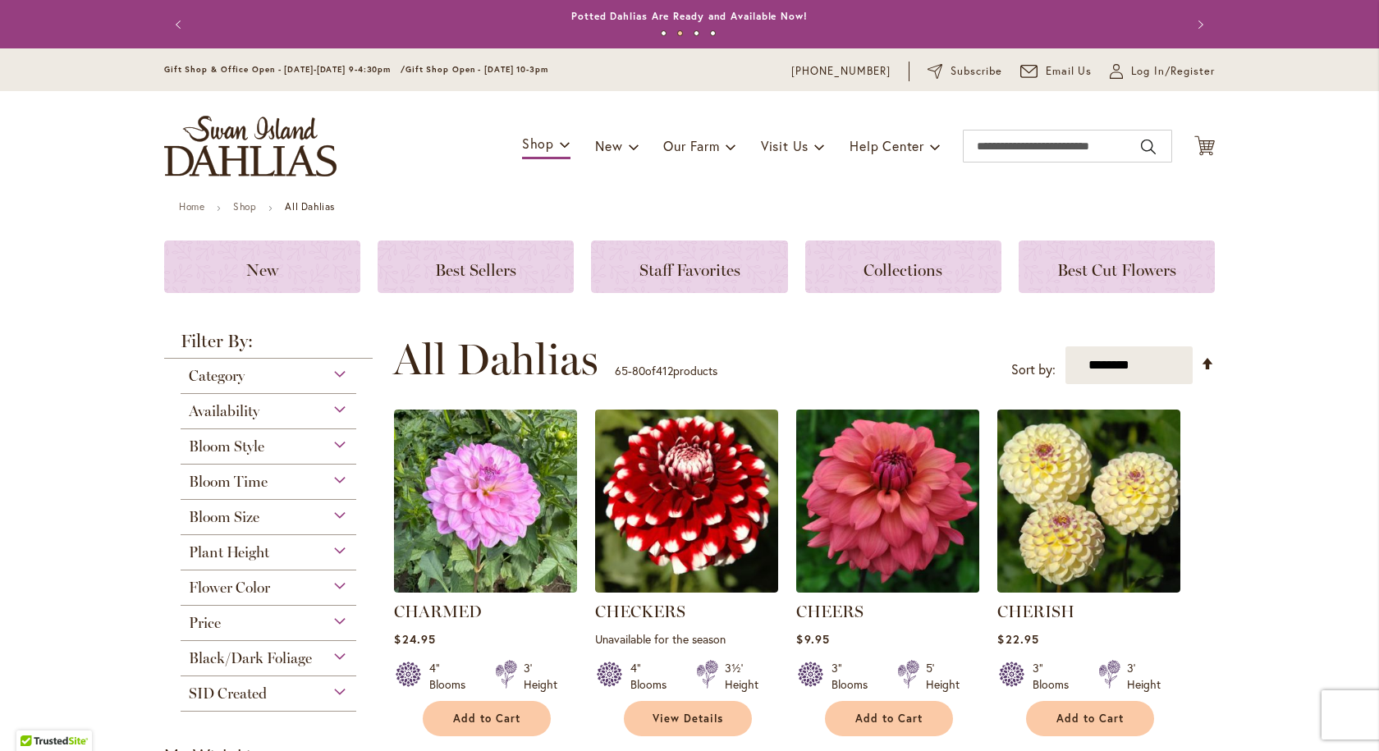
click at [886, 495] on img at bounding box center [888, 501] width 192 height 192
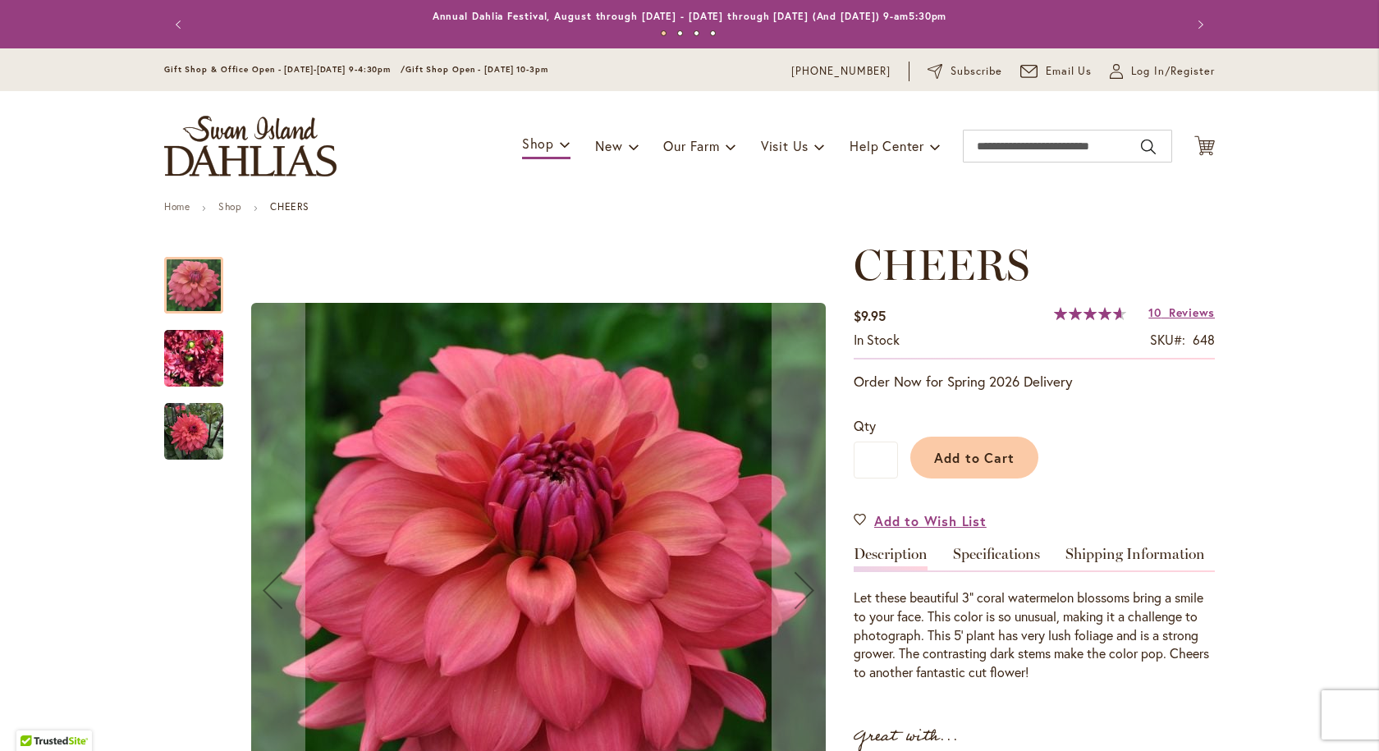
click at [180, 352] on img "CHEERS" at bounding box center [193, 358] width 59 height 79
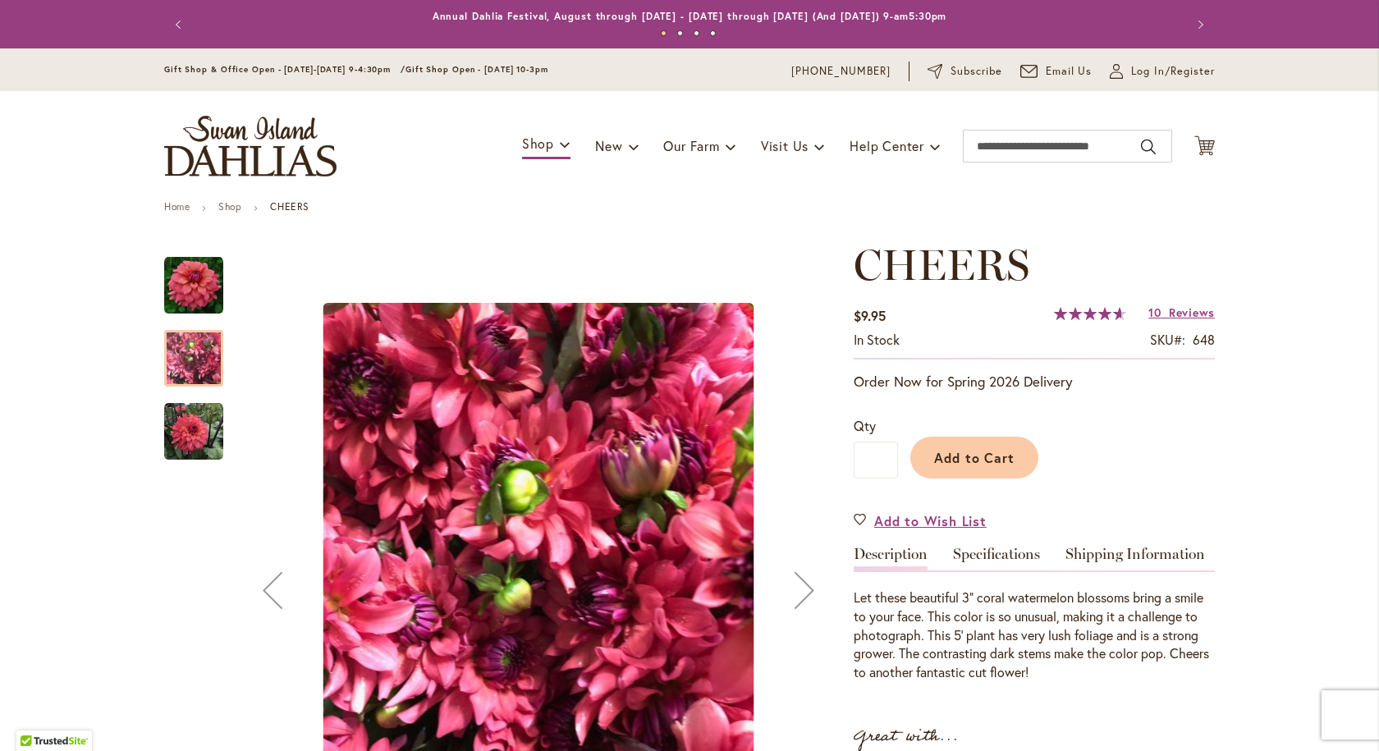
click at [172, 419] on img "CHEERS" at bounding box center [193, 431] width 59 height 59
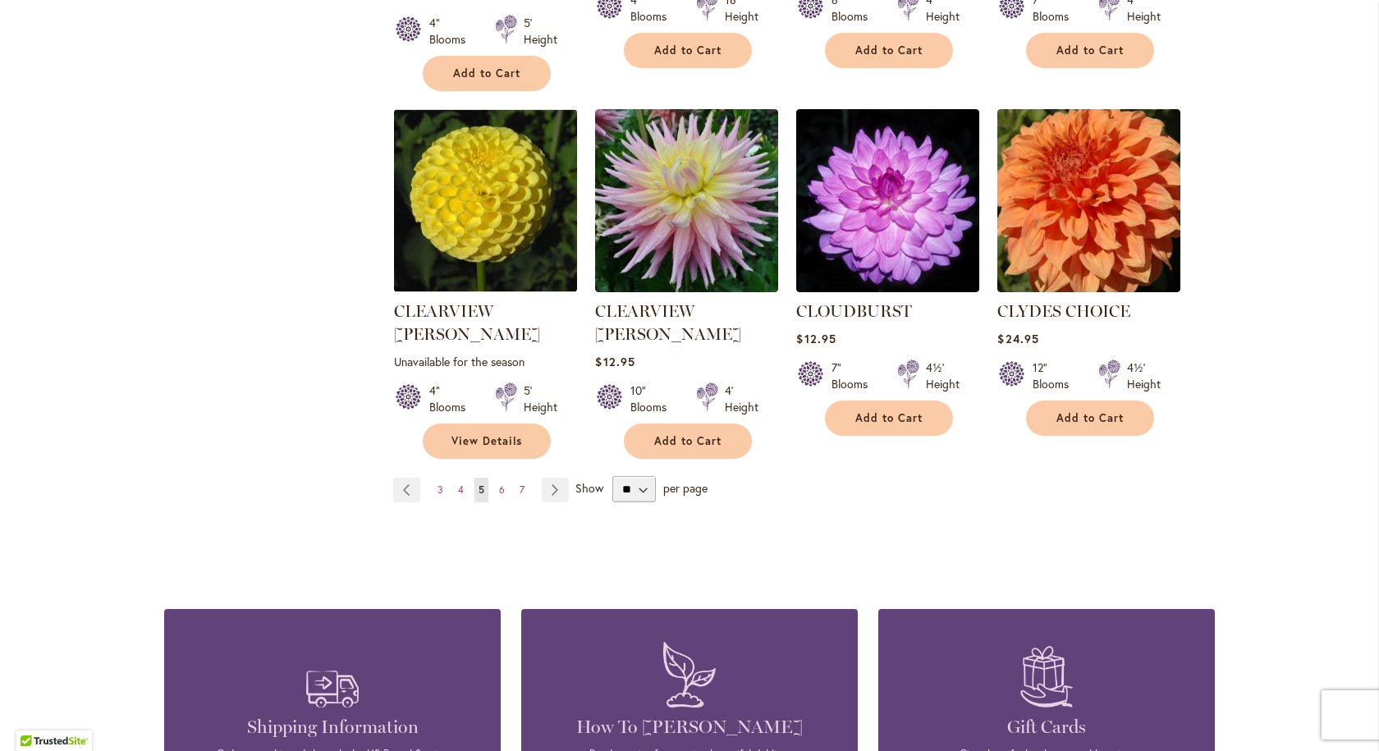
scroll to position [1395, 0]
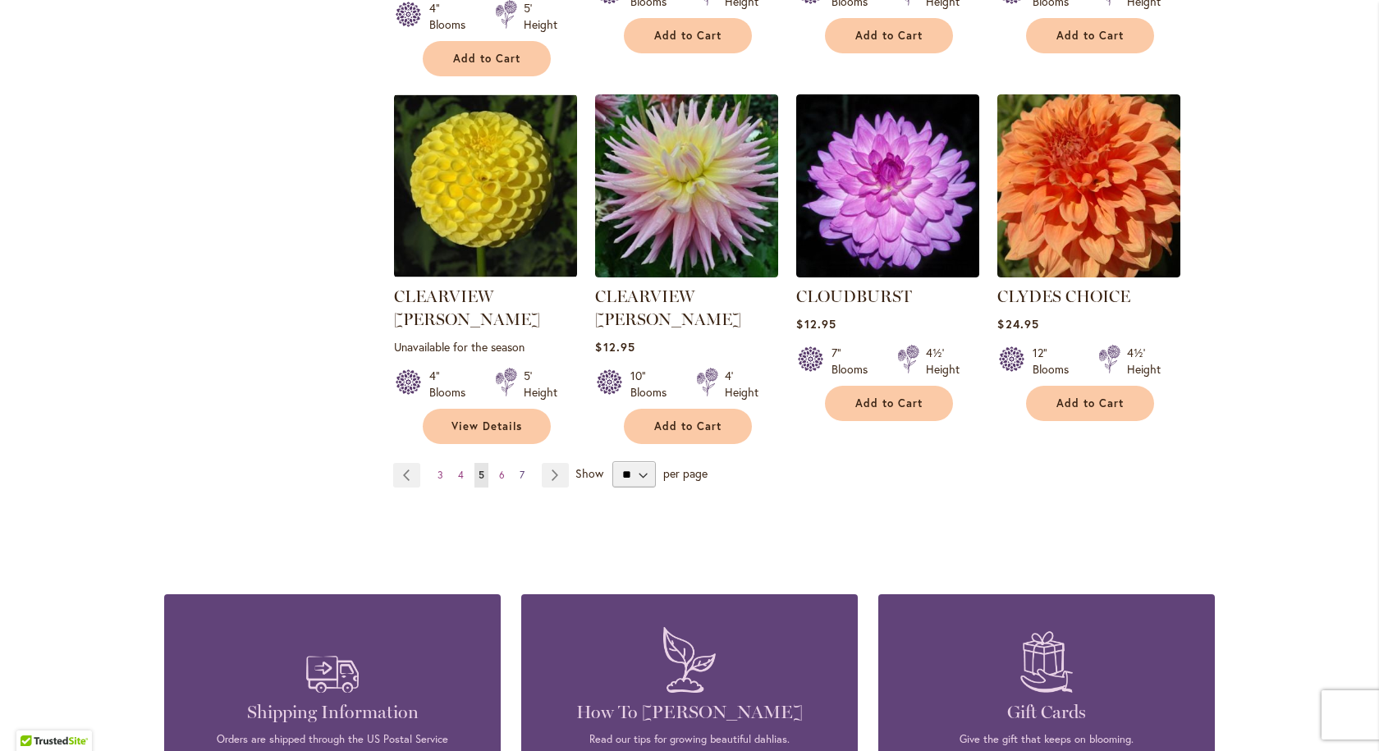
click at [520, 469] on span "7" at bounding box center [522, 475] width 5 height 12
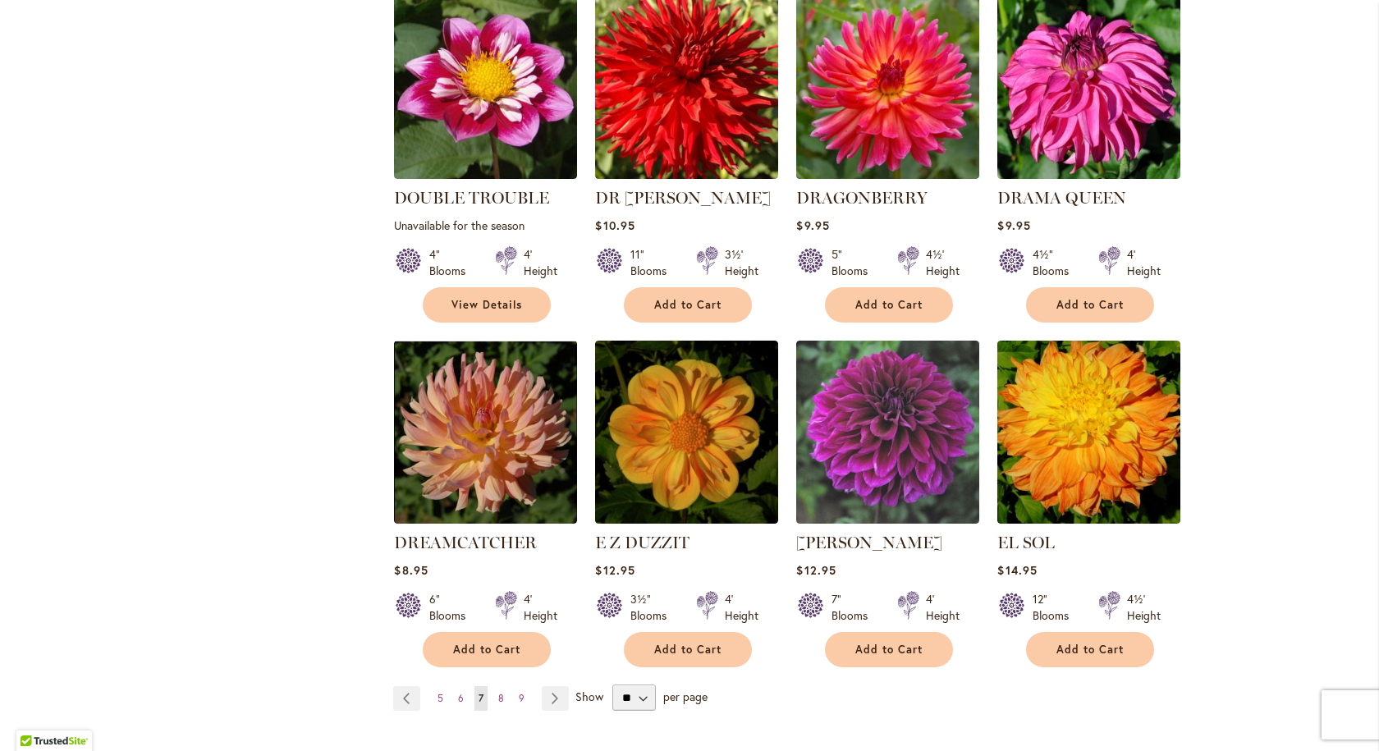
scroll to position [1231, 0]
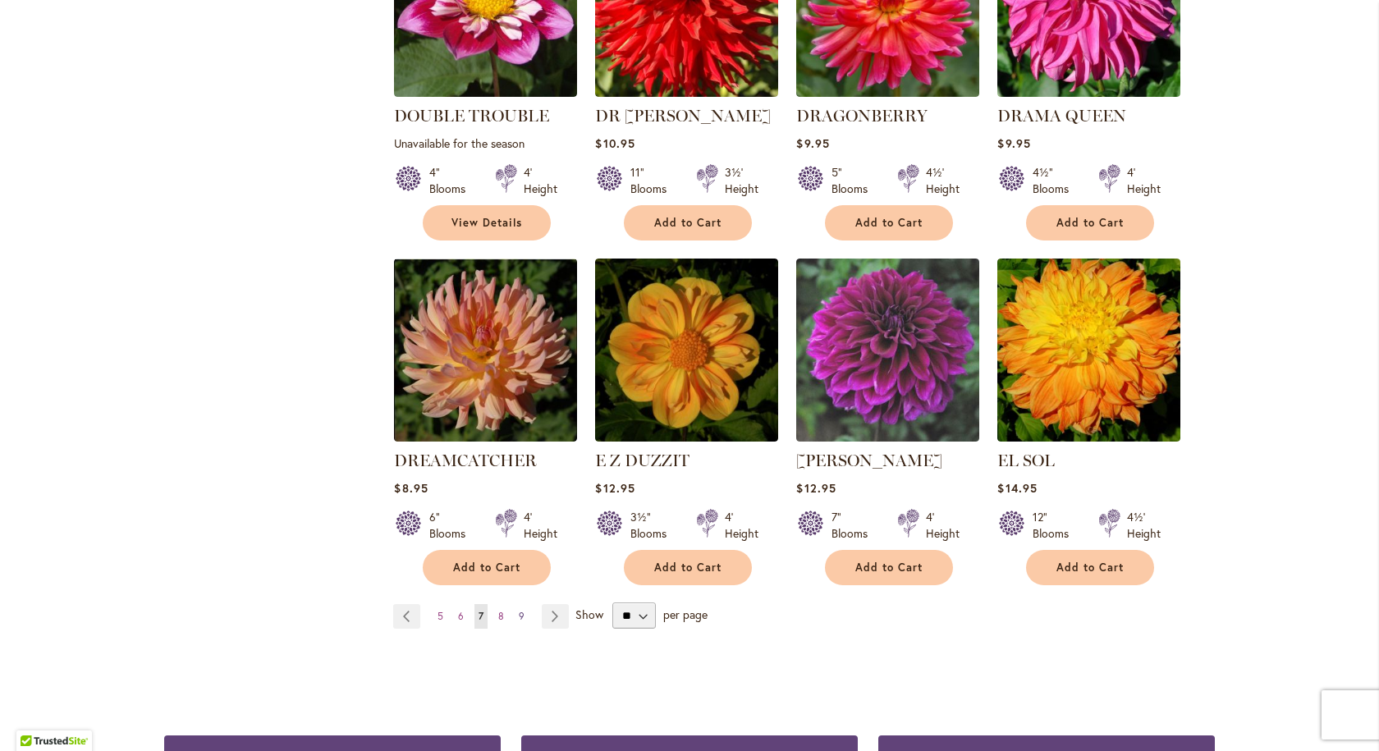
click at [519, 610] on span "9" at bounding box center [522, 616] width 6 height 12
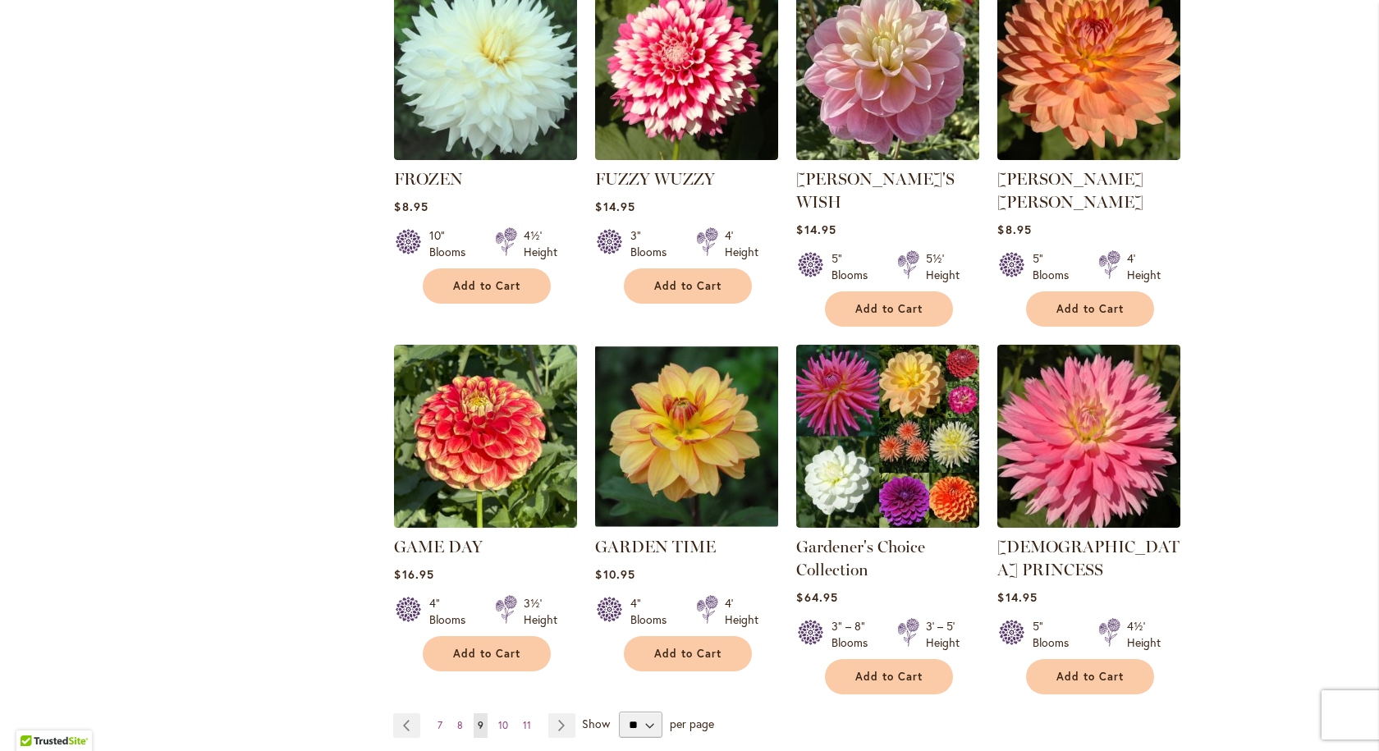
scroll to position [1231, 0]
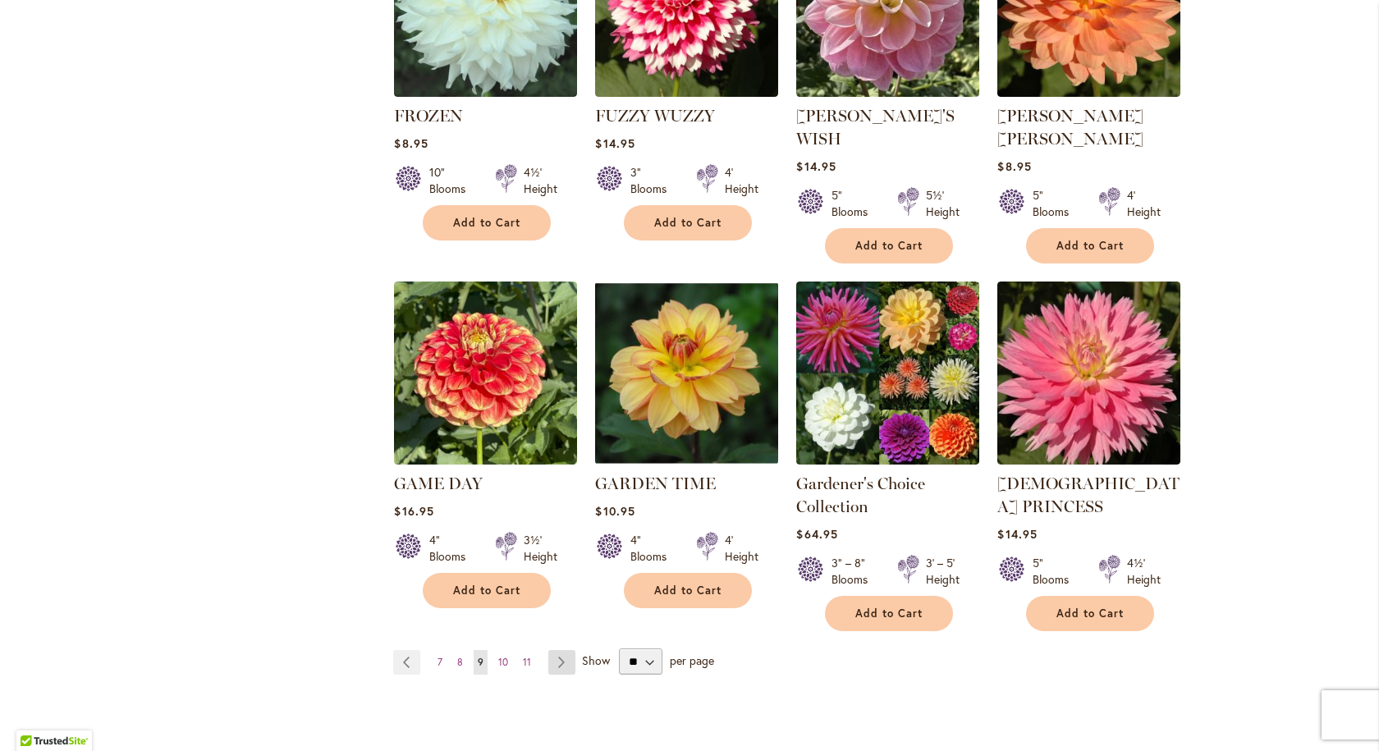
click at [556, 650] on link "Page Next" at bounding box center [561, 662] width 27 height 25
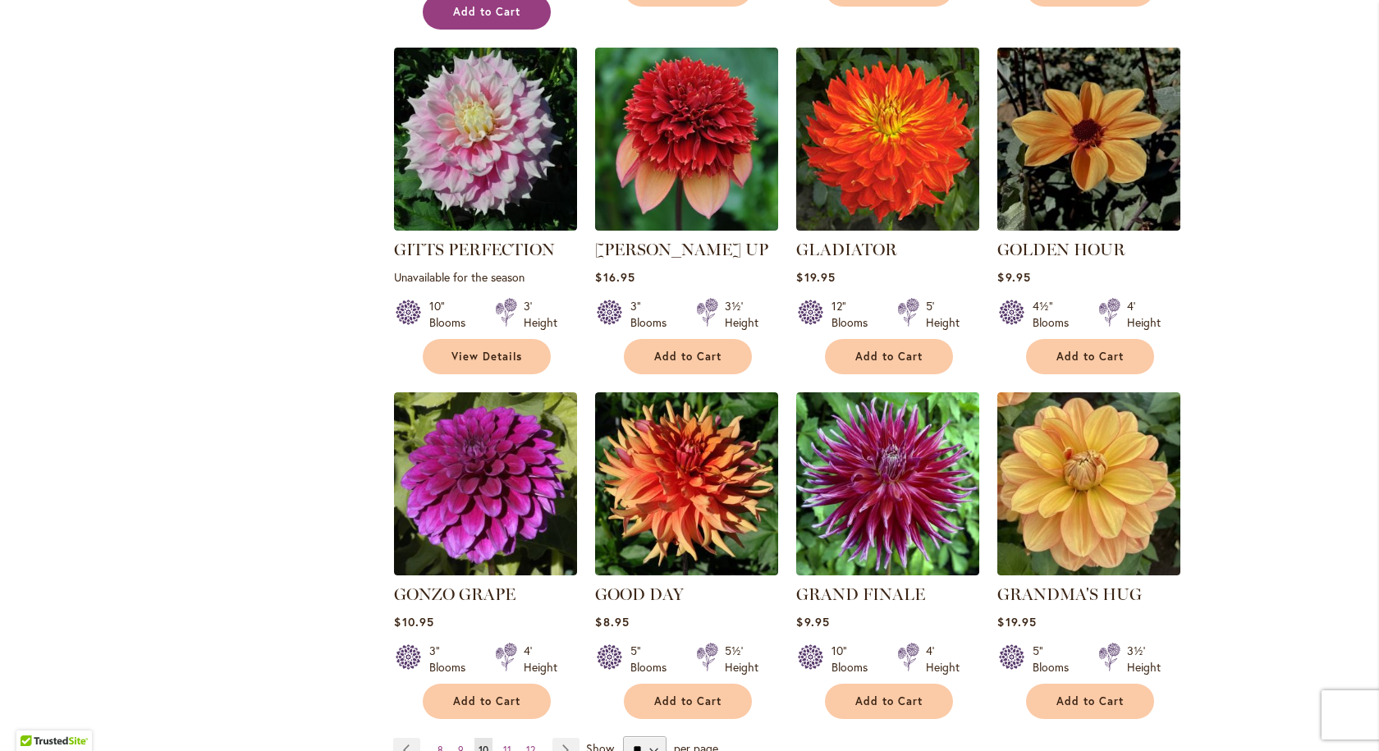
scroll to position [1149, 0]
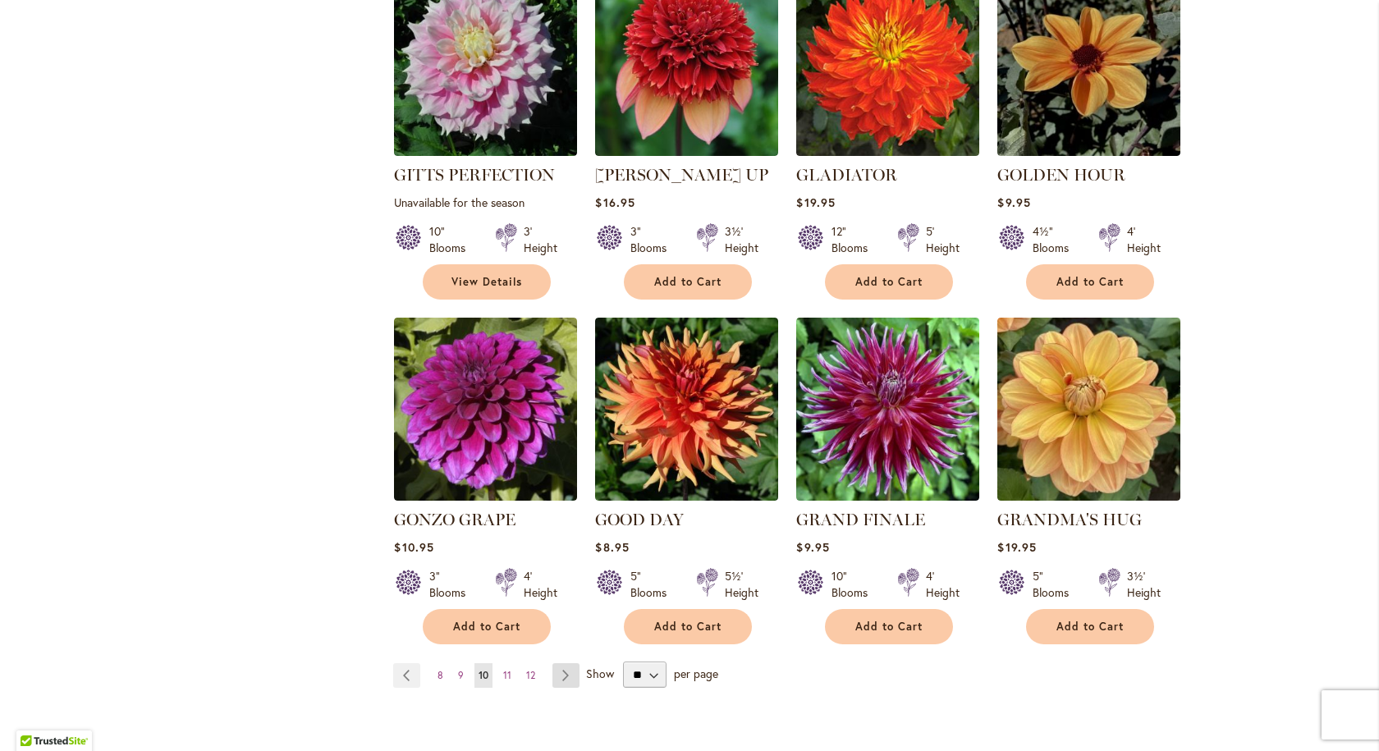
click at [556, 663] on link "Page Next" at bounding box center [565, 675] width 27 height 25
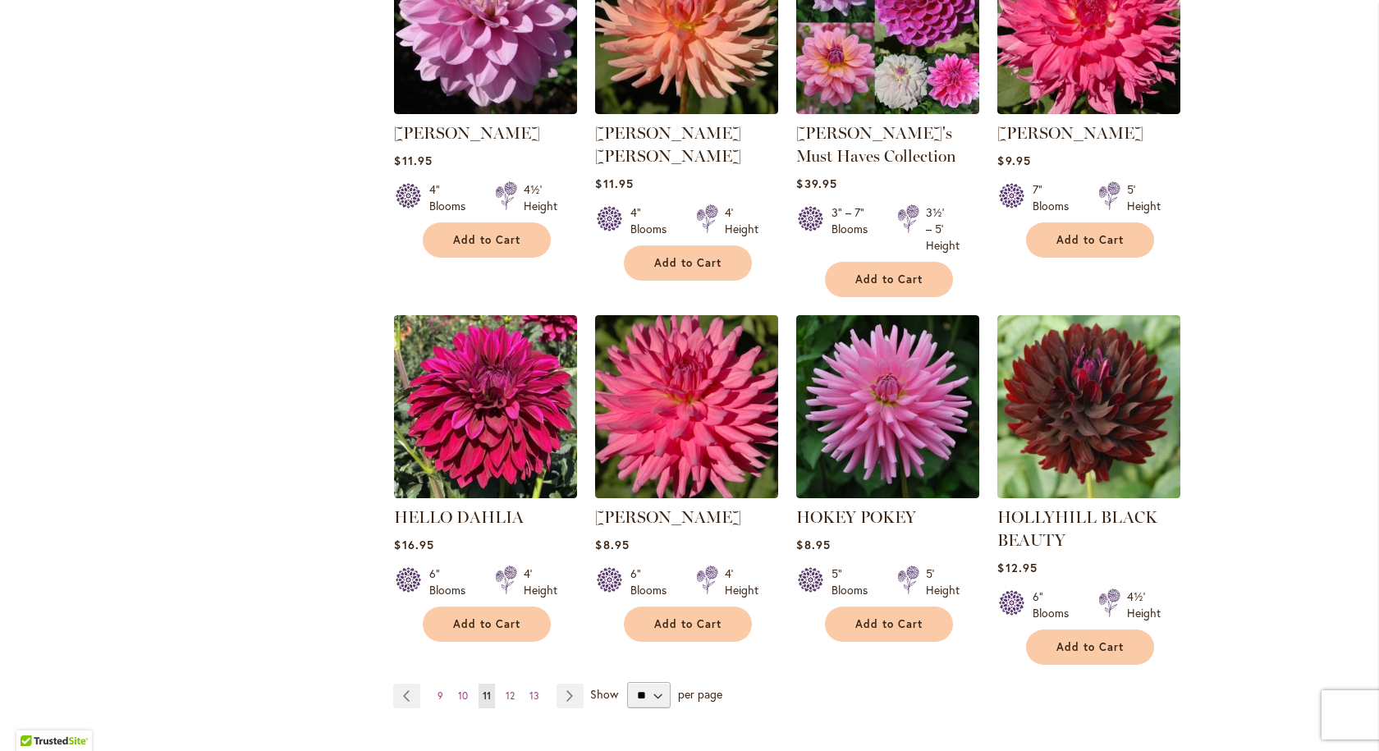
scroll to position [1231, 0]
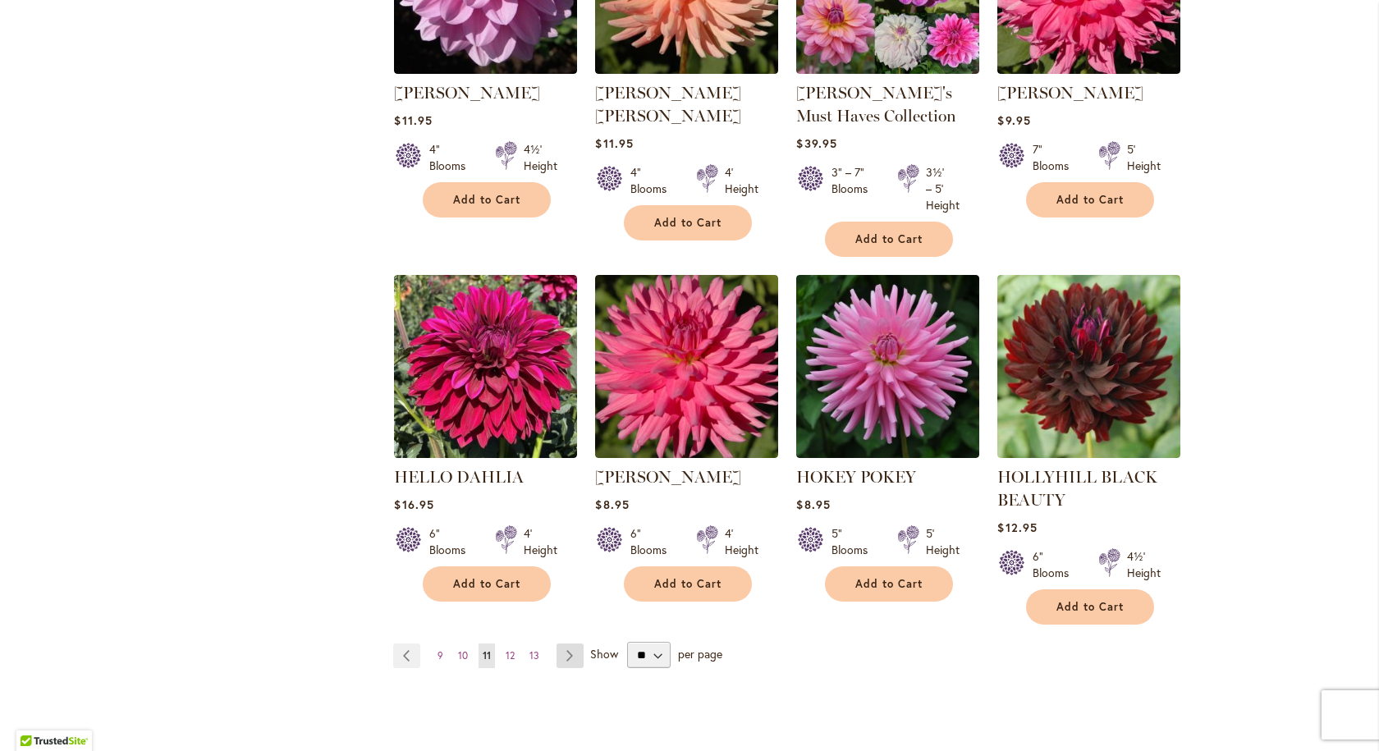
click at [557, 651] on link "Page Next" at bounding box center [569, 655] width 27 height 25
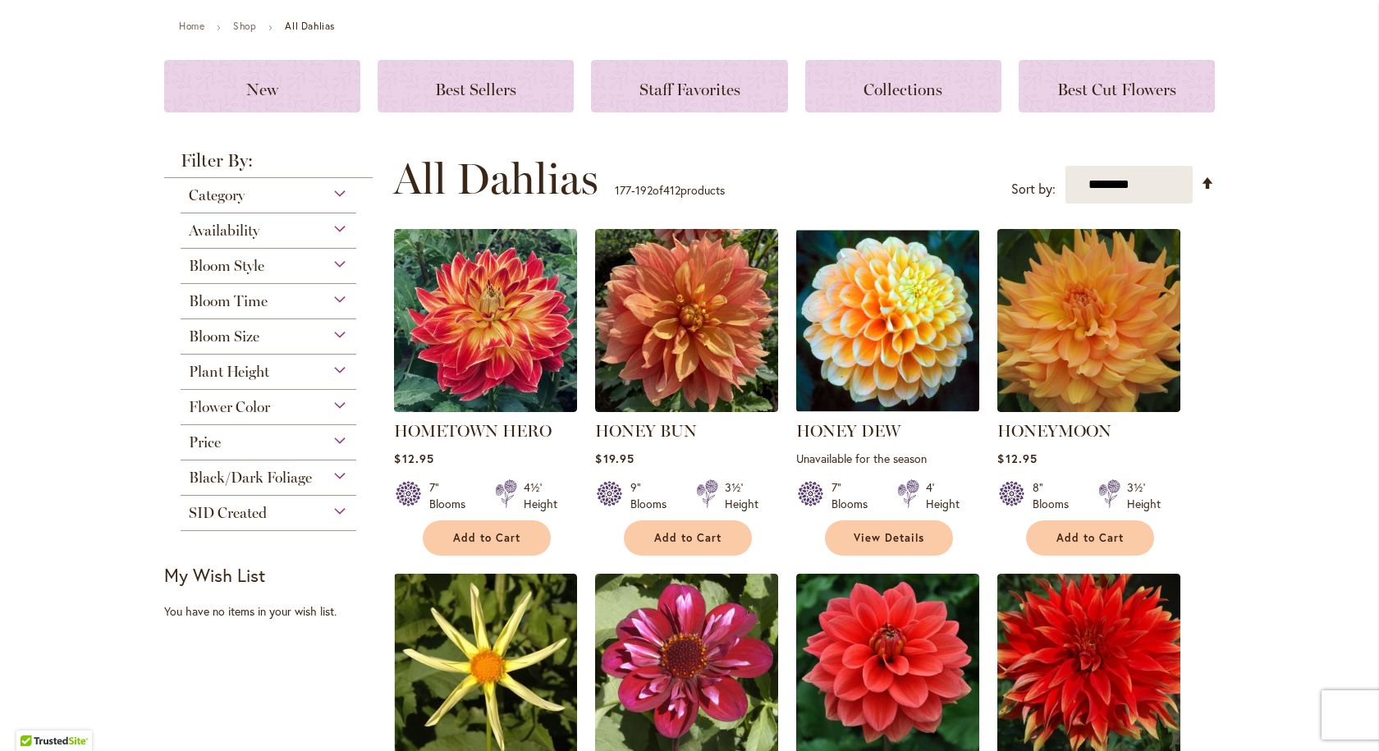
scroll to position [164, 0]
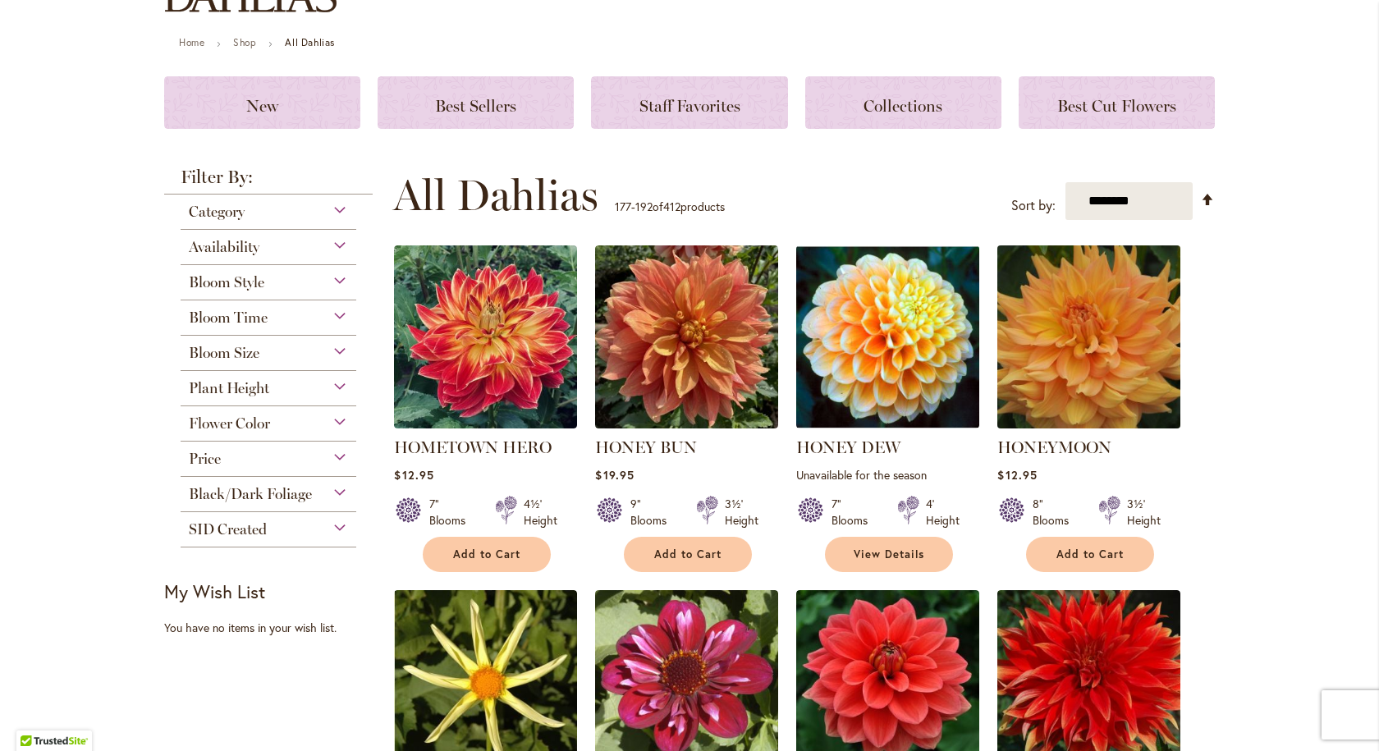
click at [1074, 334] on img at bounding box center [1089, 337] width 192 height 192
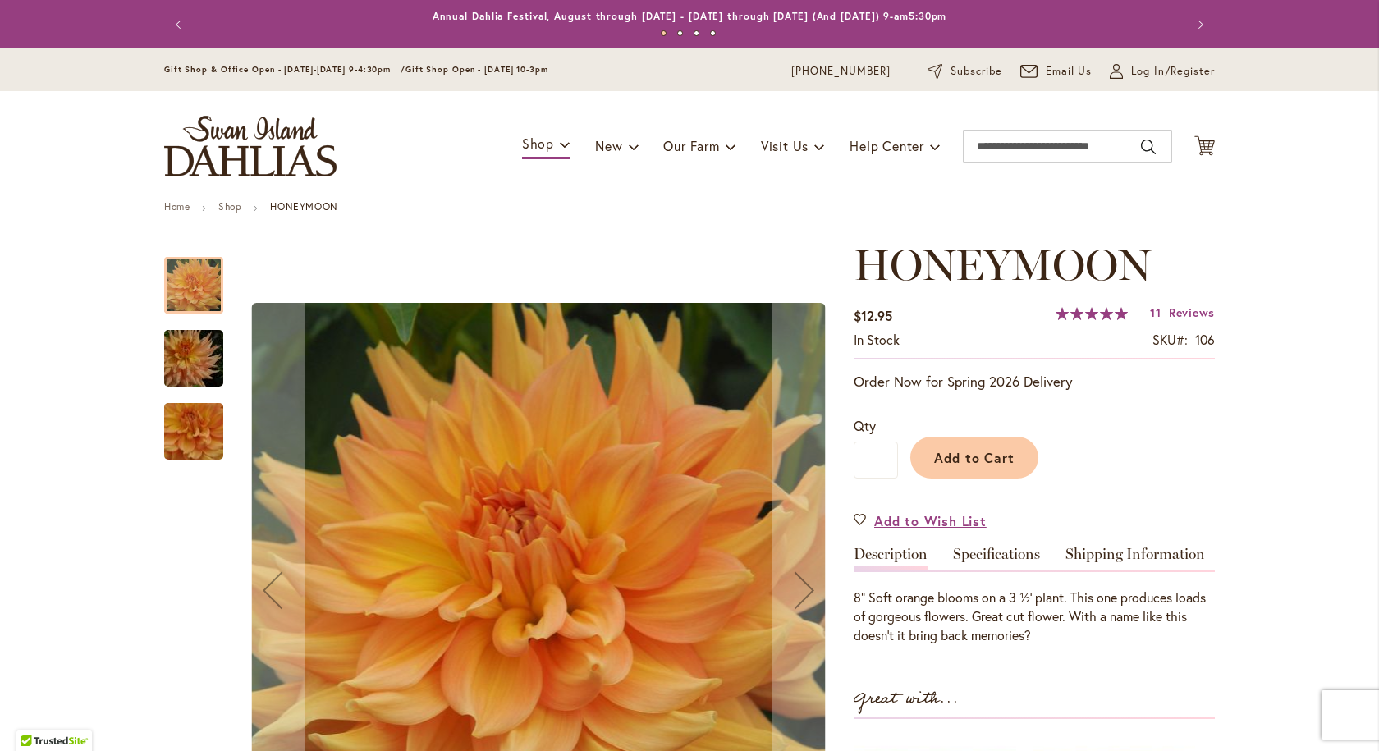
click at [176, 353] on img "Honeymoon" at bounding box center [194, 358] width 118 height 79
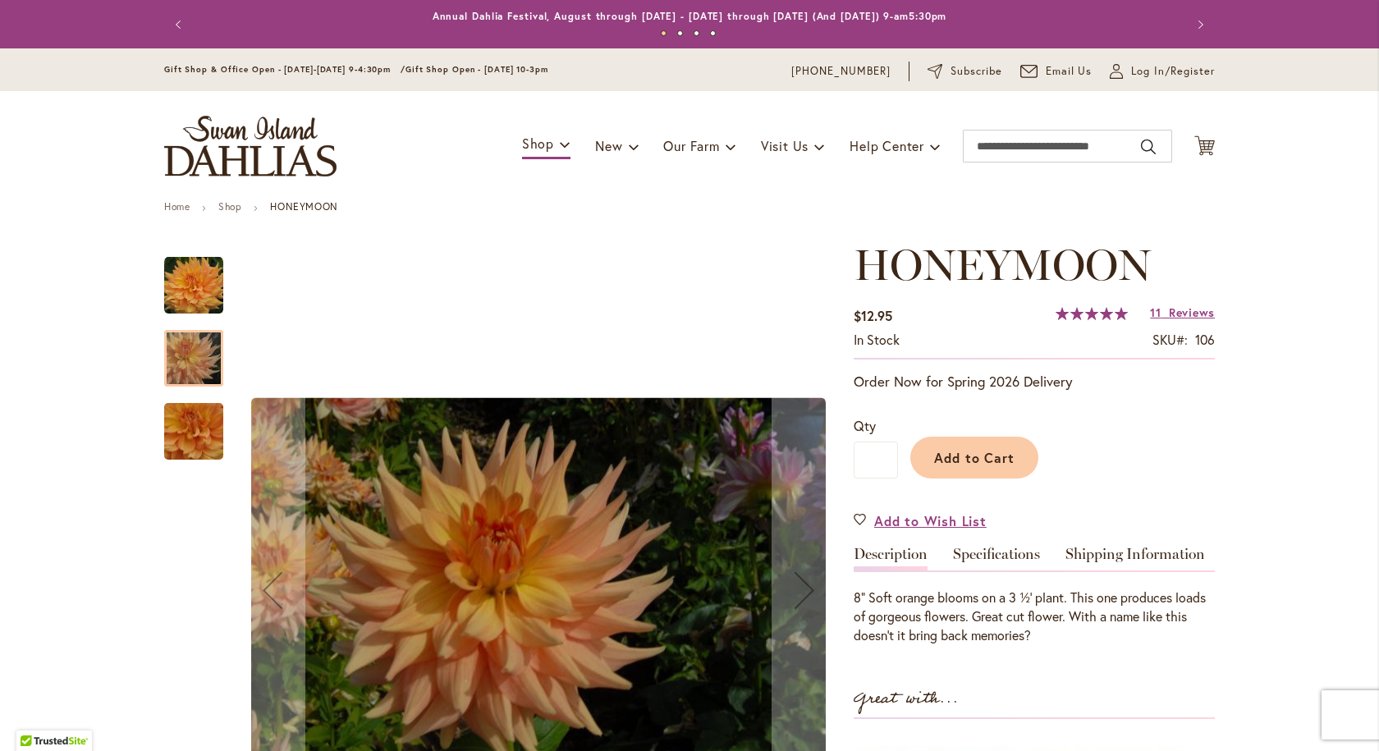
click at [183, 437] on img "Honeymoon" at bounding box center [194, 431] width 118 height 109
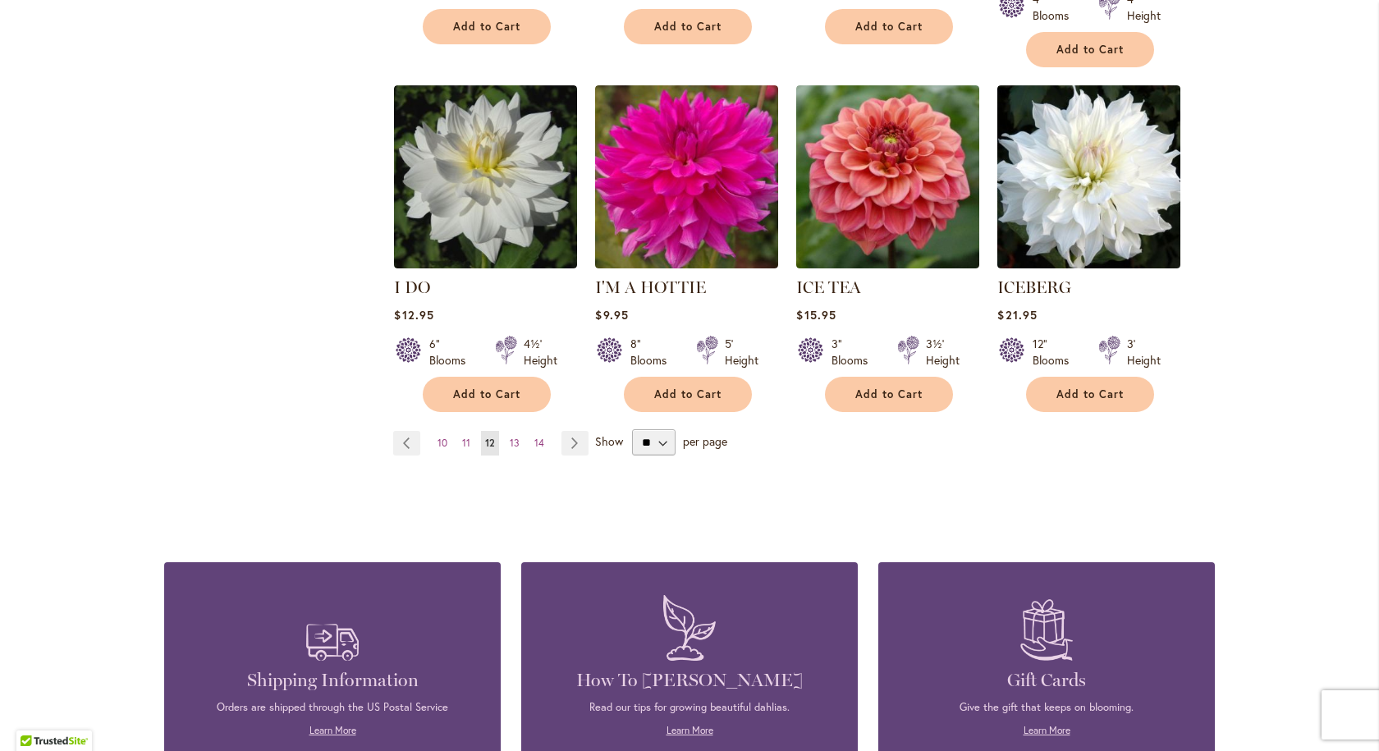
scroll to position [1395, 0]
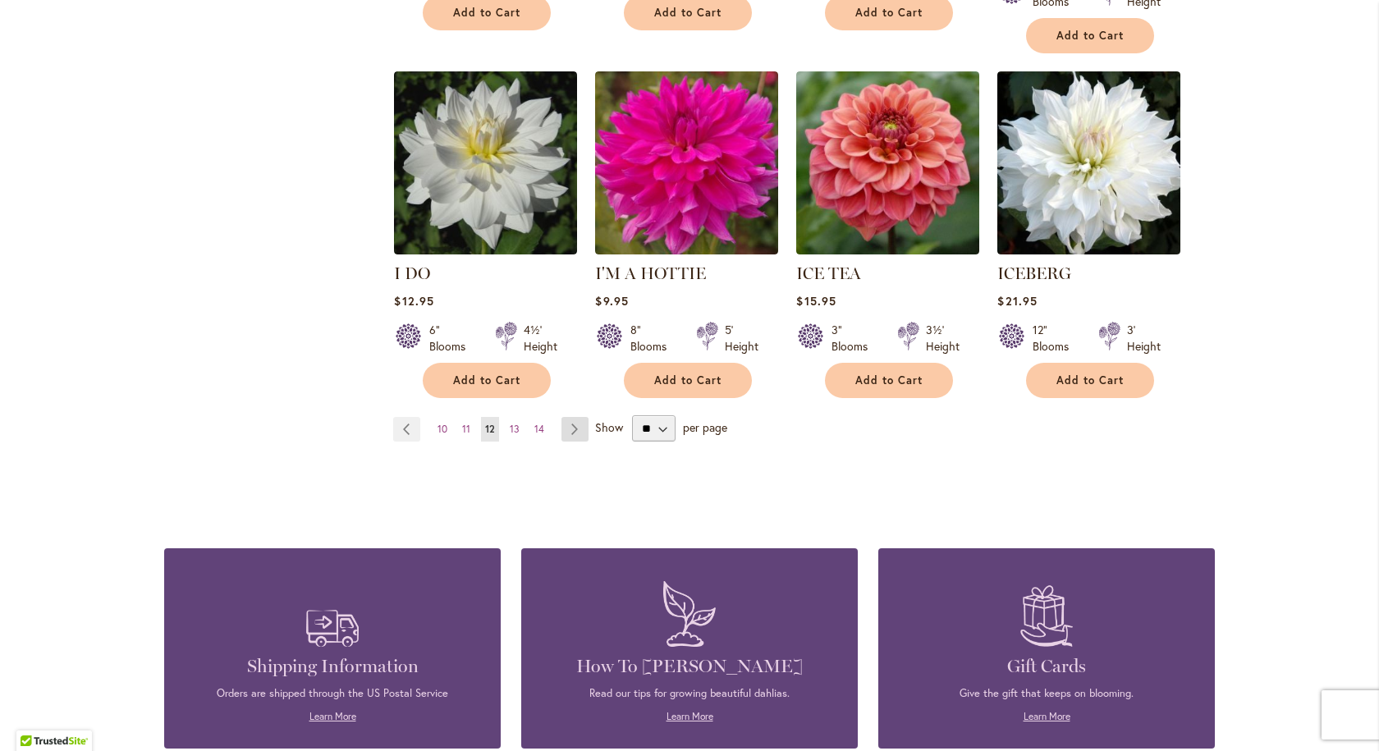
click at [566, 417] on link "Page Next" at bounding box center [574, 429] width 27 height 25
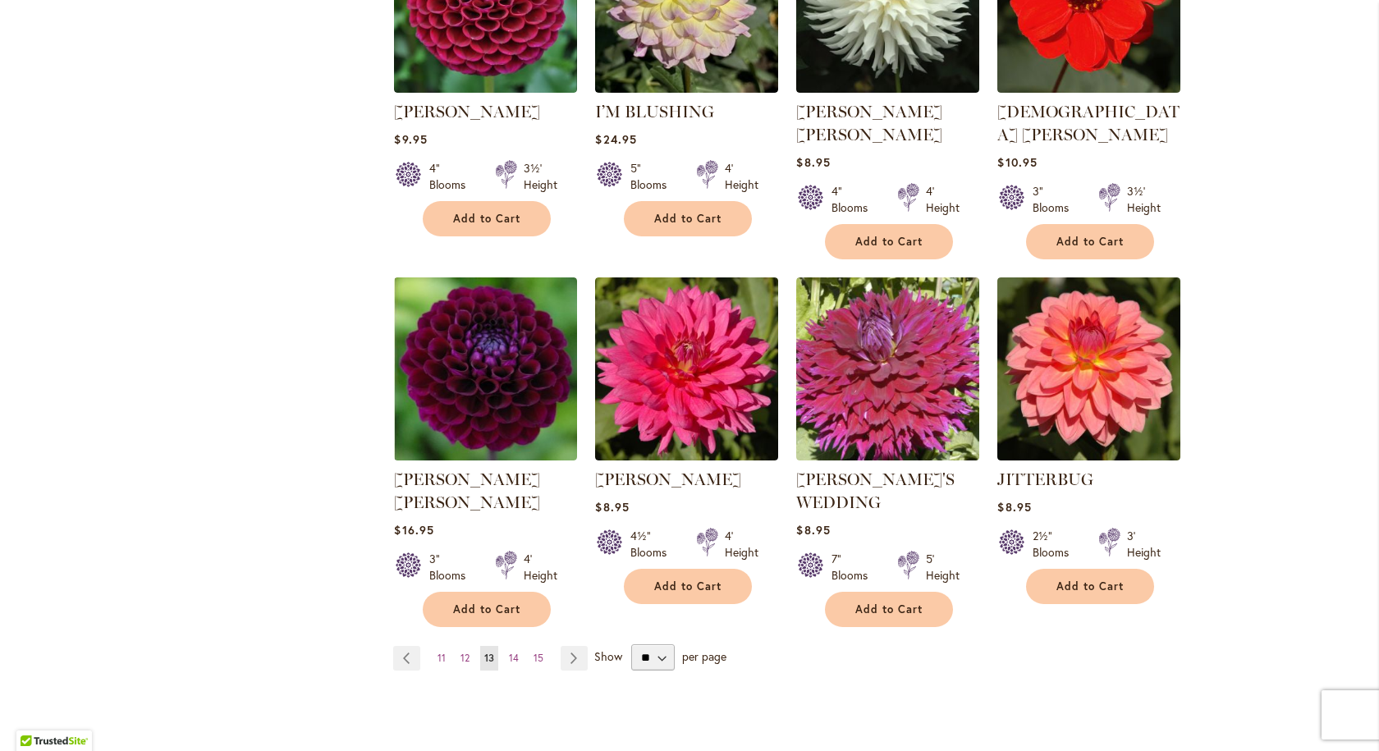
scroll to position [1231, 0]
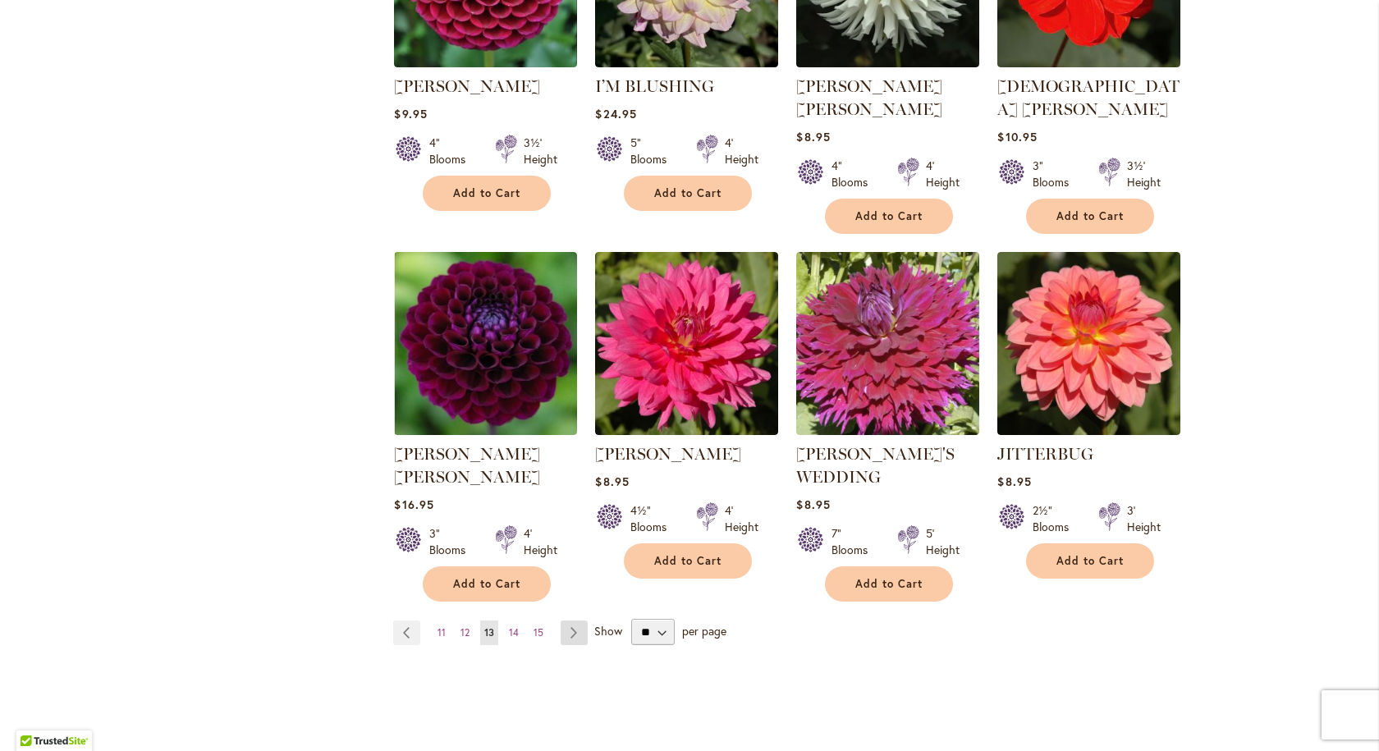
click at [568, 620] on link "Page Next" at bounding box center [574, 632] width 27 height 25
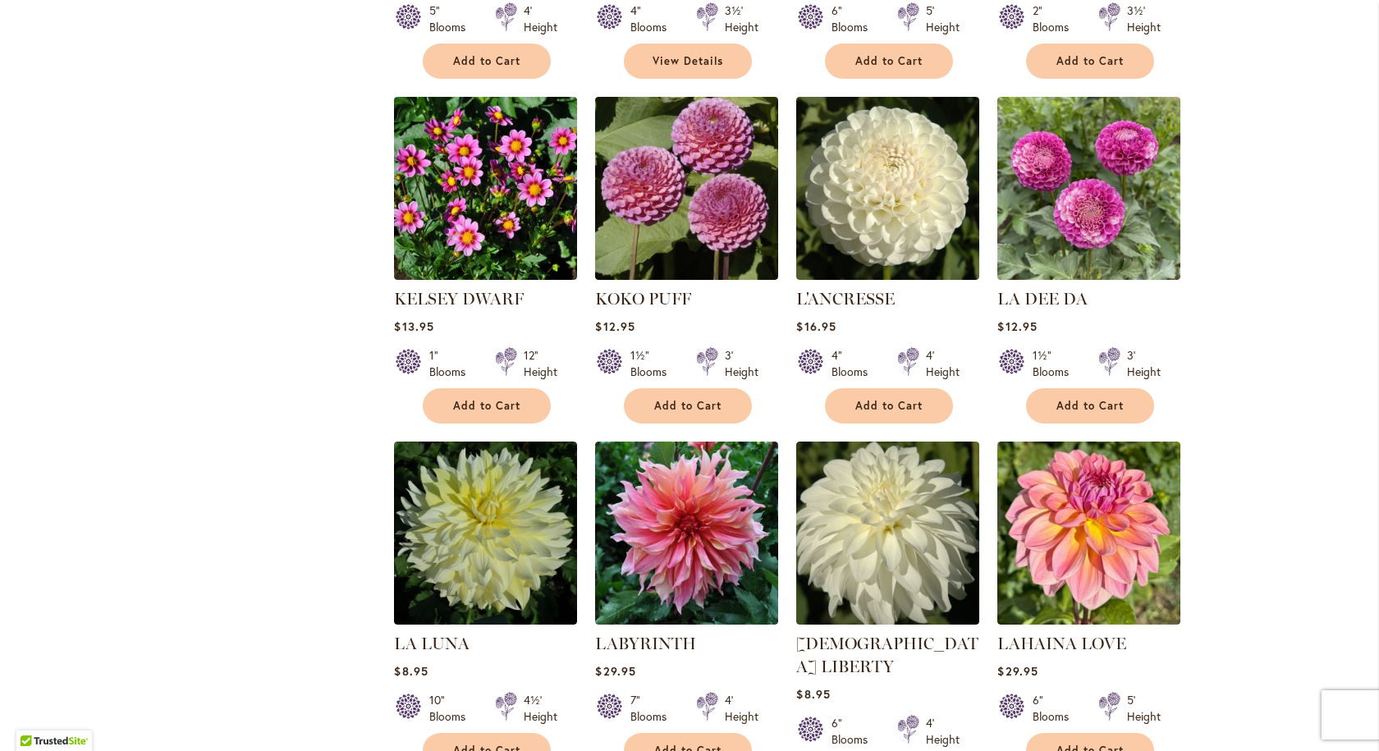
scroll to position [1149, 0]
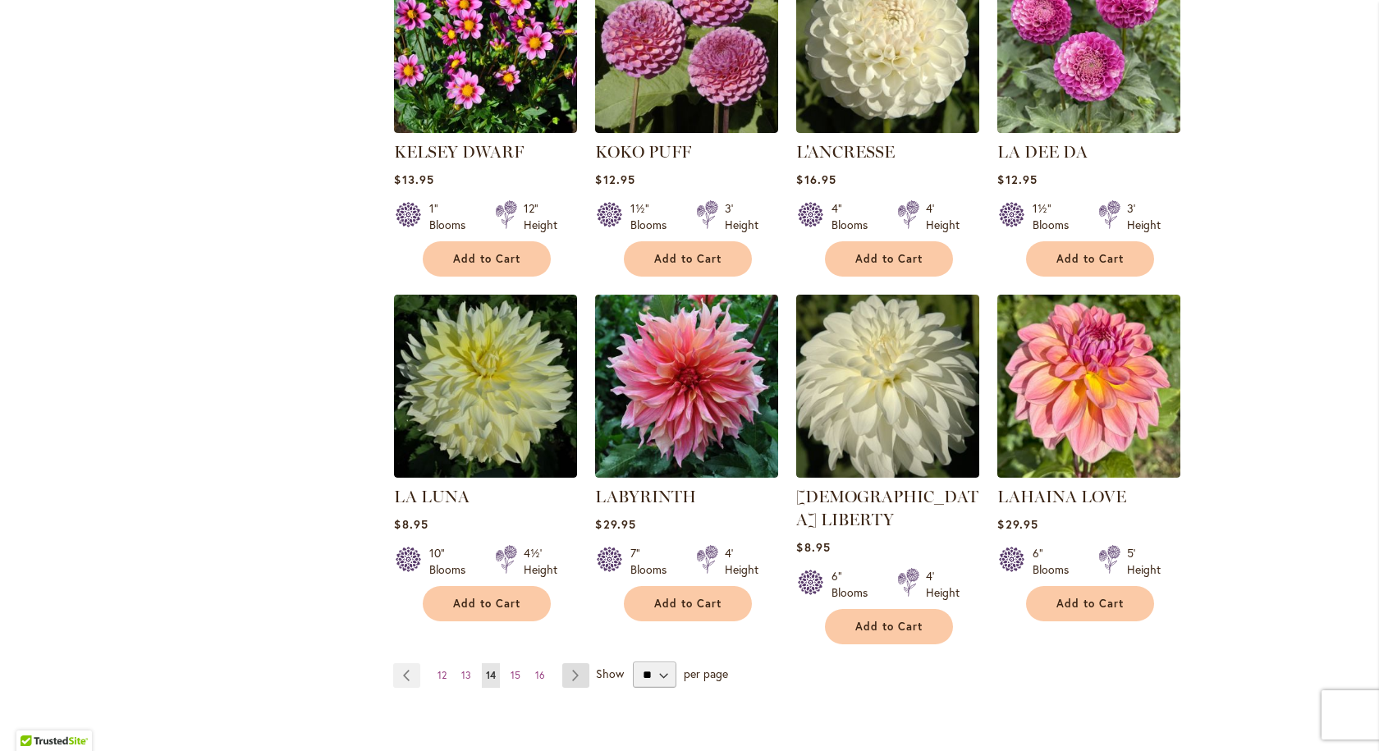
click at [572, 663] on link "Page Next" at bounding box center [575, 675] width 27 height 25
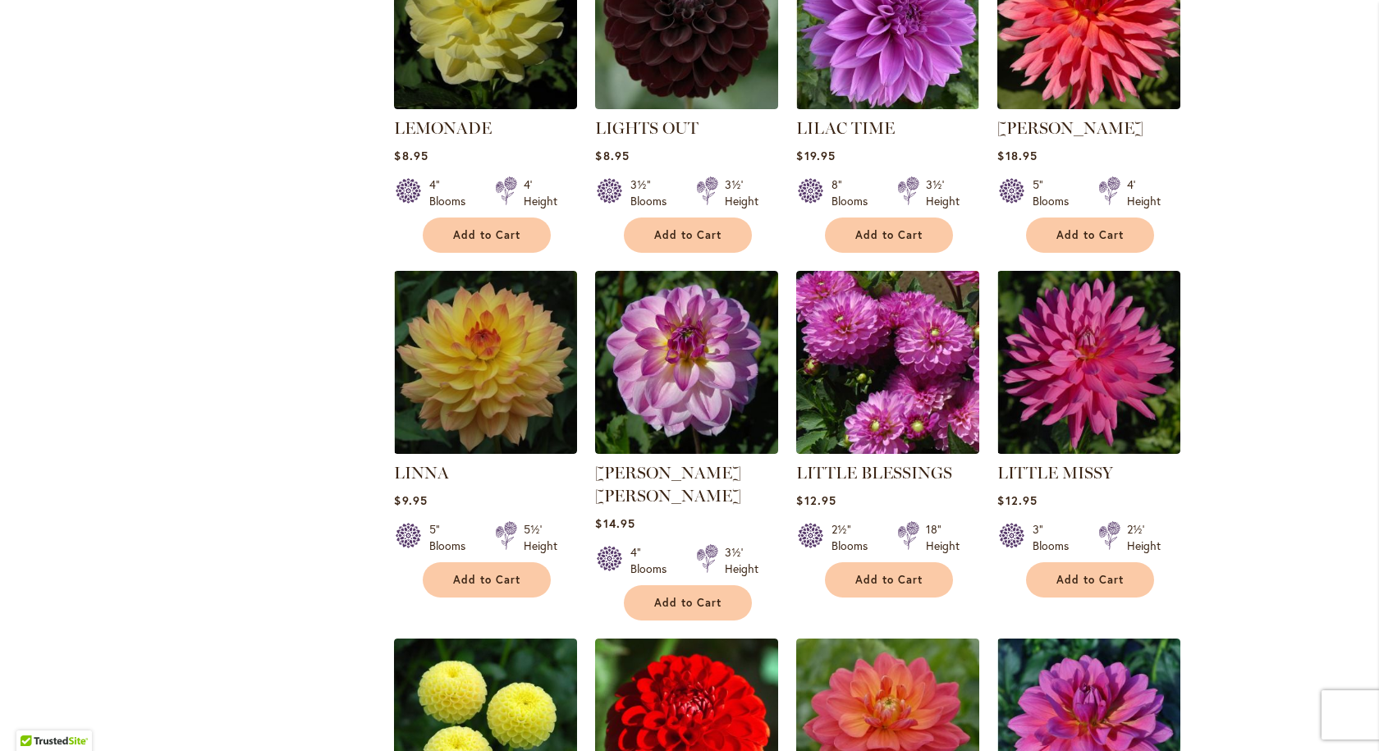
scroll to position [821, 0]
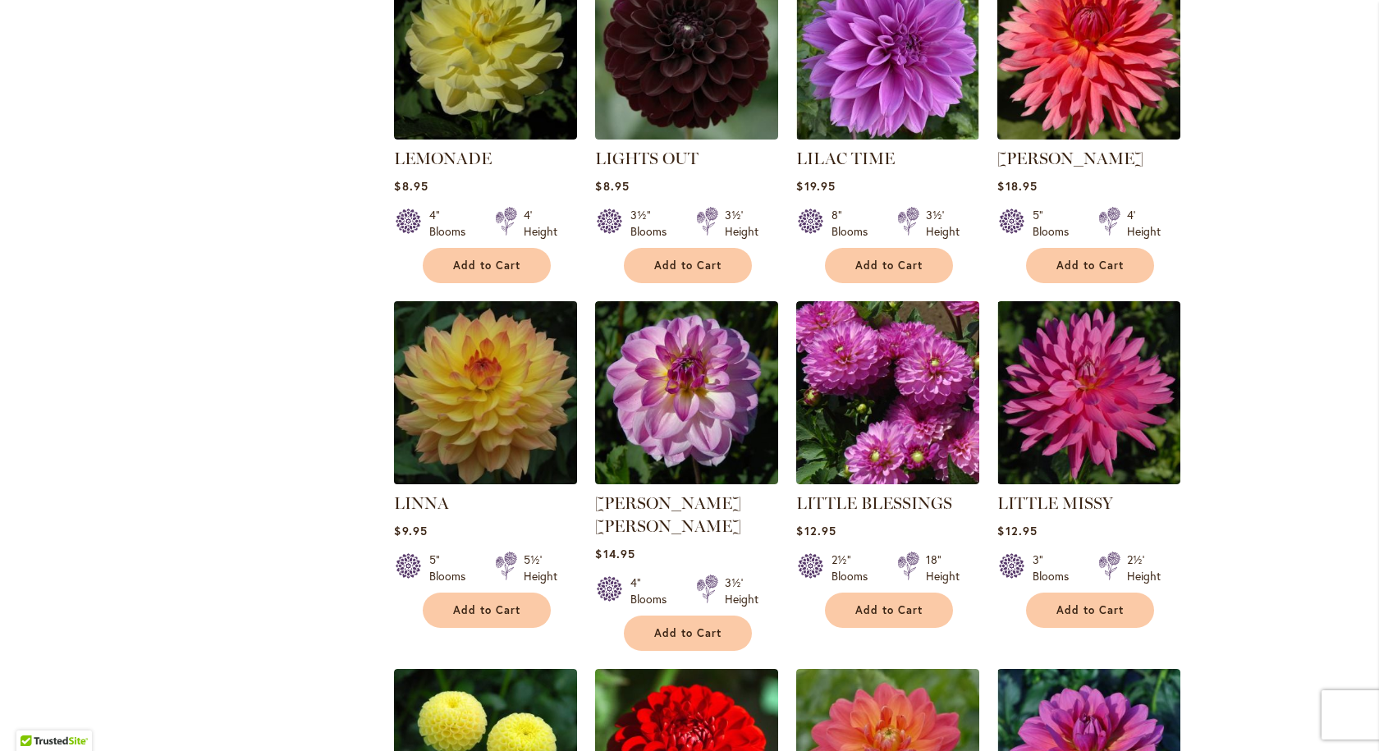
click at [430, 367] on img at bounding box center [486, 393] width 192 height 192
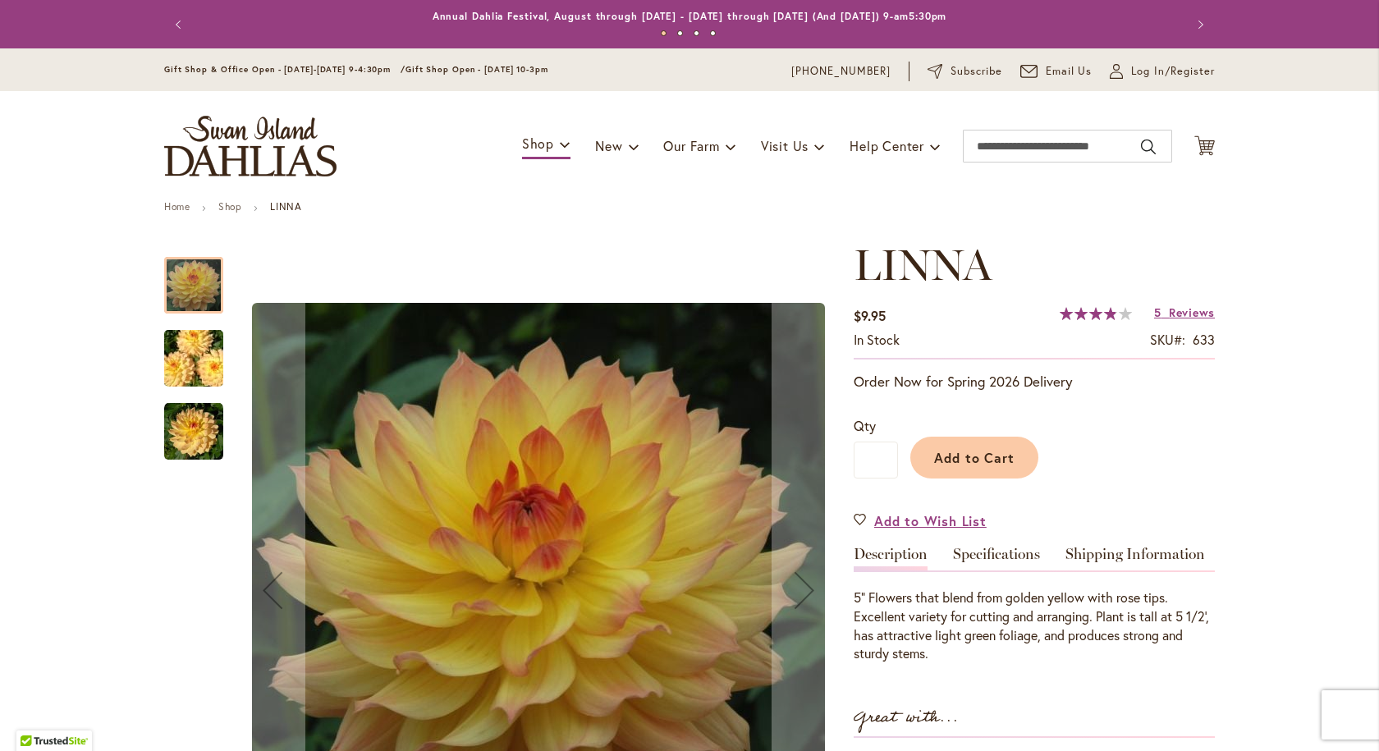
click at [167, 361] on img "LINNA" at bounding box center [194, 358] width 118 height 79
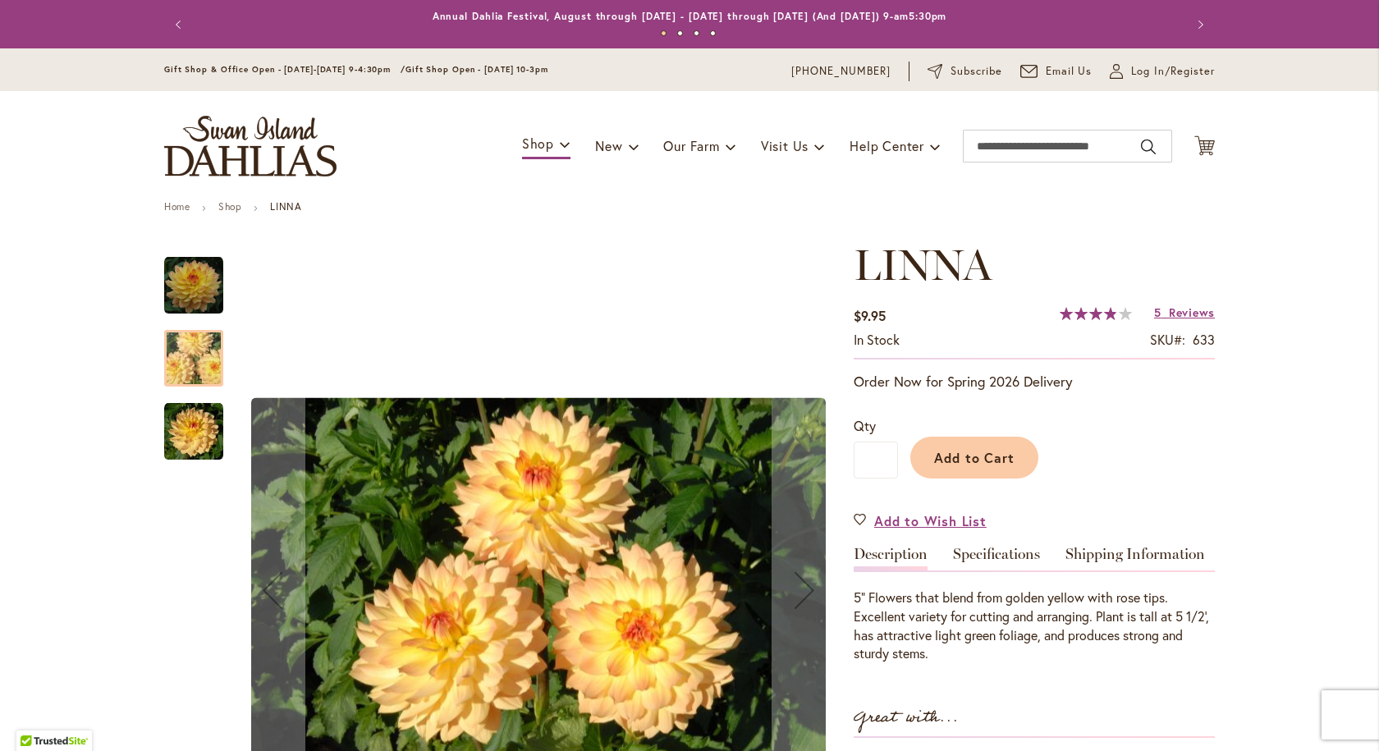
click at [182, 428] on img "LINNA" at bounding box center [193, 431] width 59 height 59
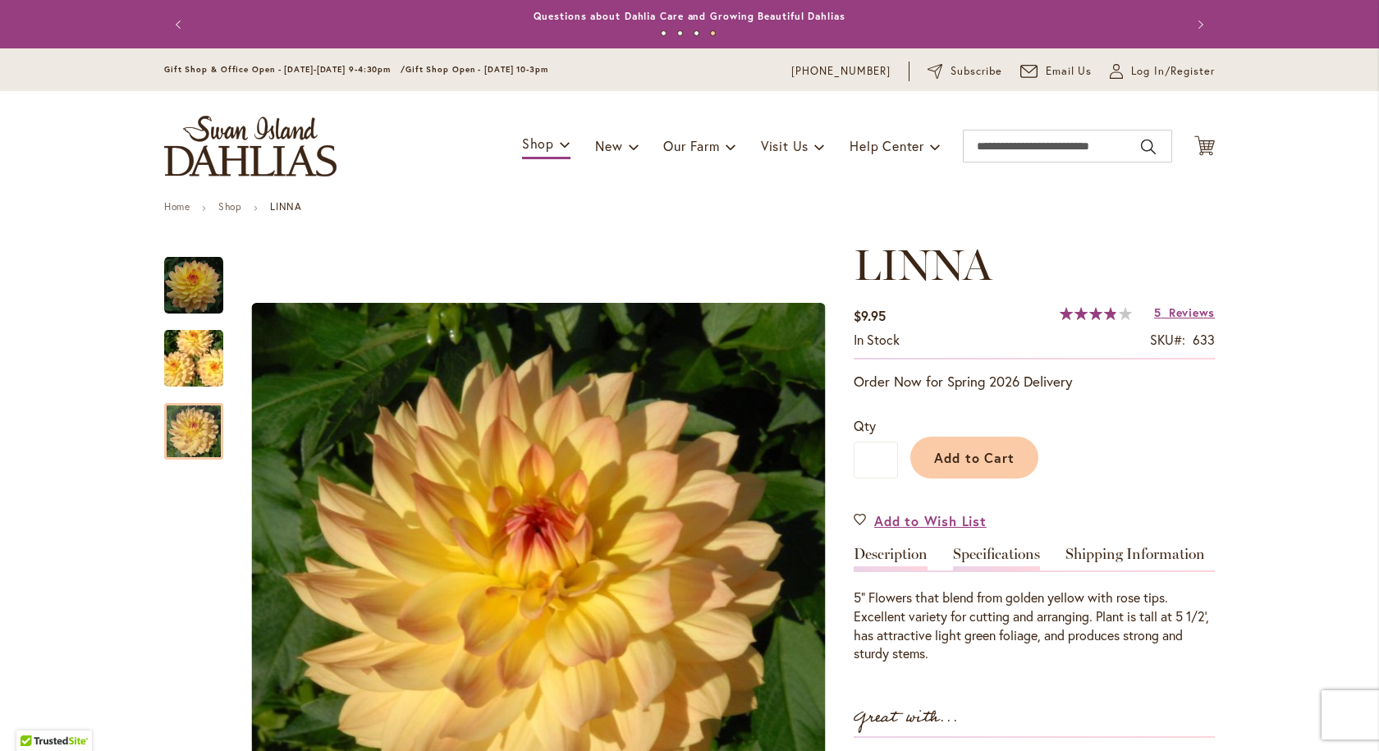
click at [990, 554] on link "Specifications" at bounding box center [996, 559] width 87 height 24
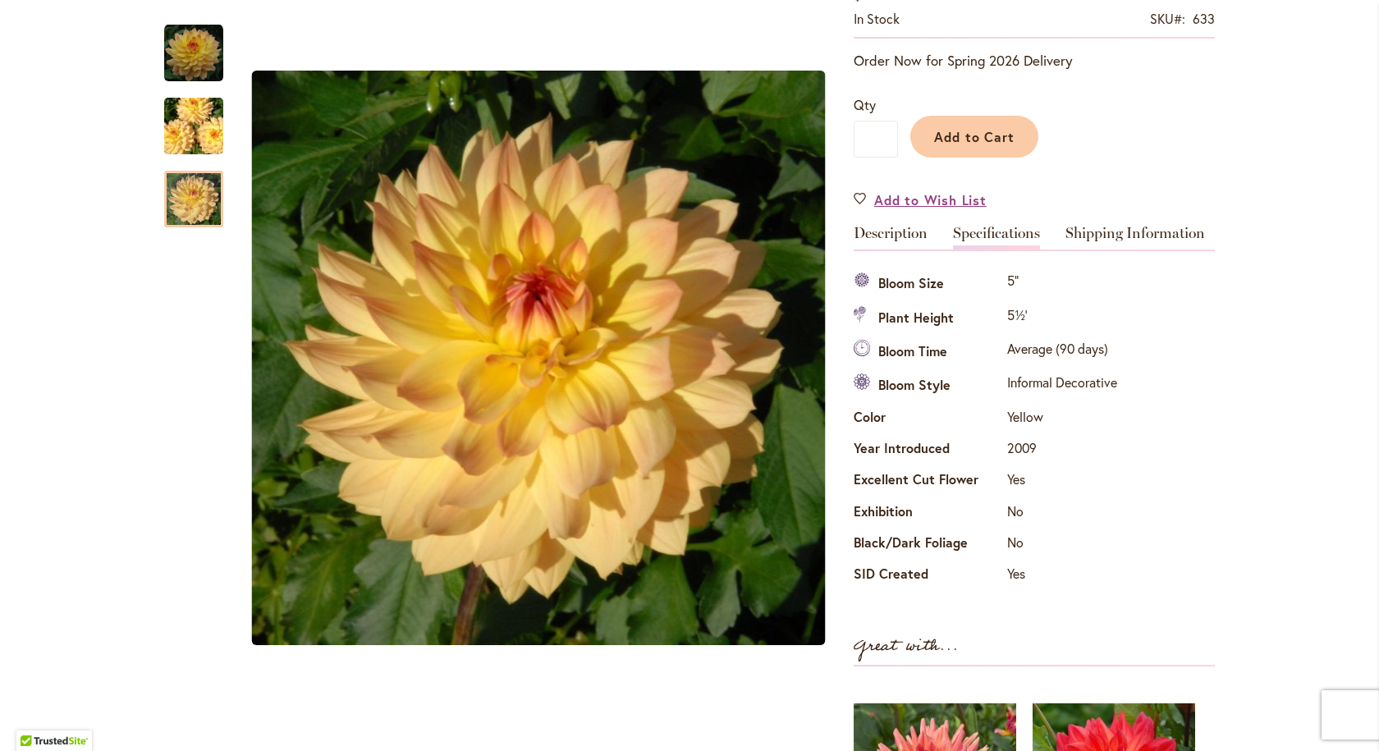
scroll to position [300, 0]
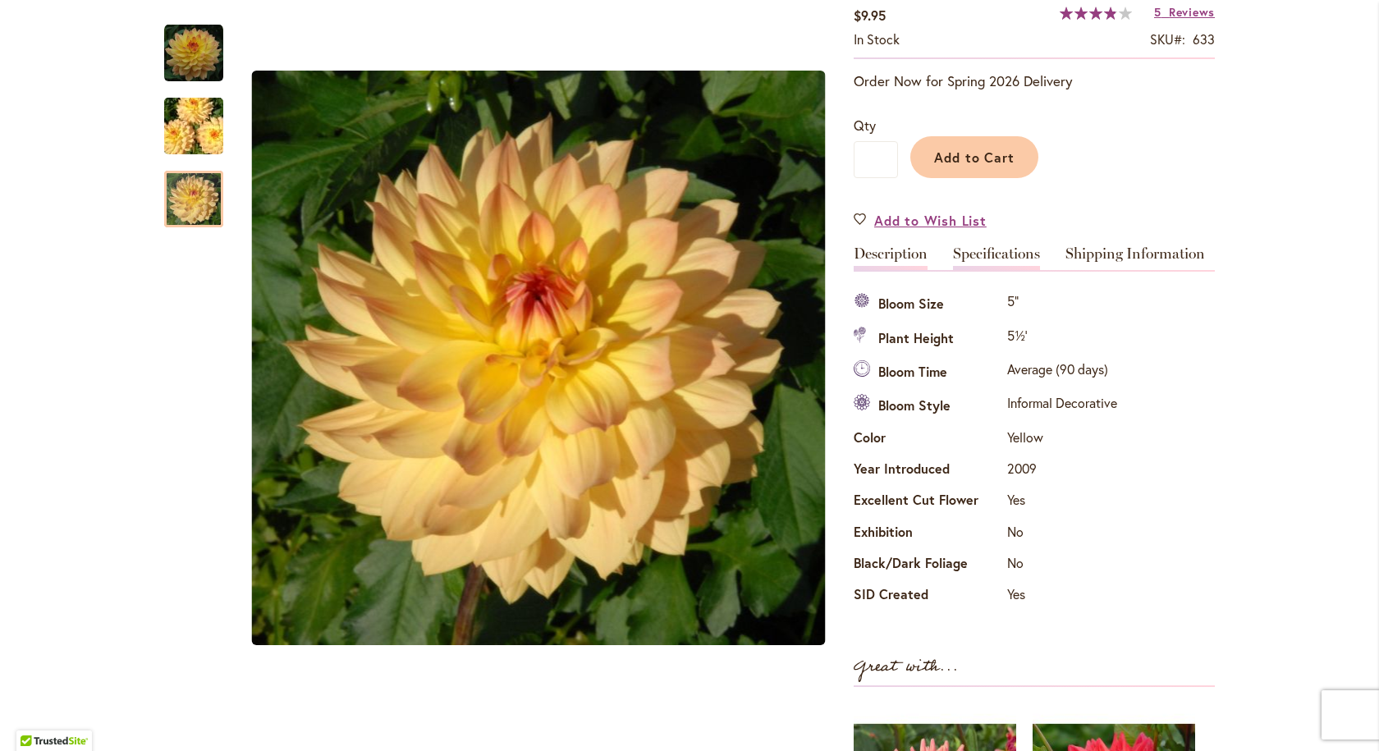
click at [882, 252] on link "Description" at bounding box center [891, 258] width 74 height 24
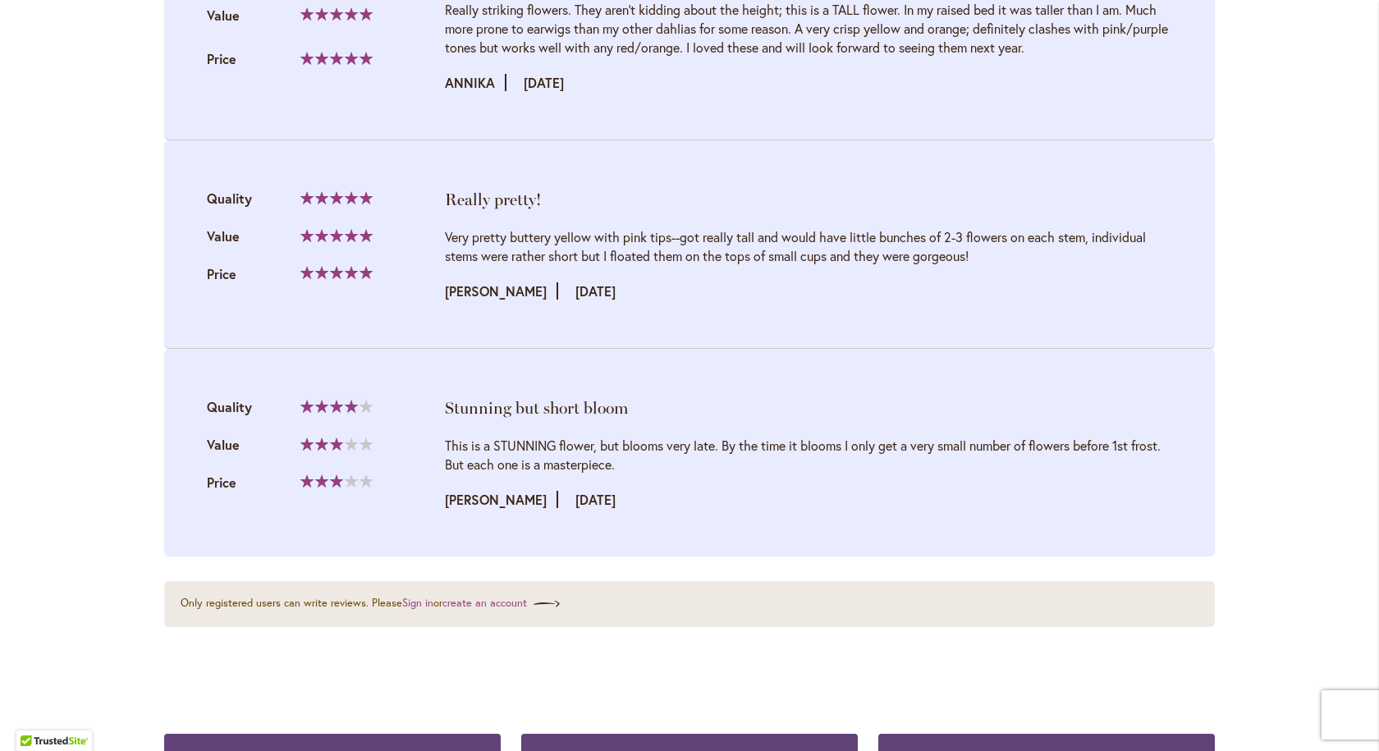
scroll to position [2352, 0]
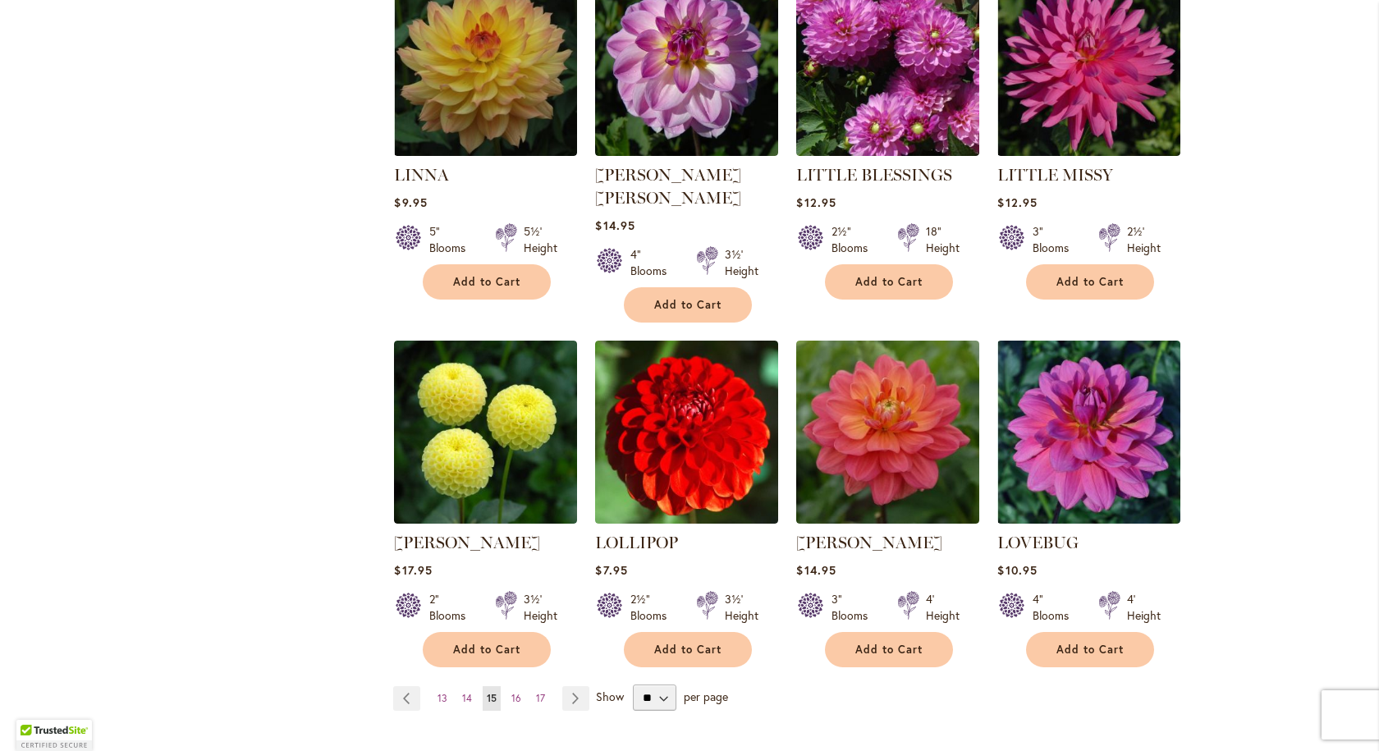
scroll to position [1231, 0]
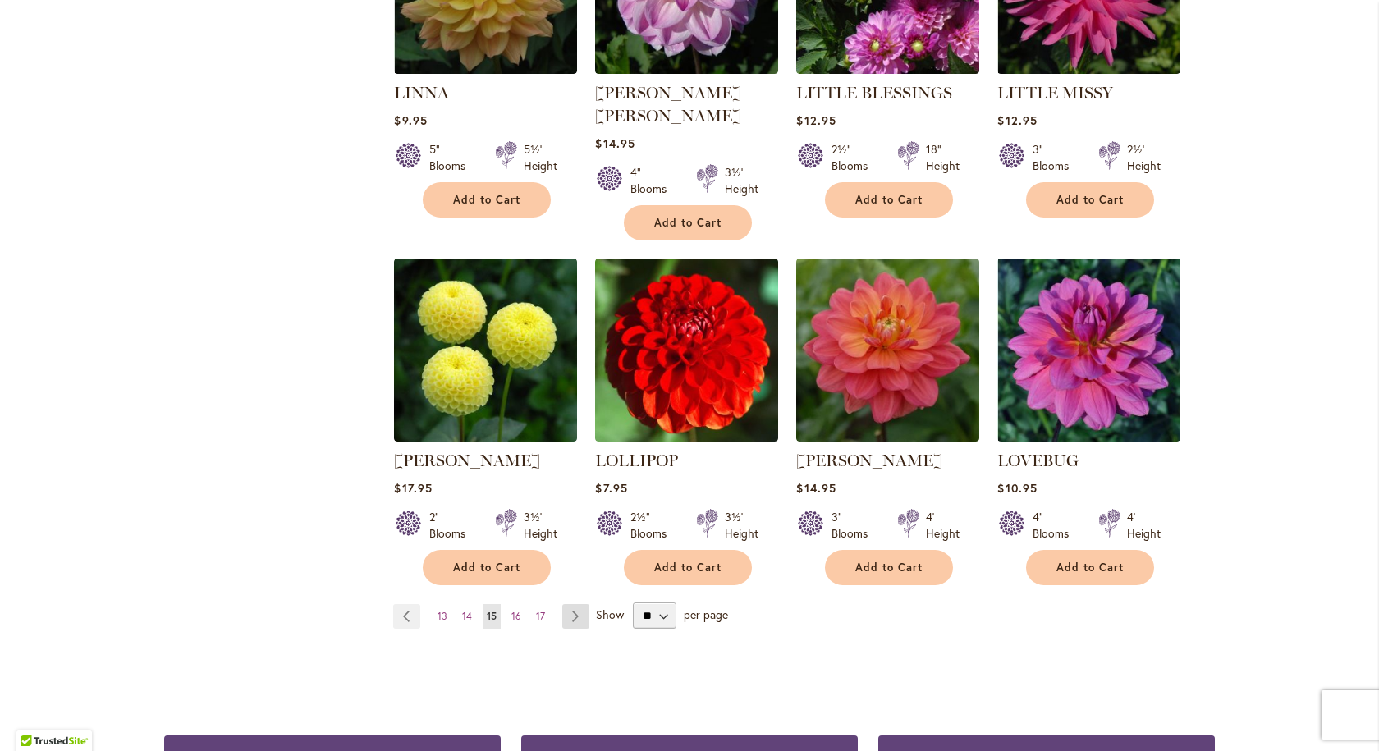
click at [568, 604] on link "Page Next" at bounding box center [575, 616] width 27 height 25
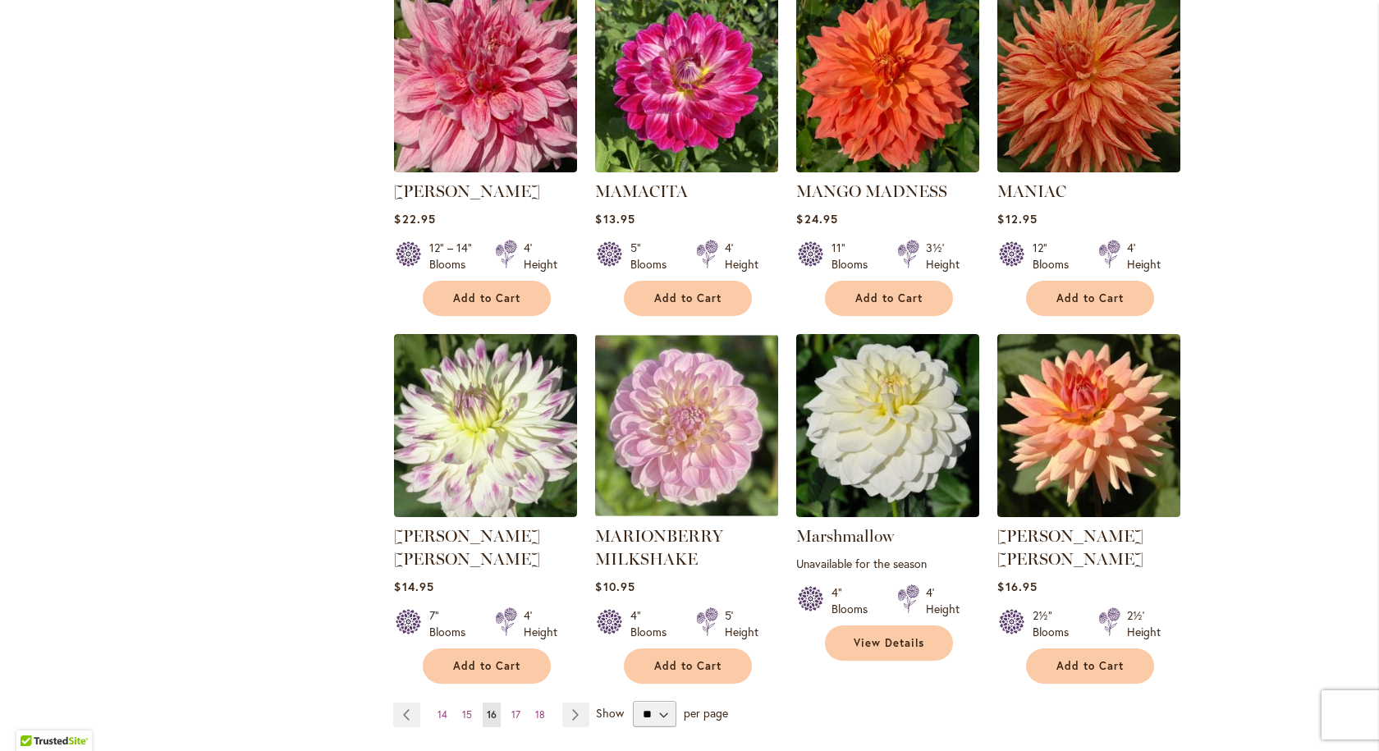
scroll to position [1149, 0]
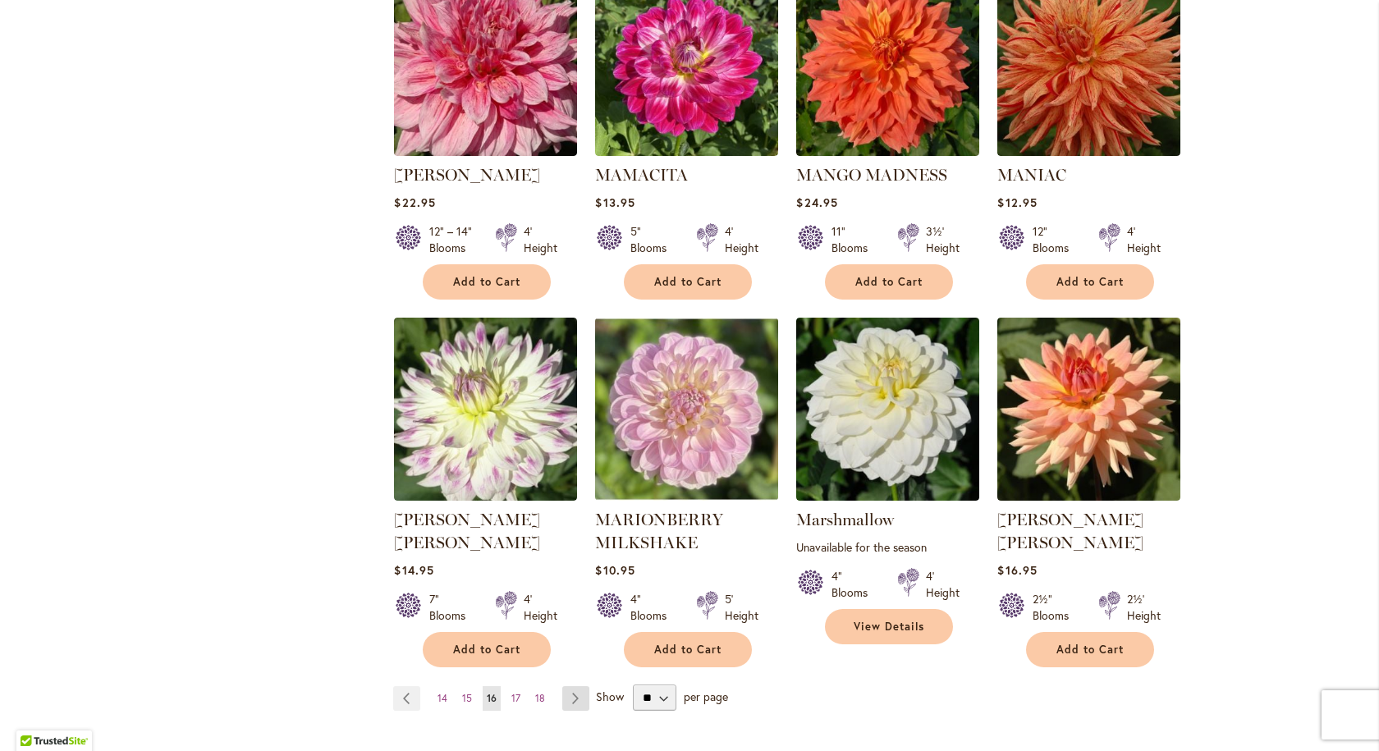
click at [562, 686] on link "Page Next" at bounding box center [575, 698] width 27 height 25
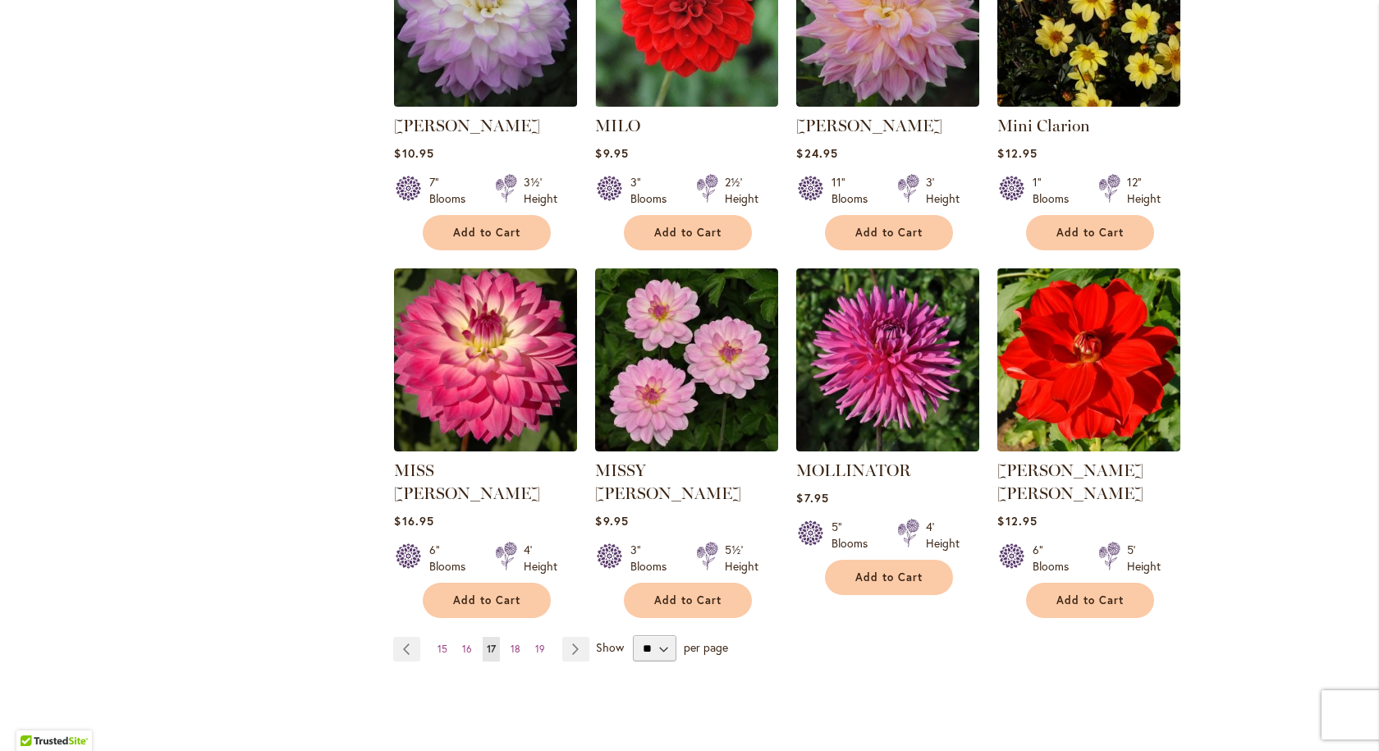
scroll to position [1231, 0]
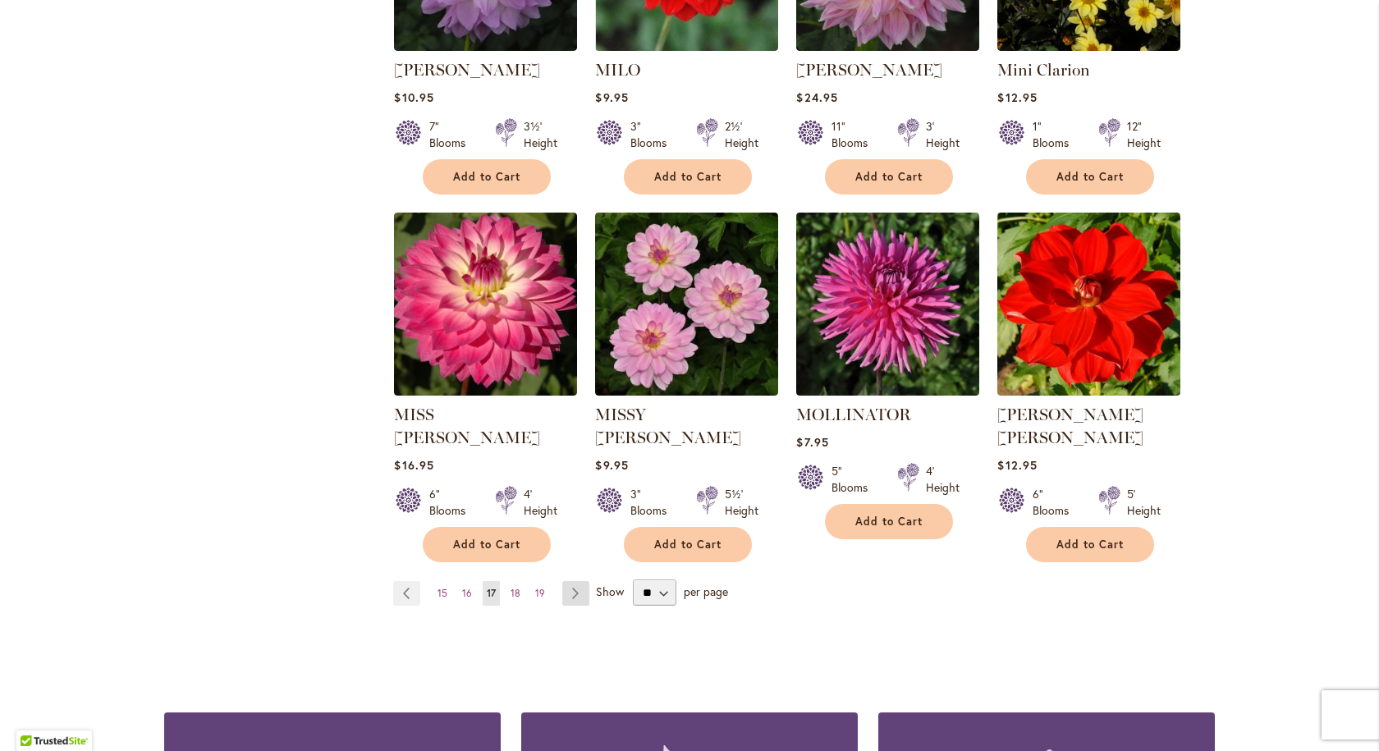
click at [568, 581] on link "Page Next" at bounding box center [575, 593] width 27 height 25
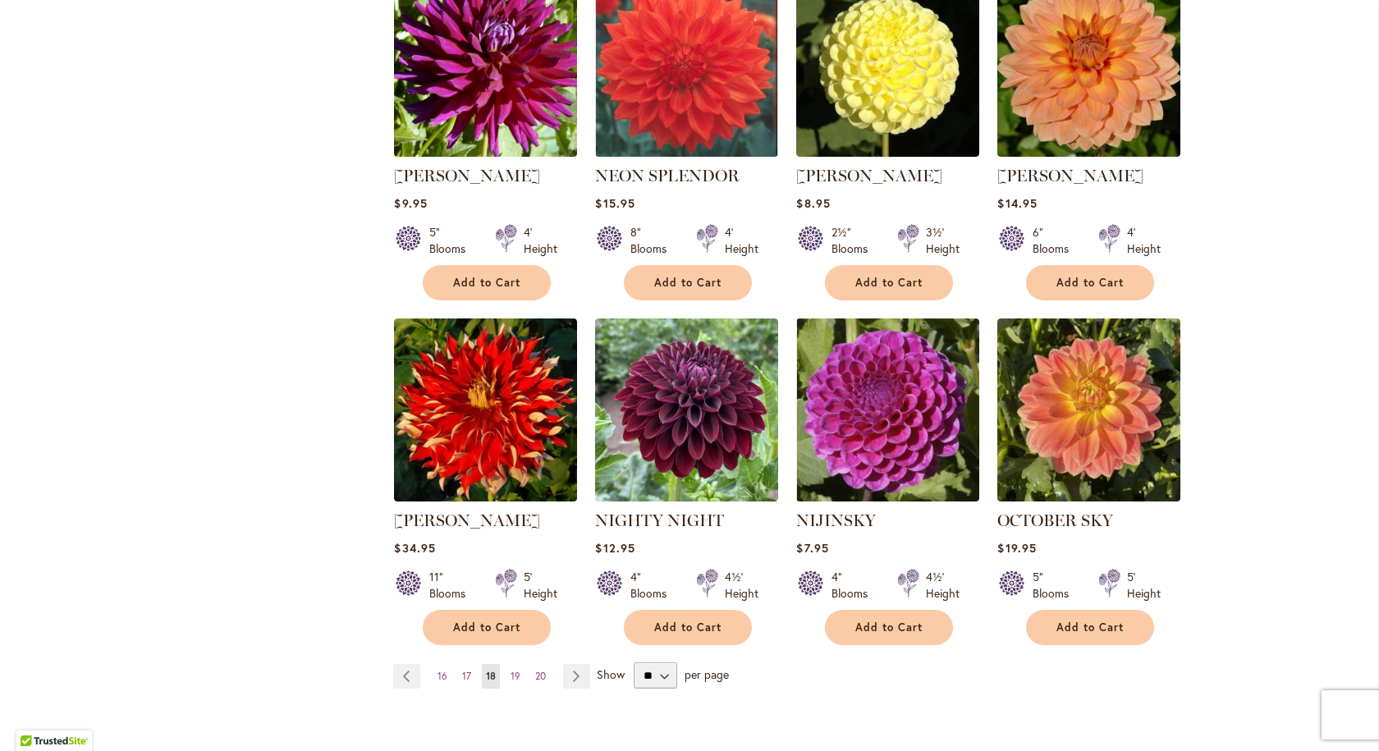
scroll to position [1149, 0]
click at [569, 663] on link "Page Next" at bounding box center [576, 675] width 27 height 25
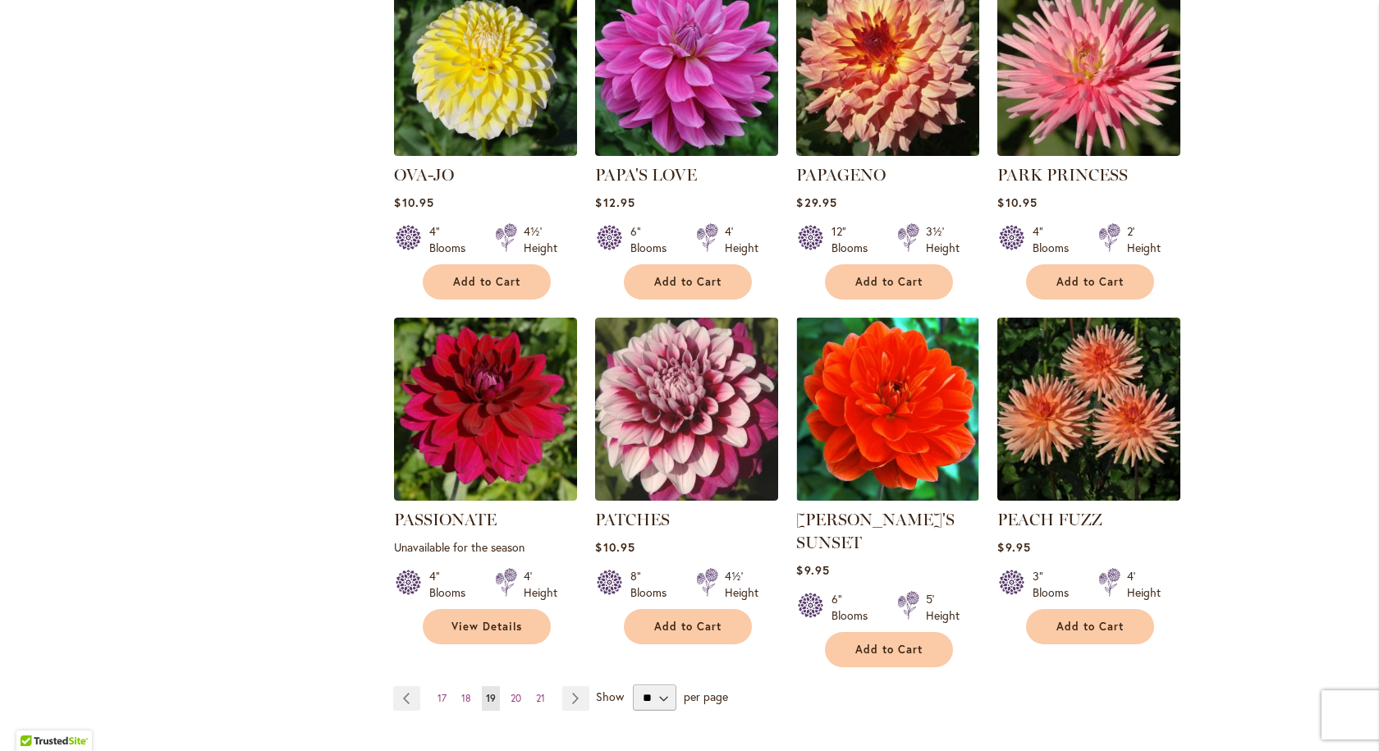
scroll to position [1231, 0]
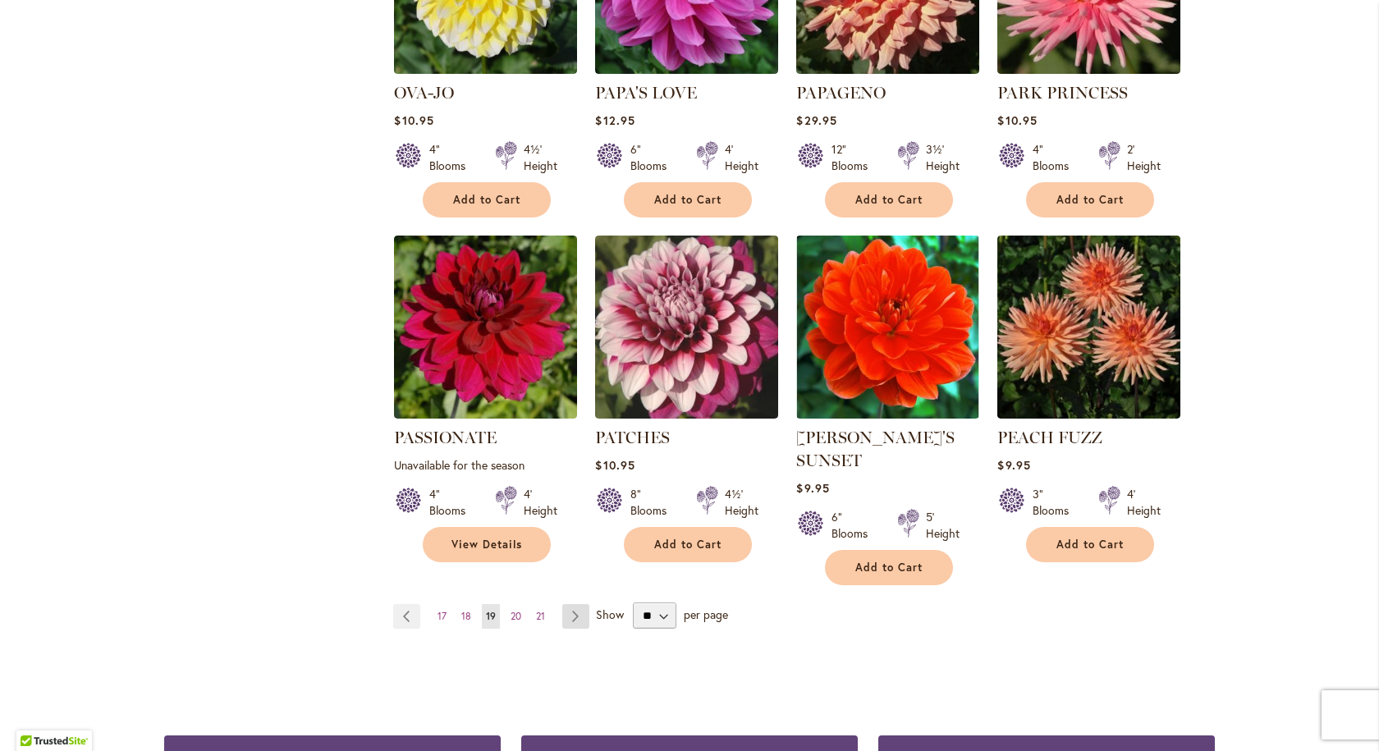
click at [566, 604] on link "Page Next" at bounding box center [575, 616] width 27 height 25
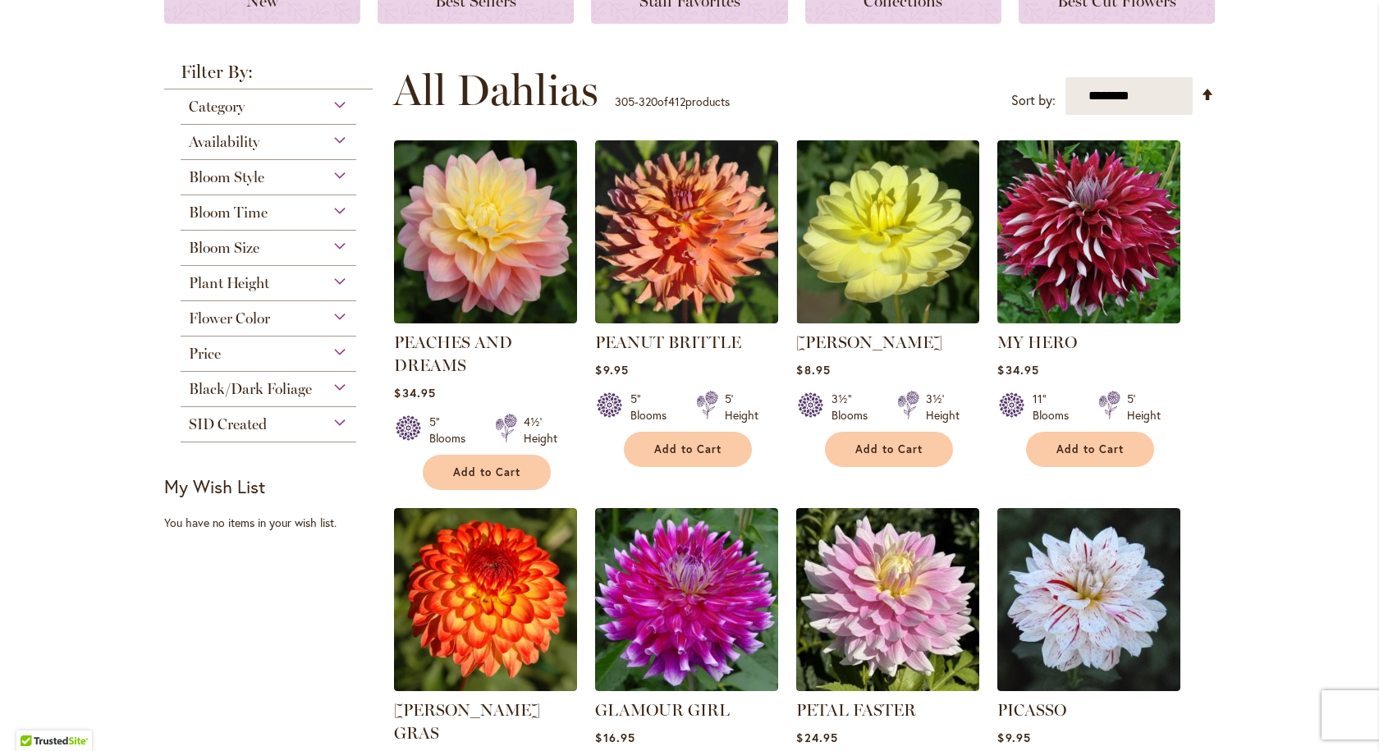
scroll to position [246, 0]
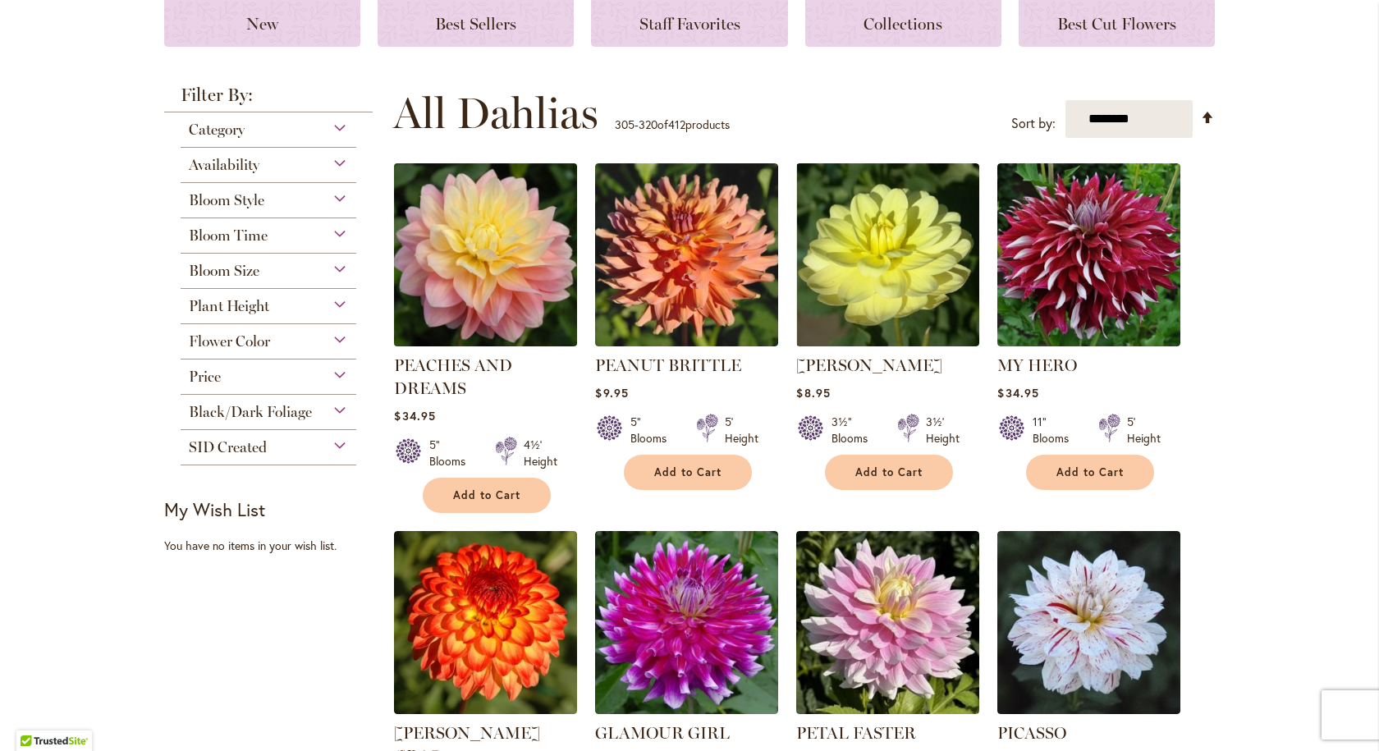
click at [478, 242] on img at bounding box center [486, 255] width 192 height 192
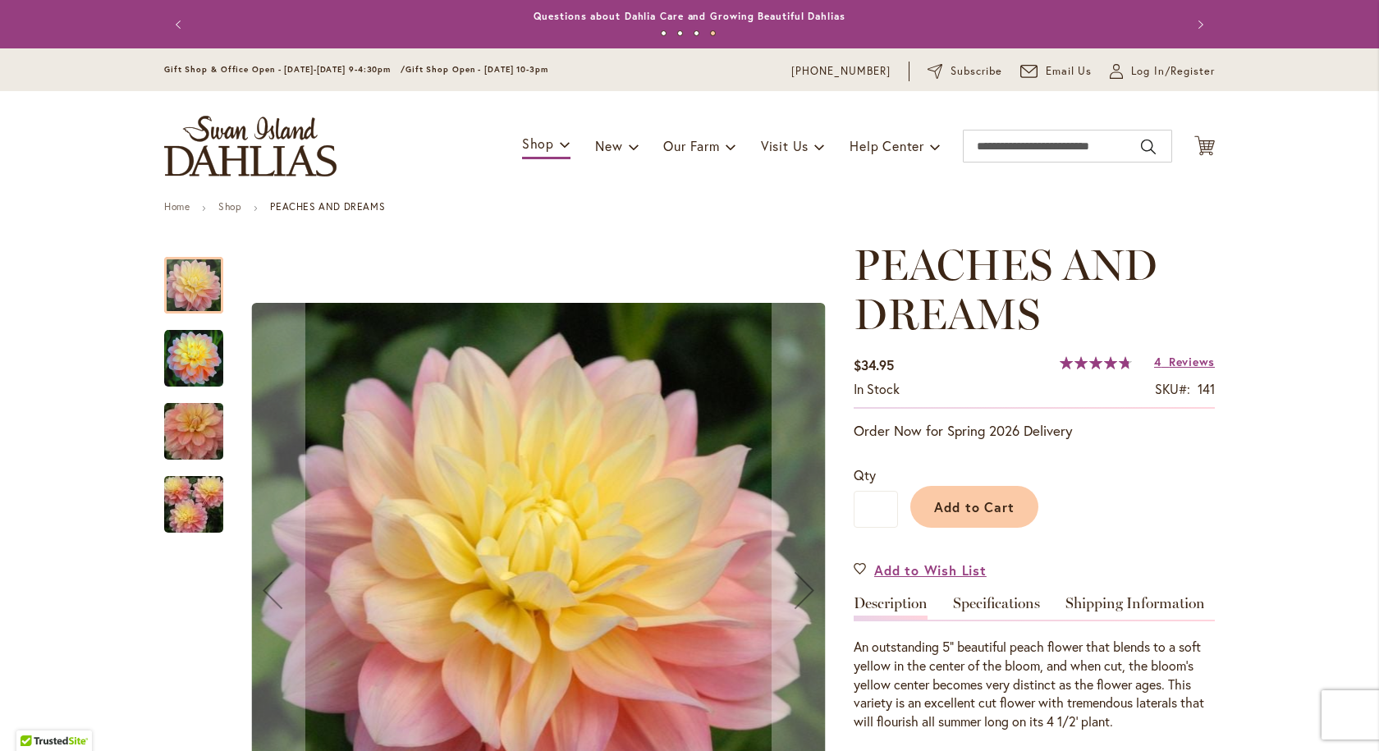
click at [183, 355] on img "PEACHES AND DREAMS" at bounding box center [193, 358] width 59 height 59
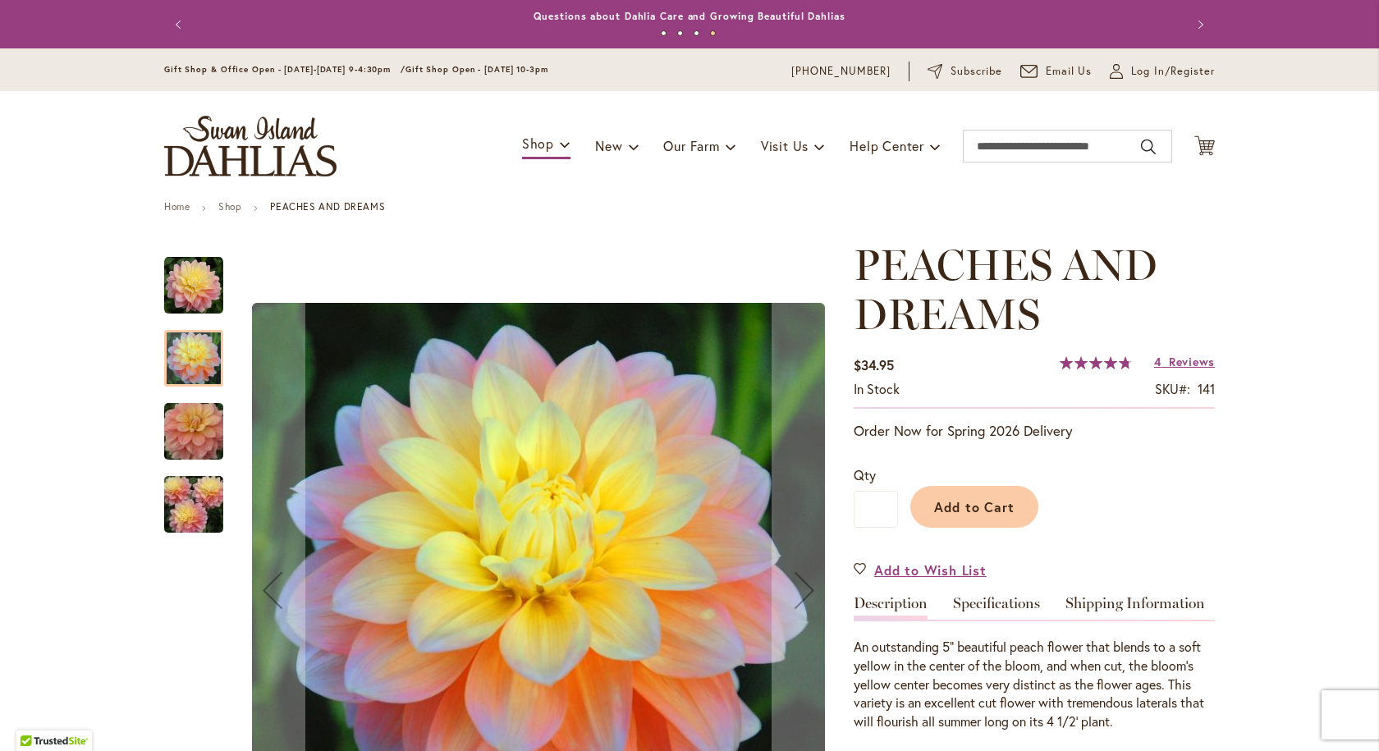
click at [181, 420] on img "PEACHES AND DREAMS" at bounding box center [194, 431] width 118 height 79
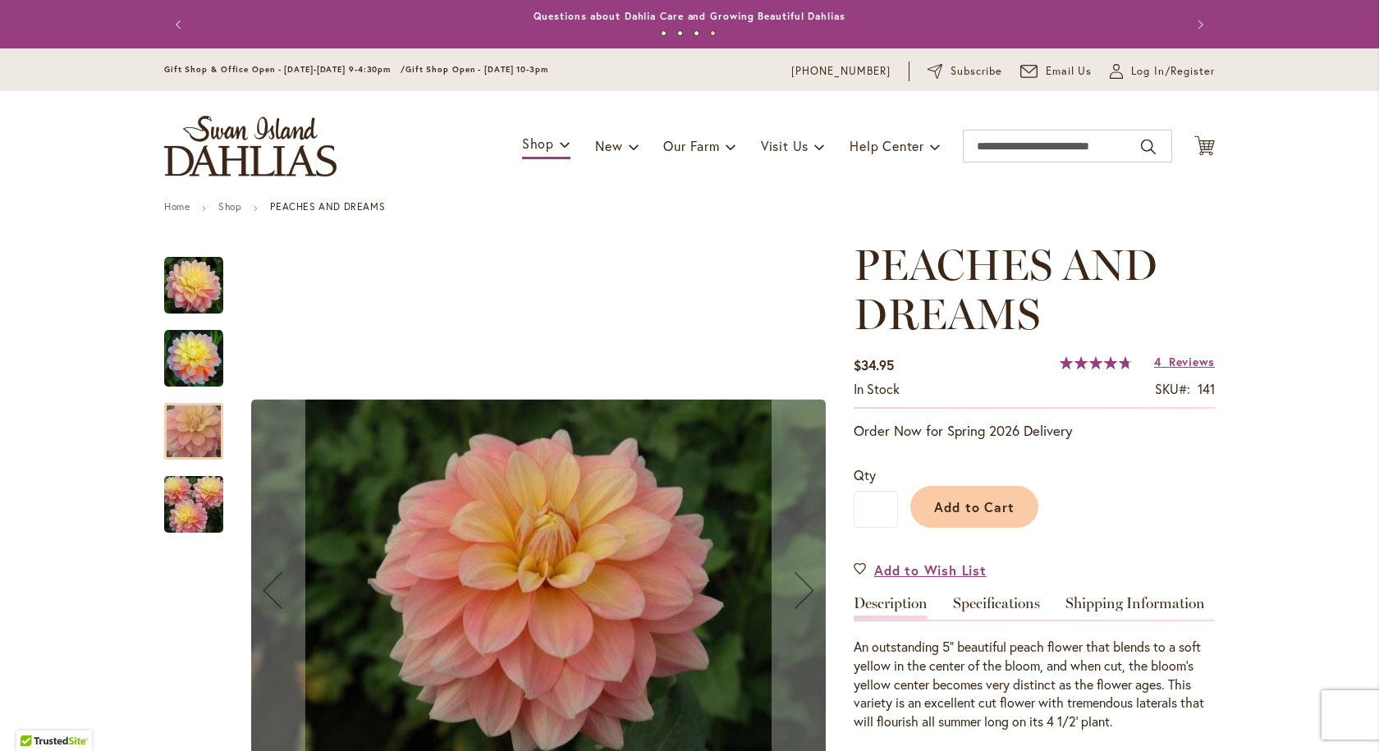
click at [189, 506] on img "PEACHES AND DREAMS" at bounding box center [194, 504] width 118 height 79
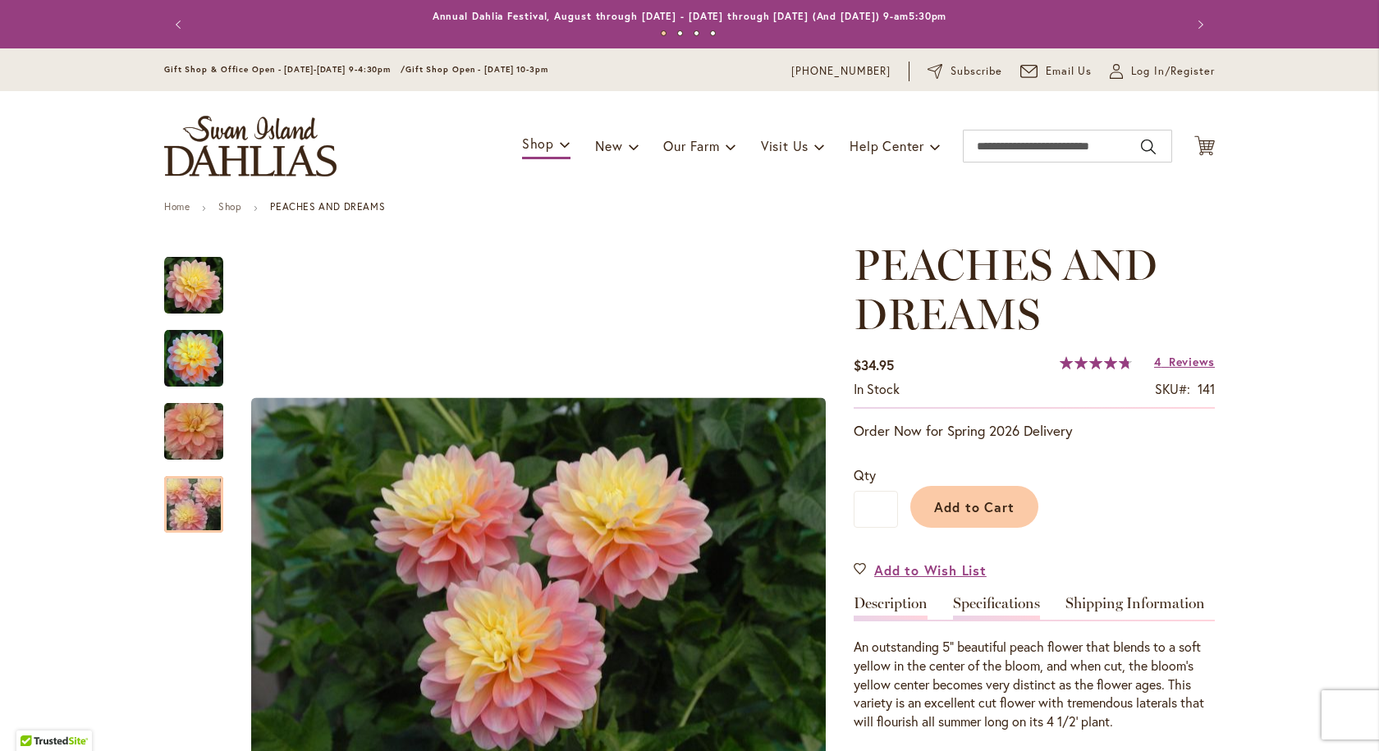
click at [986, 601] on link "Specifications" at bounding box center [996, 608] width 87 height 24
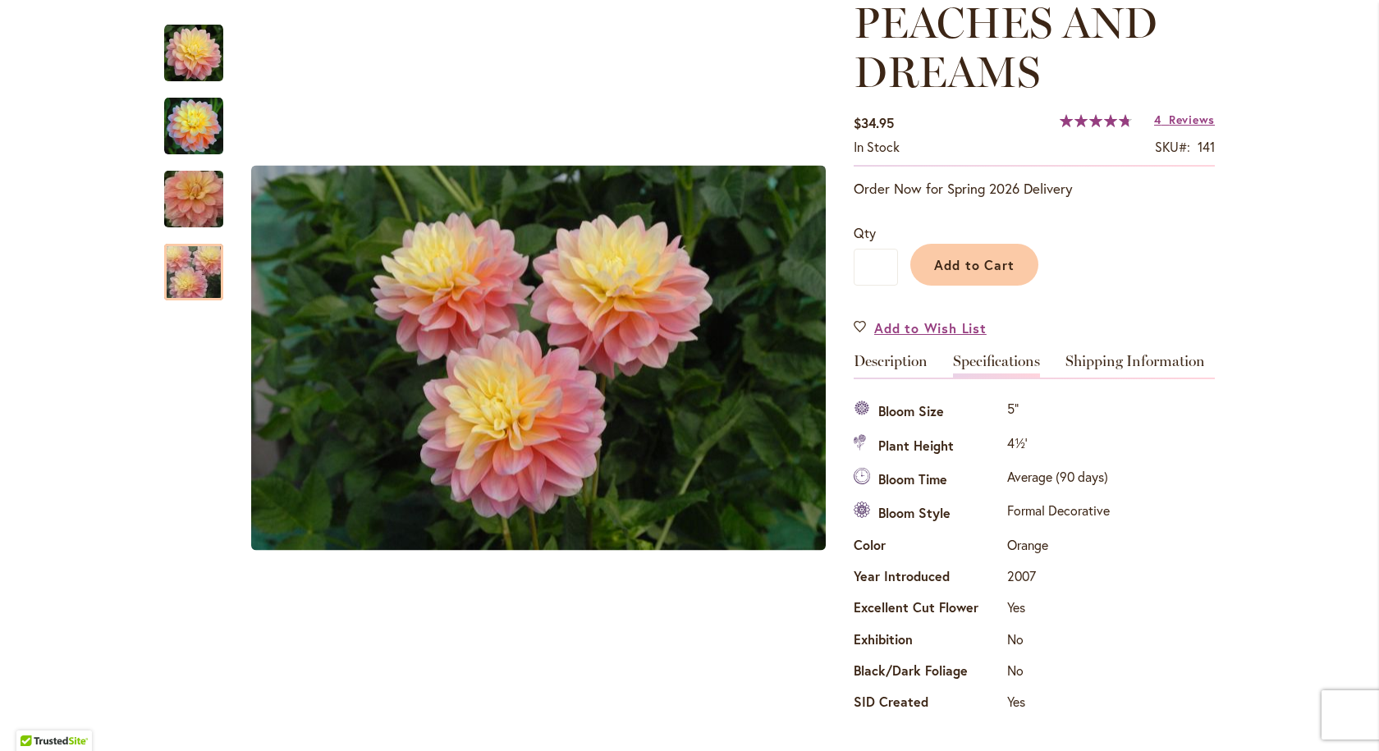
scroll to position [185, 0]
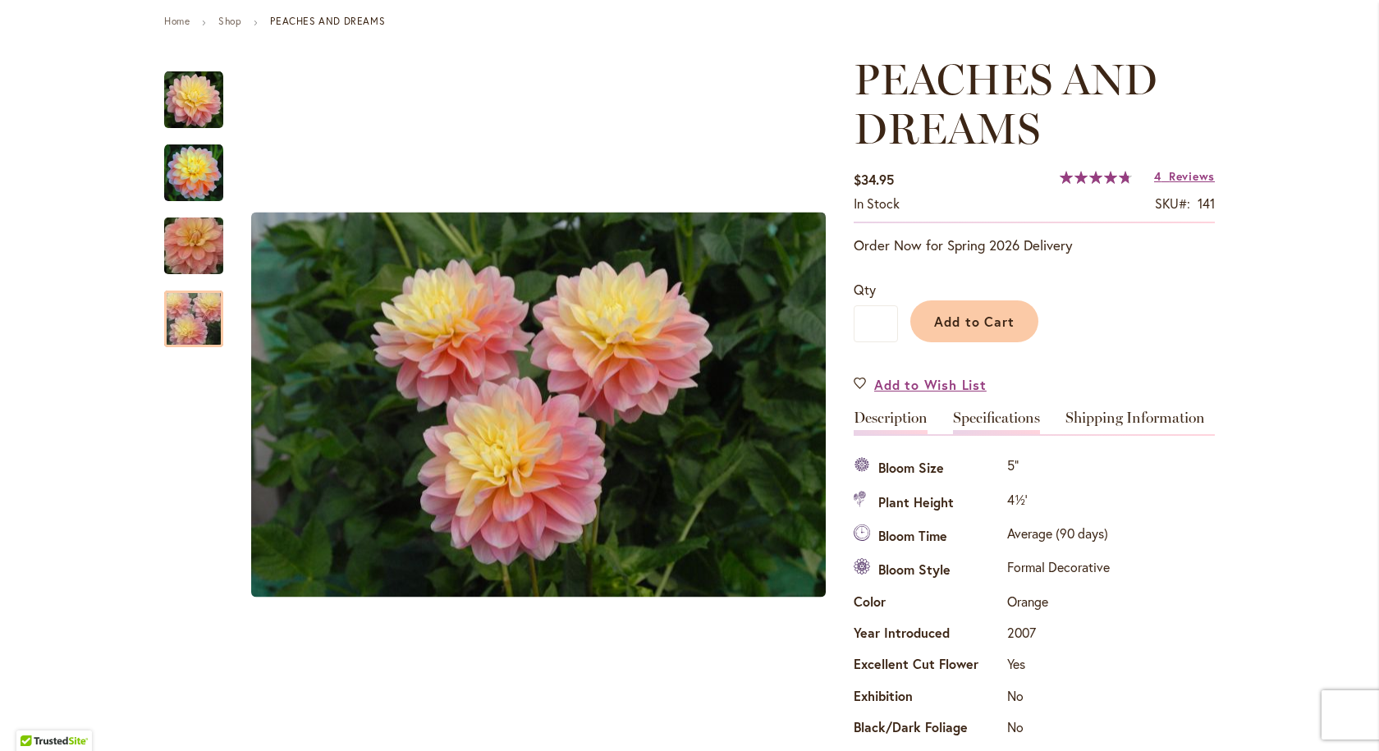
click at [872, 410] on link "Description" at bounding box center [891, 422] width 74 height 24
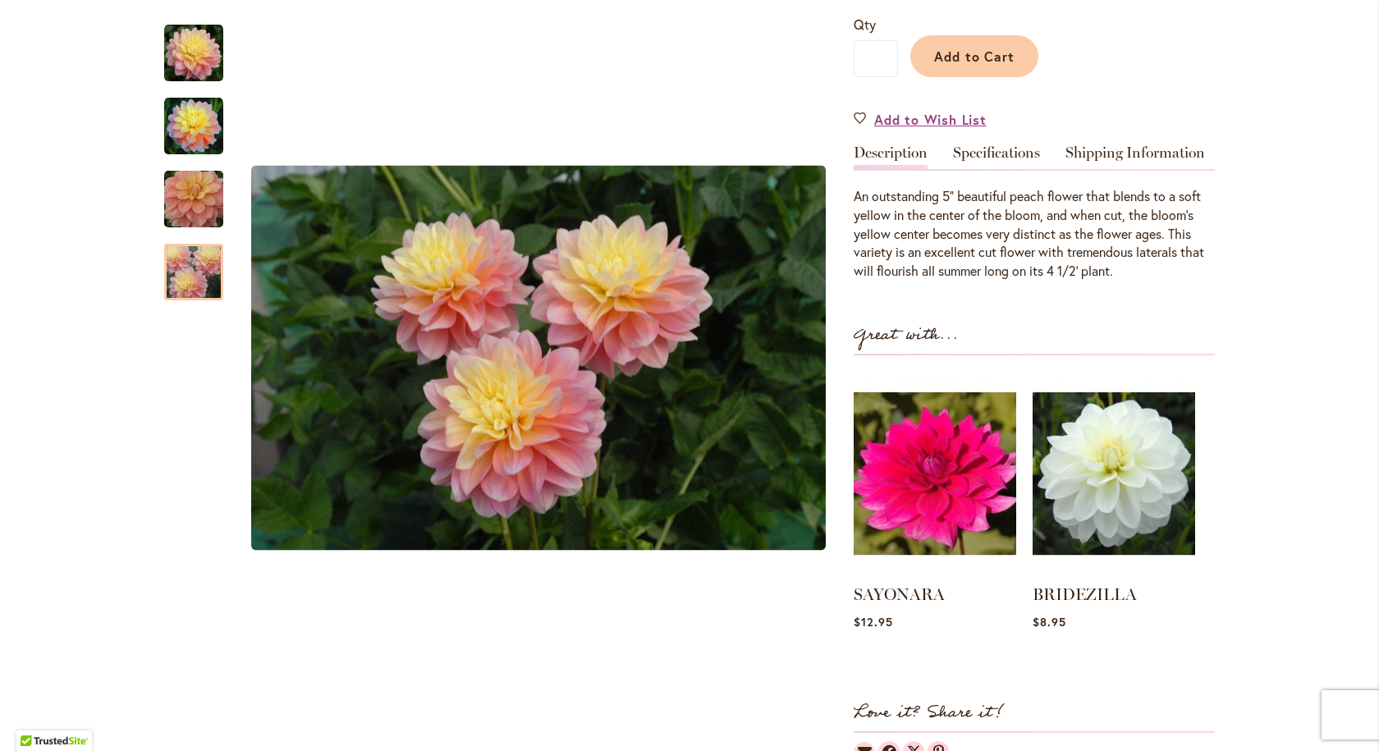
scroll to position [432, 0]
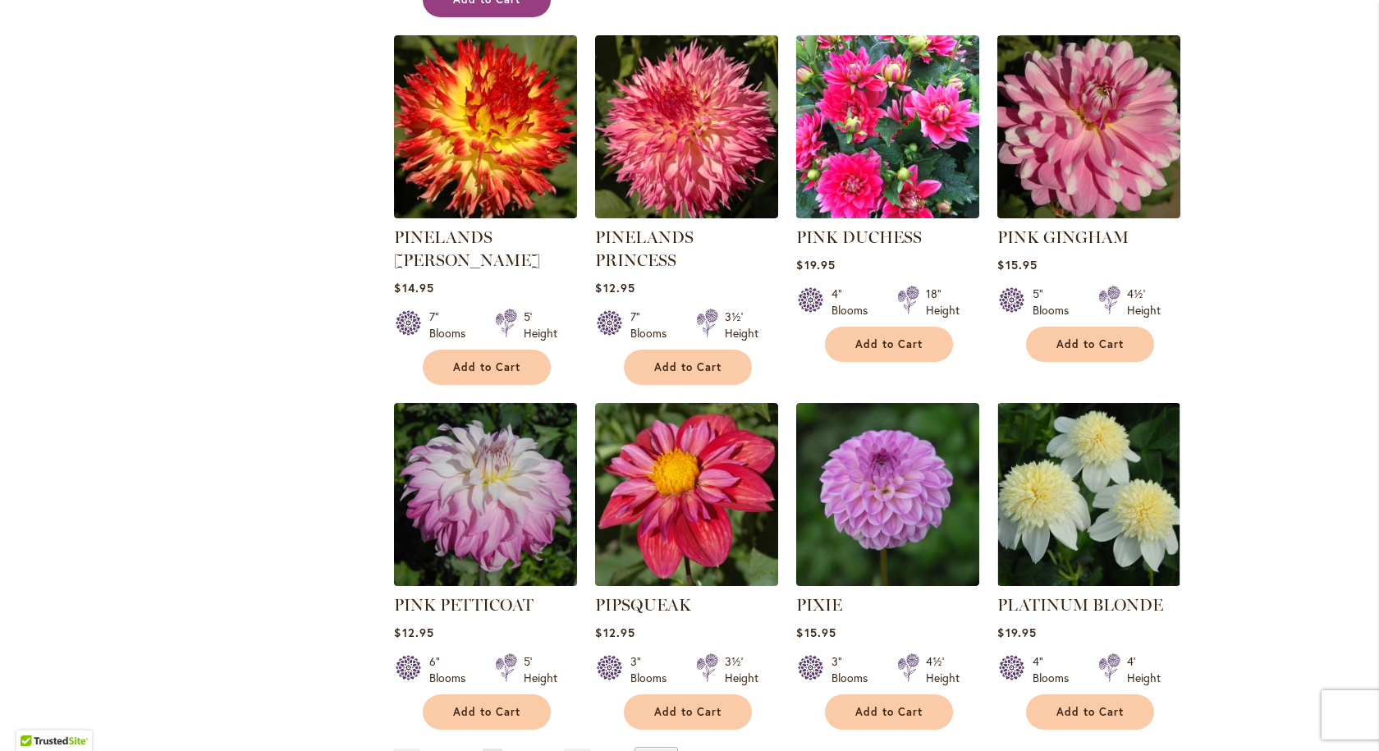
scroll to position [1149, 0]
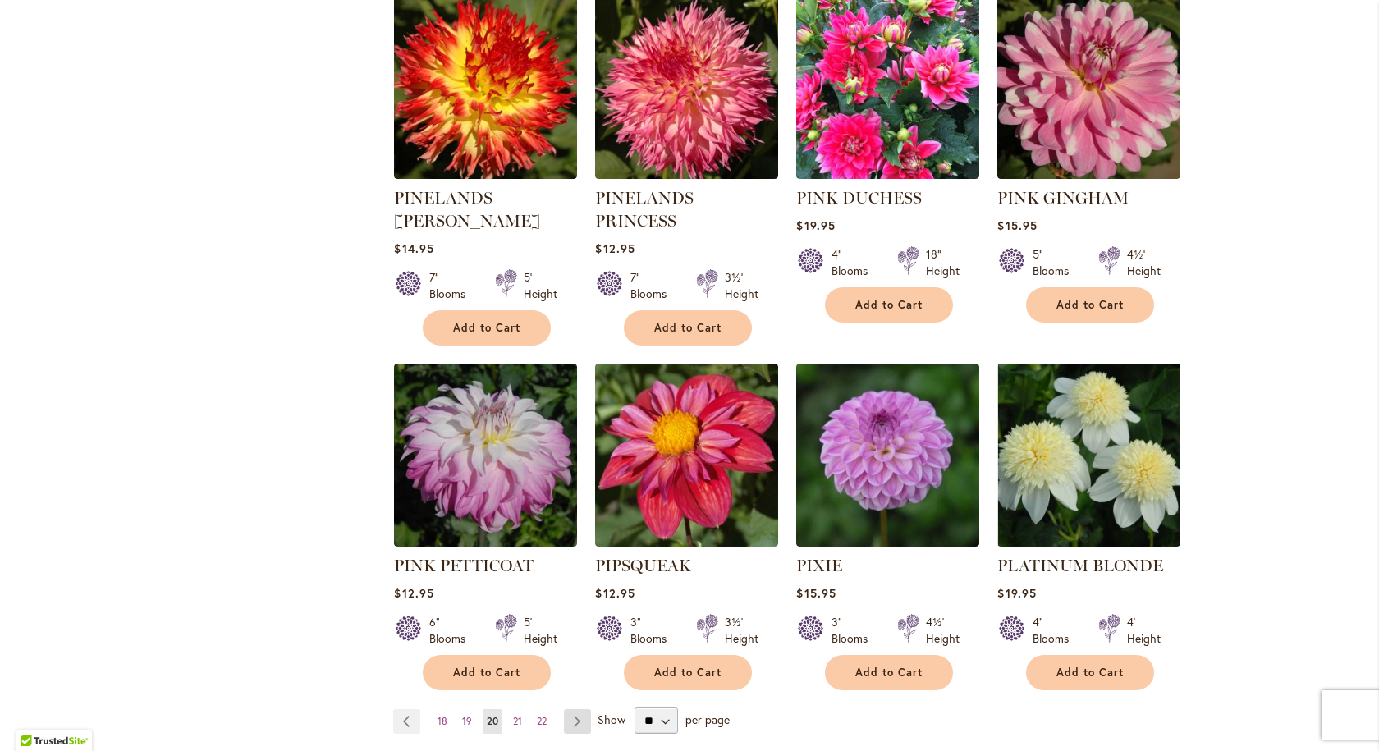
click at [571, 709] on link "Page Next" at bounding box center [577, 721] width 27 height 25
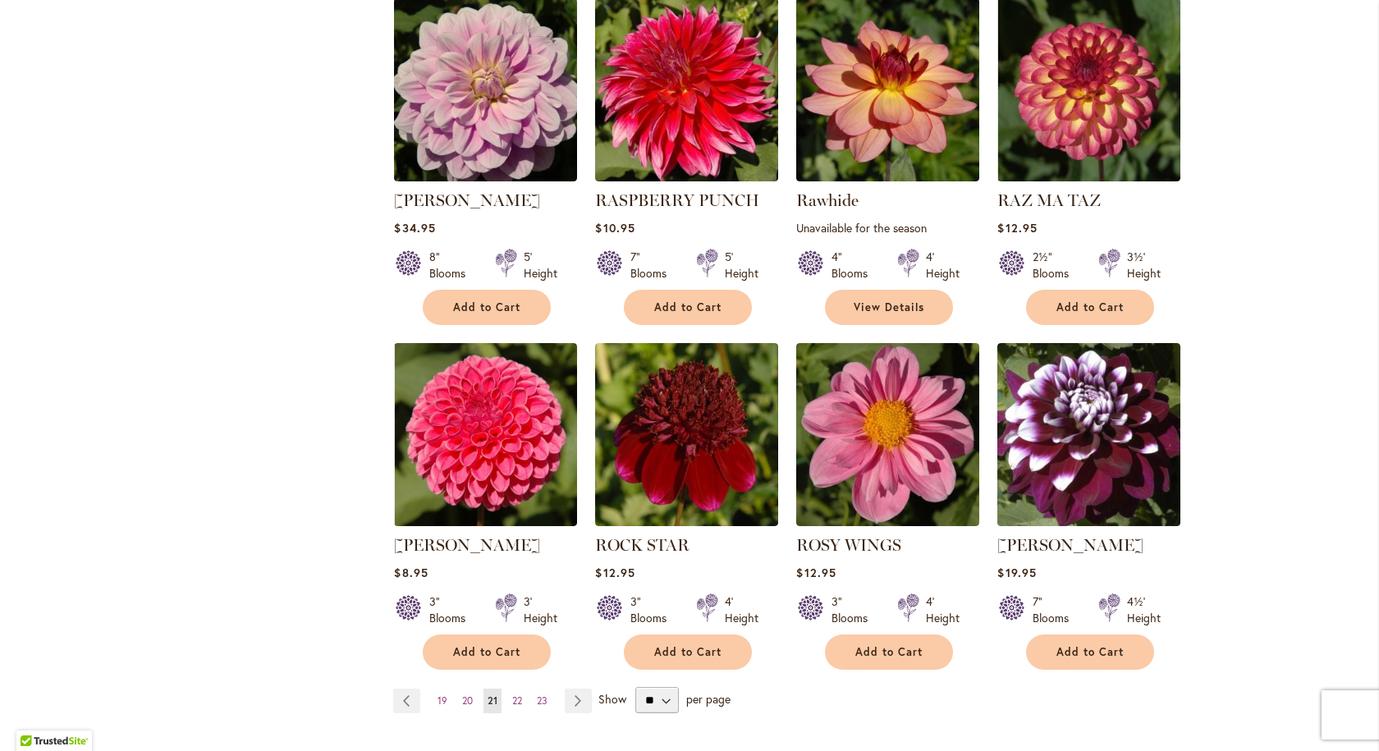
scroll to position [1149, 0]
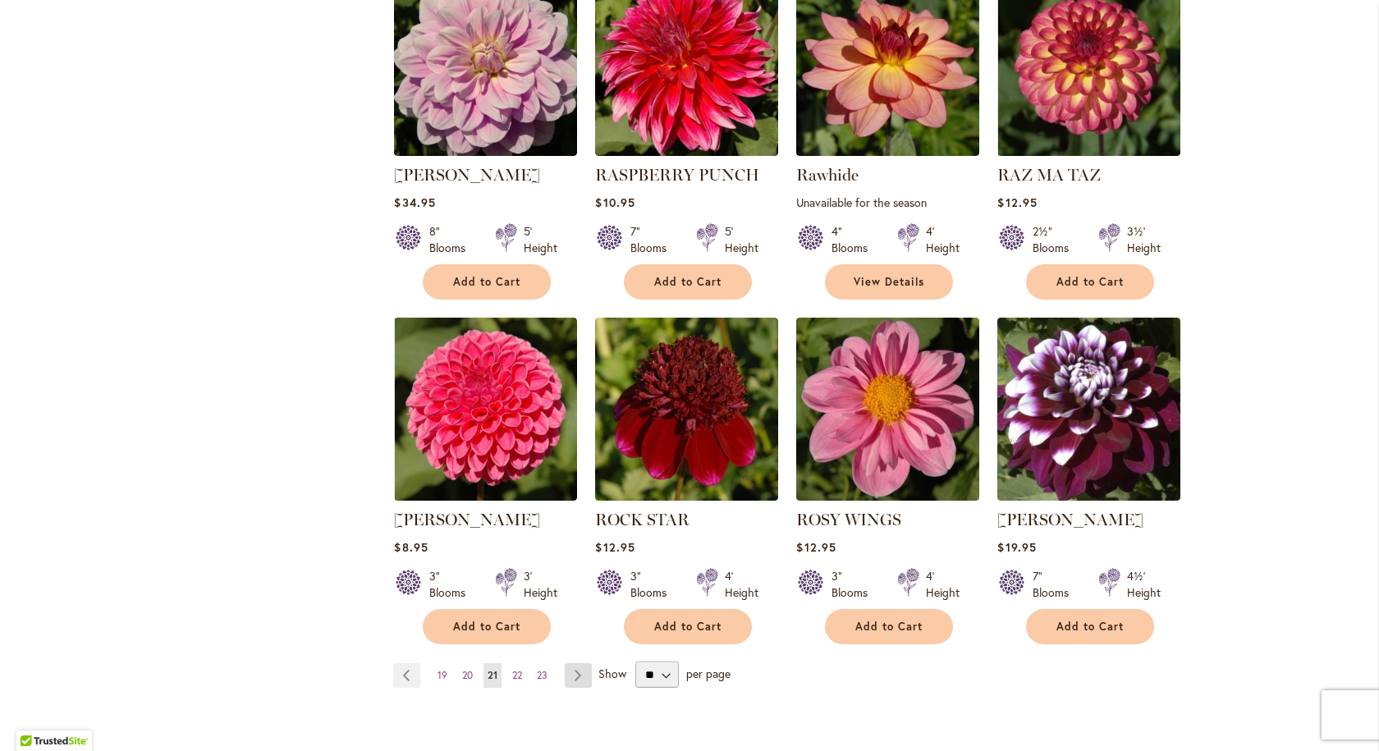
click at [570, 674] on link "Page Next" at bounding box center [578, 675] width 27 height 25
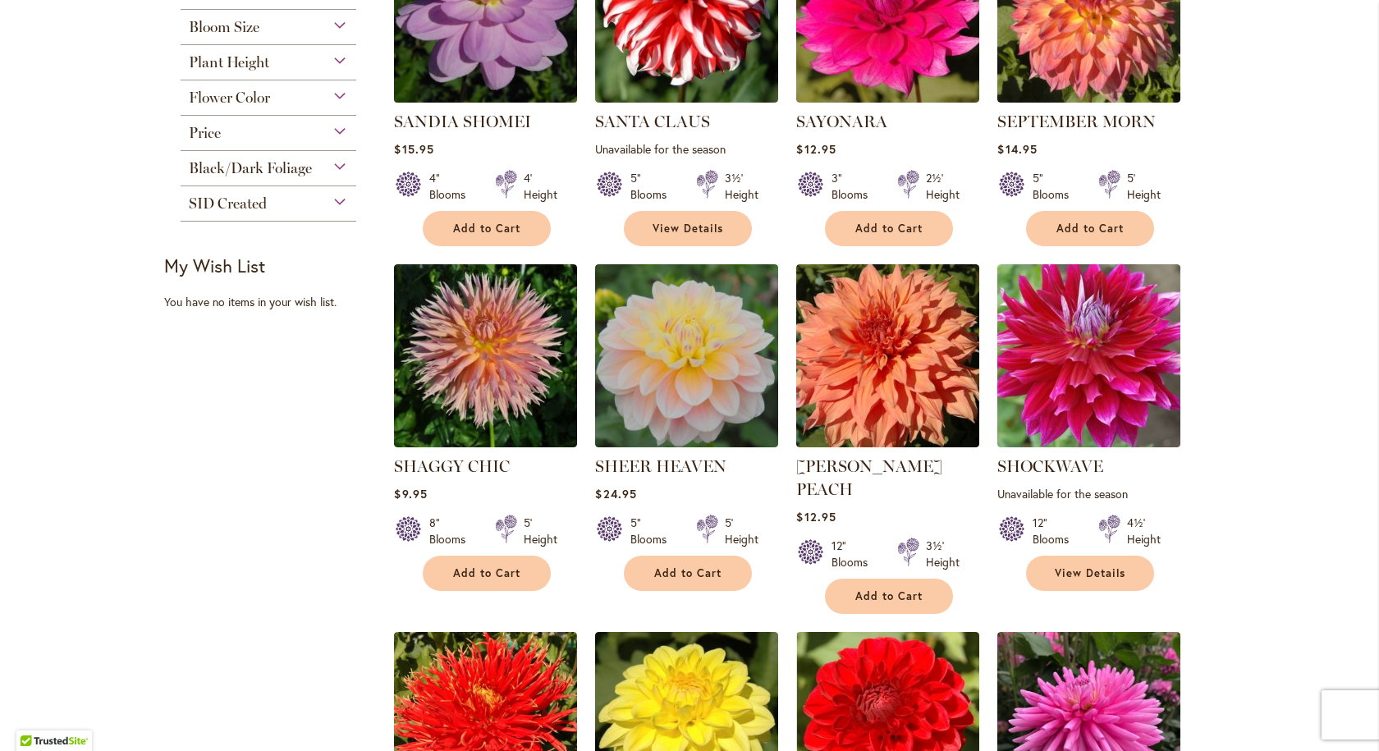
scroll to position [492, 0]
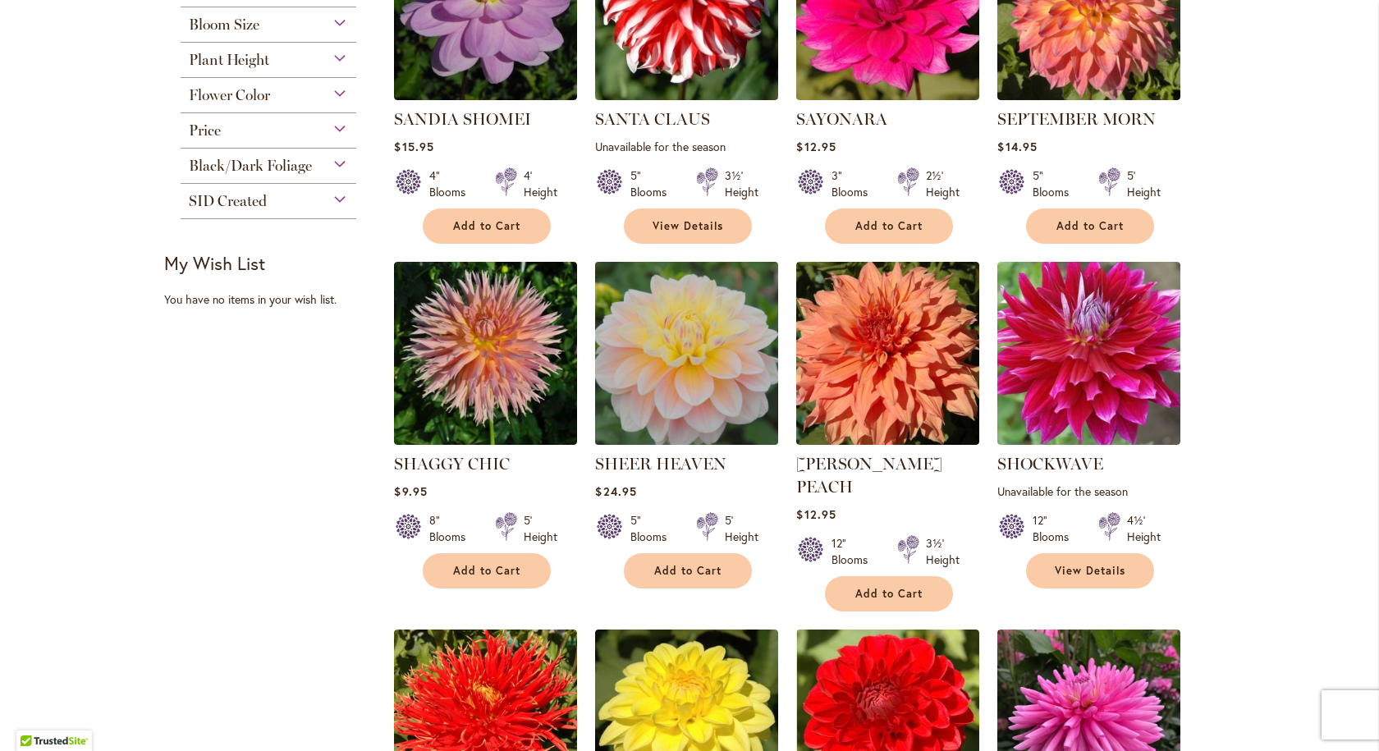
click at [671, 350] on img at bounding box center [687, 354] width 192 height 192
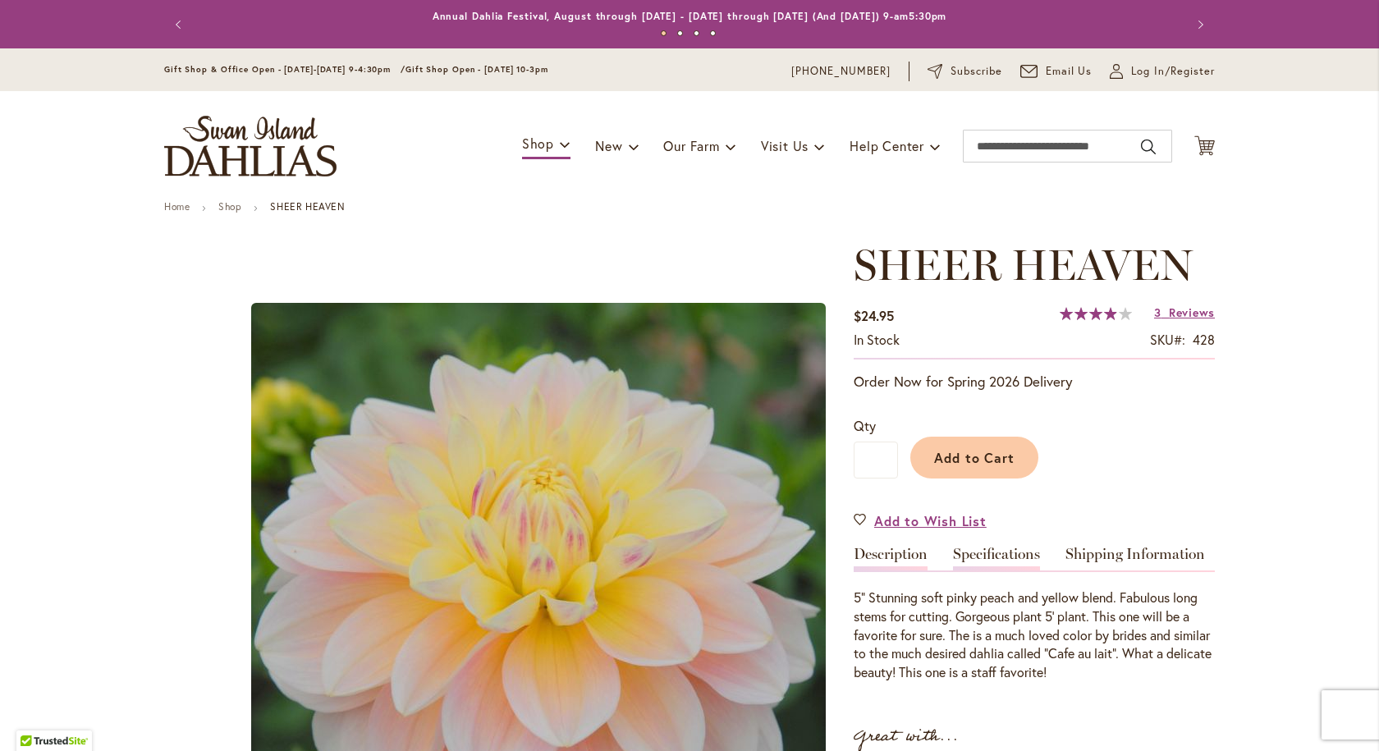
click at [992, 552] on link "Specifications" at bounding box center [996, 559] width 87 height 24
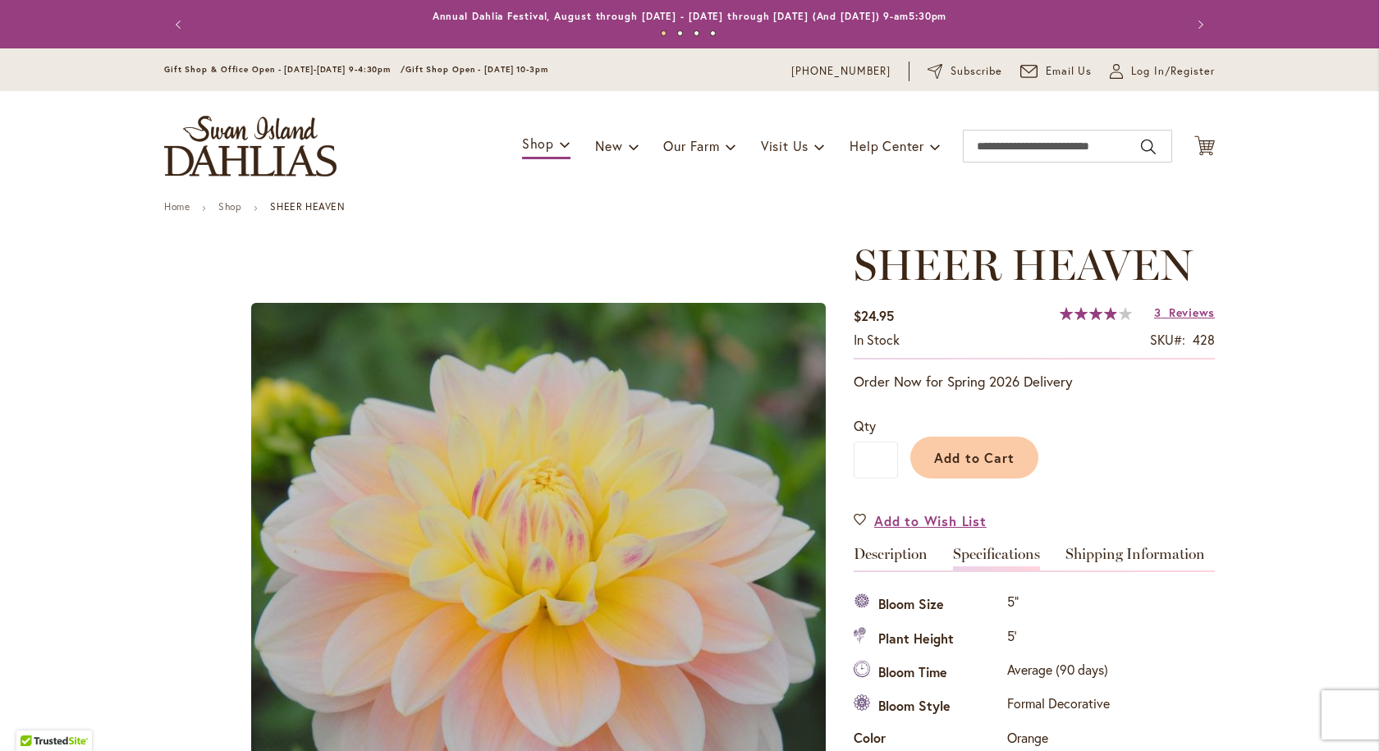
scroll to position [547, 0]
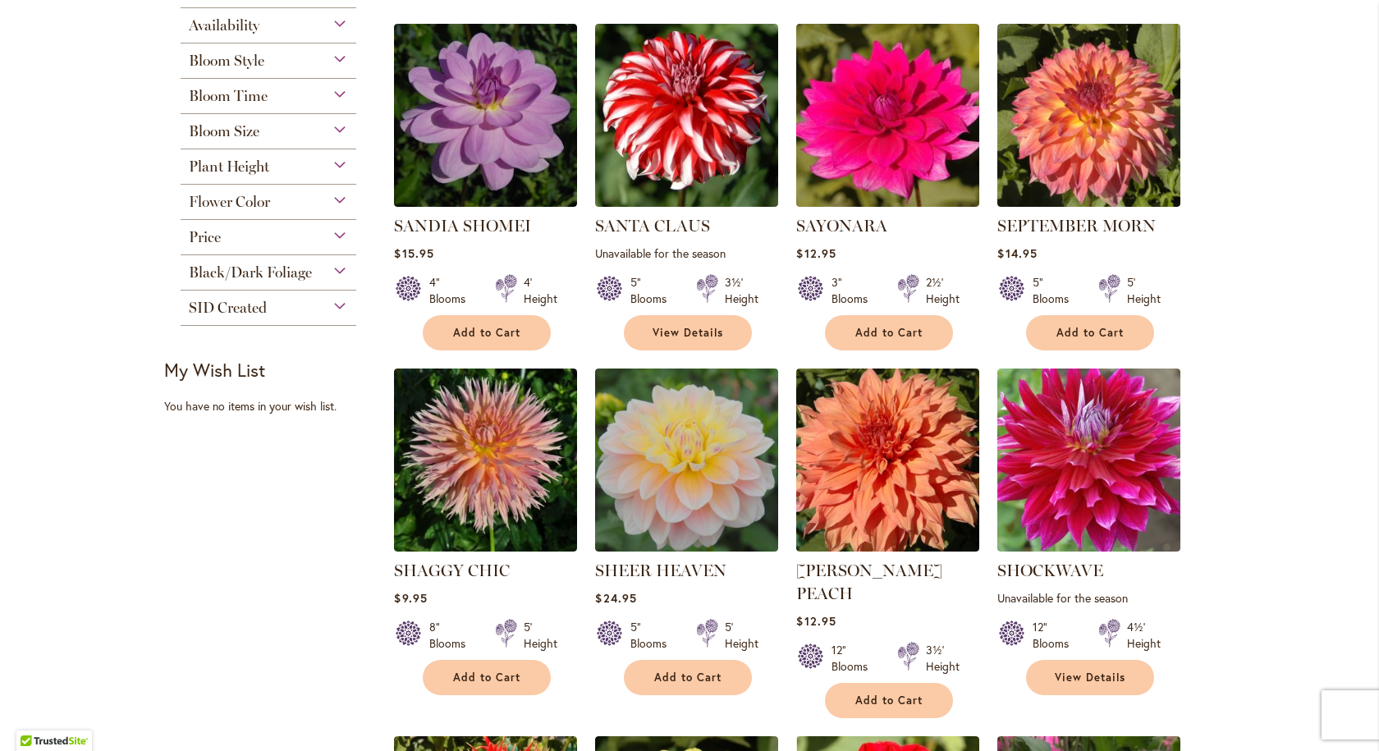
scroll to position [410, 0]
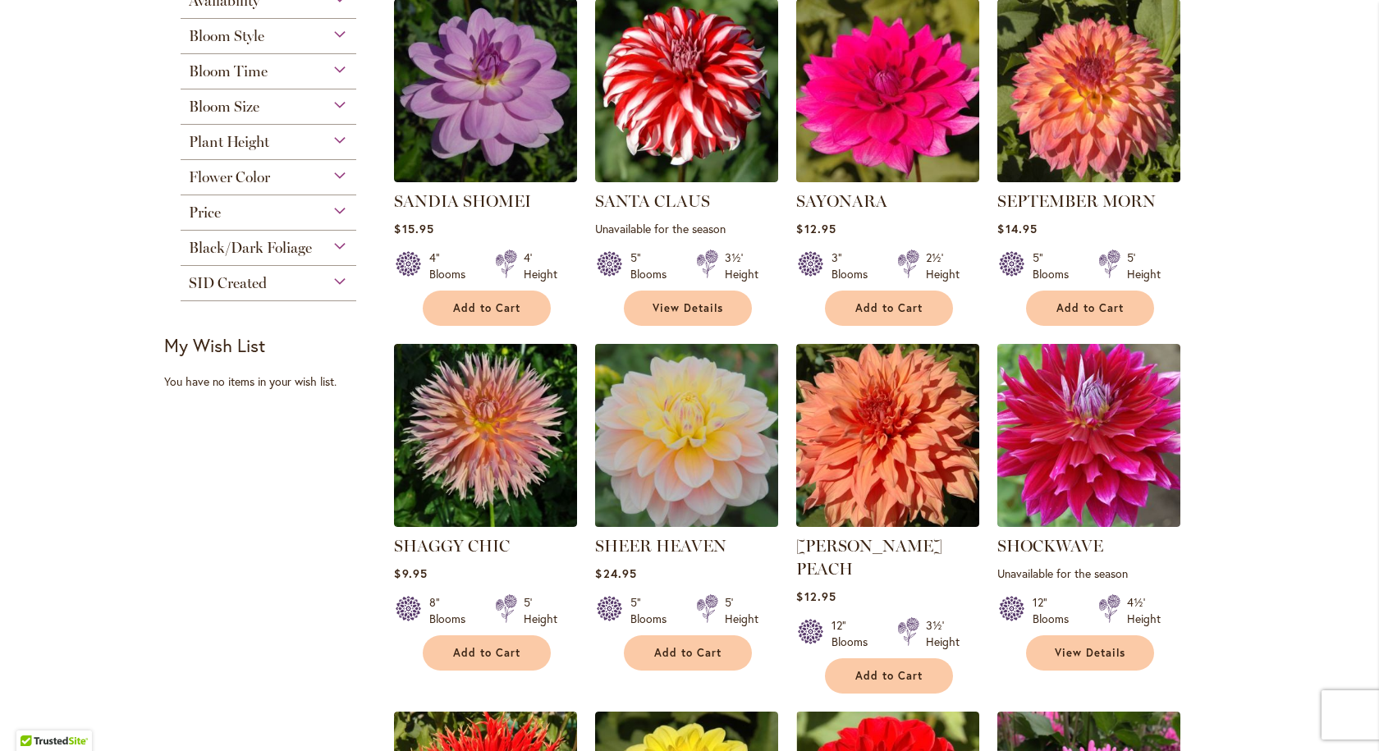
click at [699, 430] on img at bounding box center [687, 436] width 192 height 192
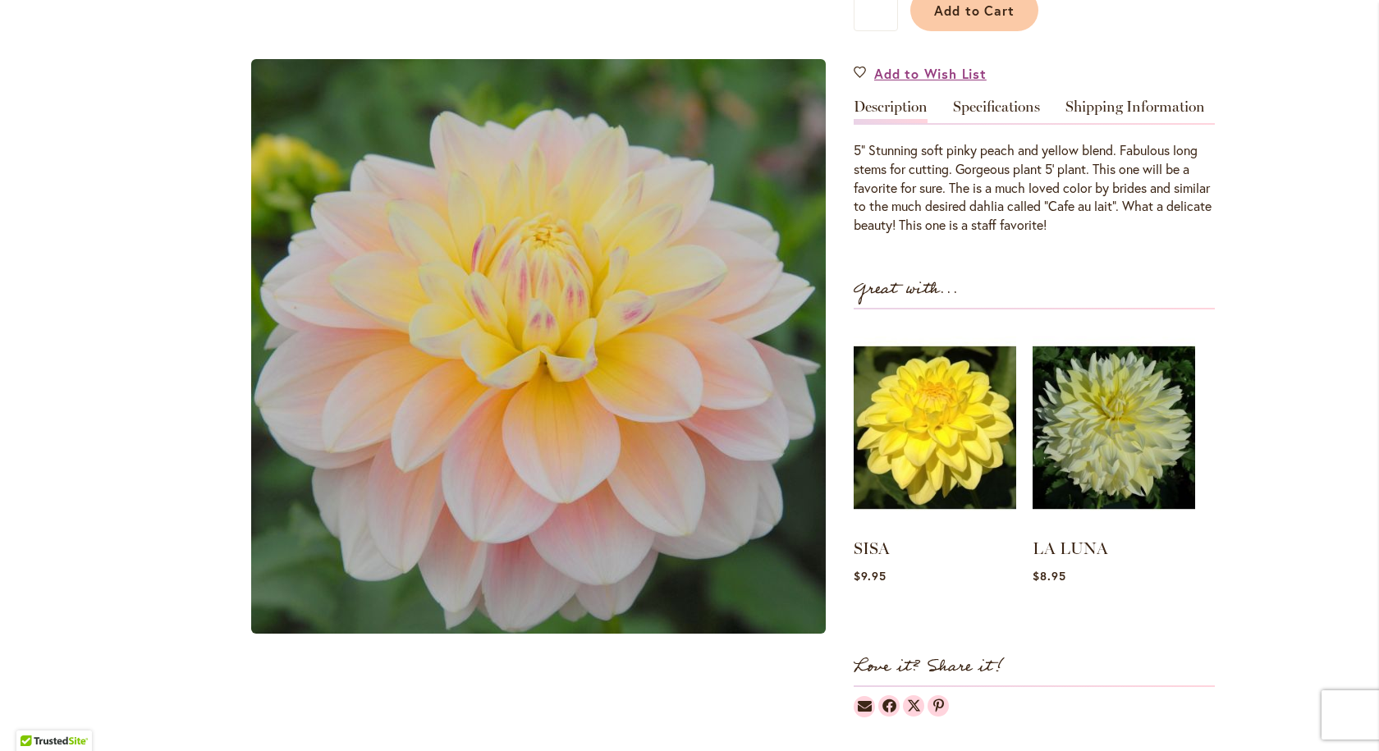
scroll to position [410, 0]
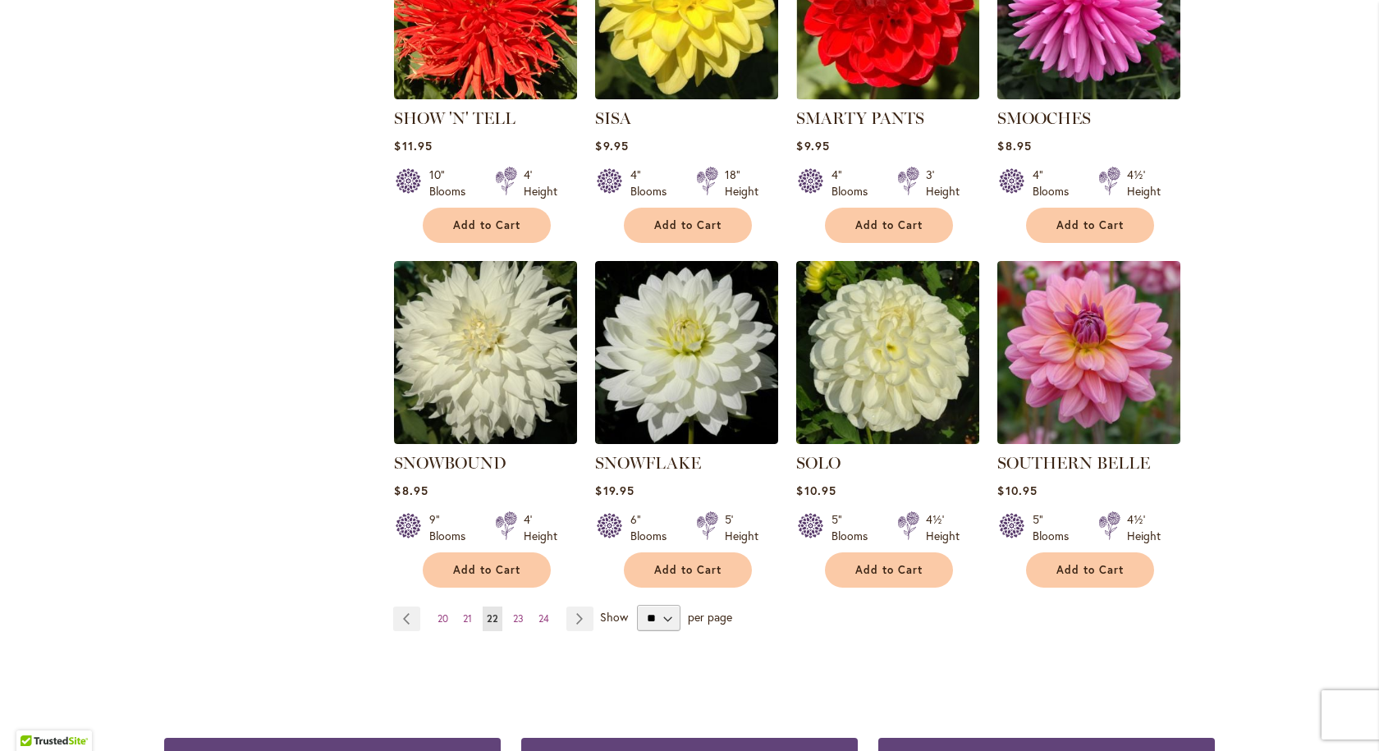
scroll to position [1231, 0]
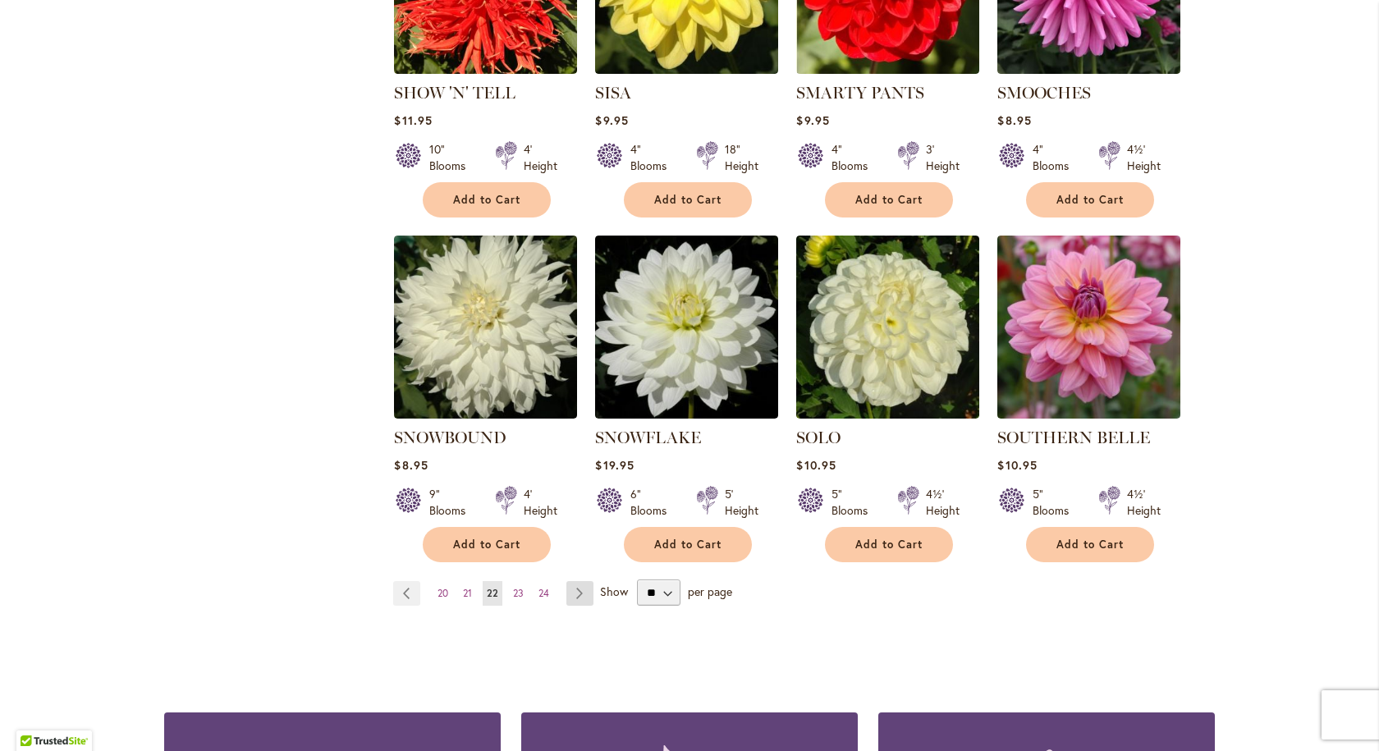
click at [569, 581] on link "Page Next" at bounding box center [579, 593] width 27 height 25
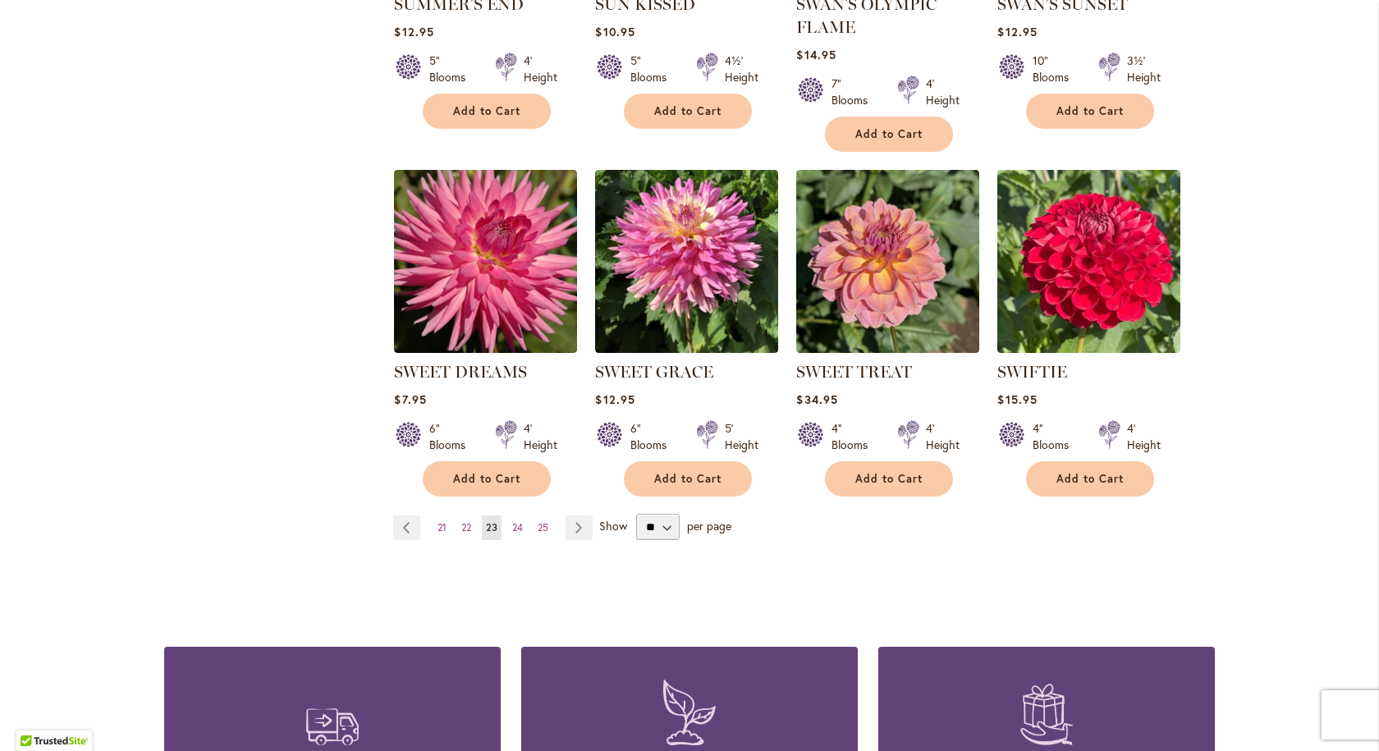
scroll to position [1313, 0]
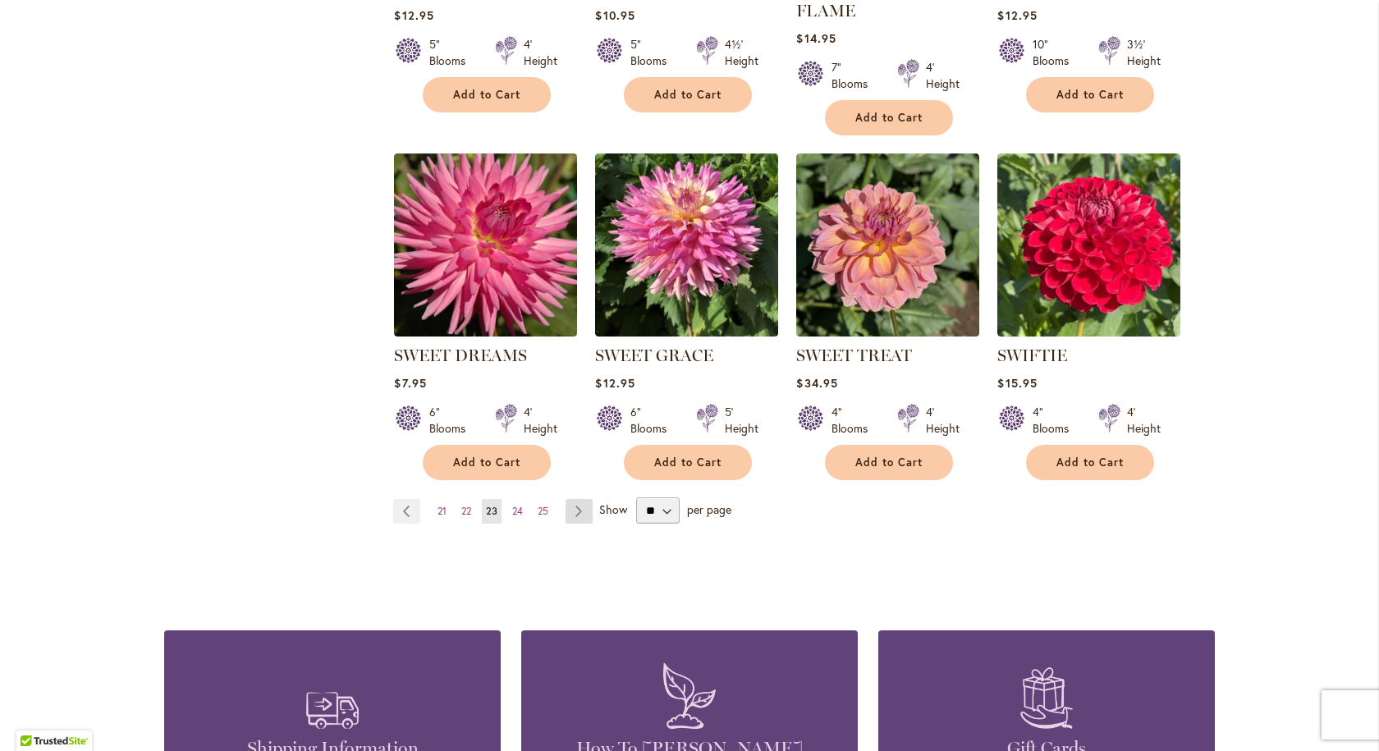
click at [578, 510] on link "Page Next" at bounding box center [578, 511] width 27 height 25
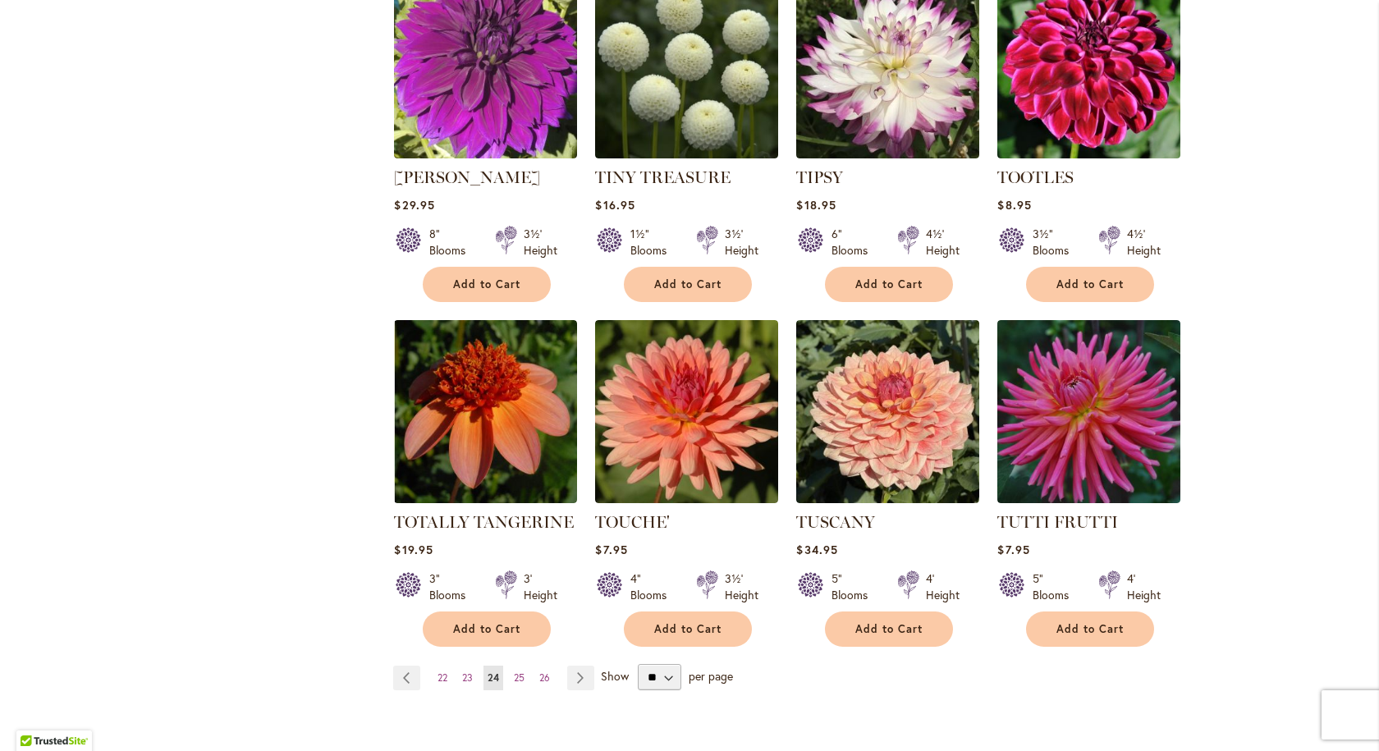
scroll to position [1149, 0]
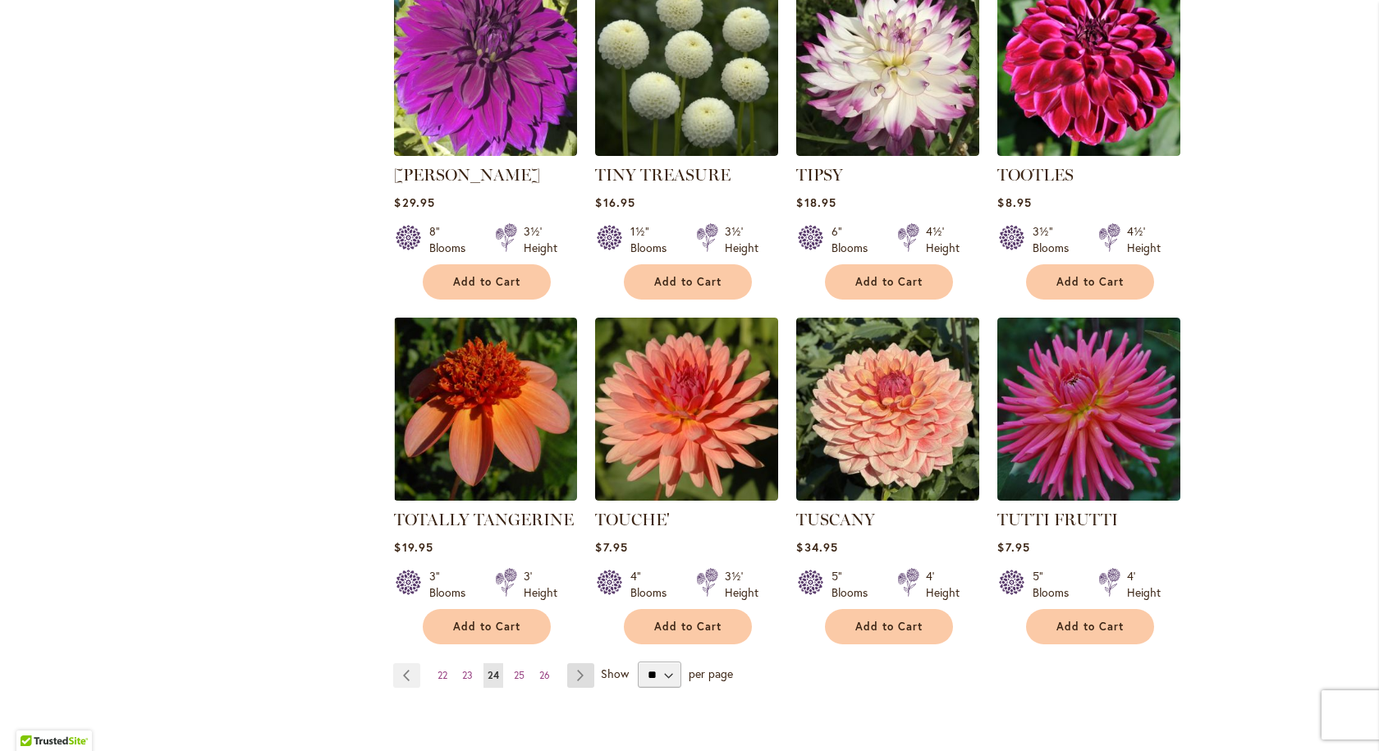
click at [571, 663] on link "Page Next" at bounding box center [580, 675] width 27 height 25
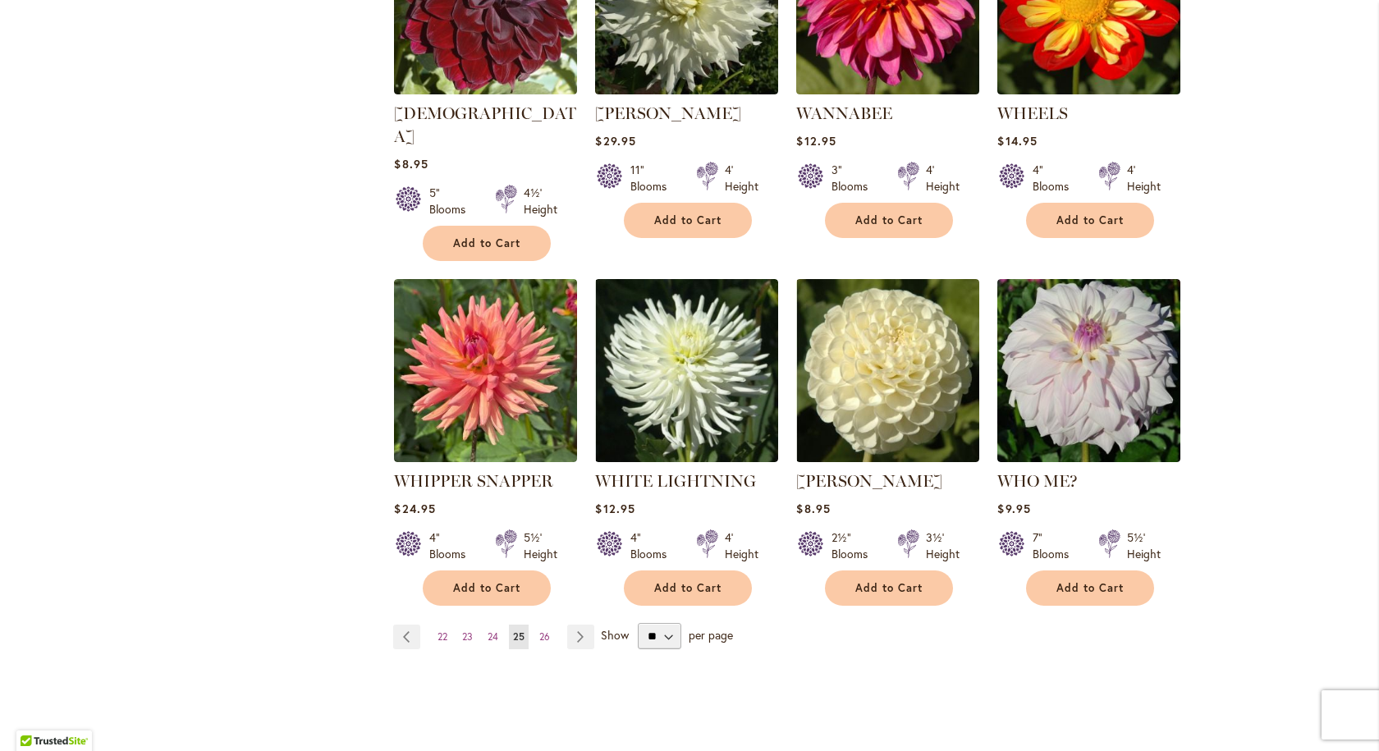
scroll to position [1231, 0]
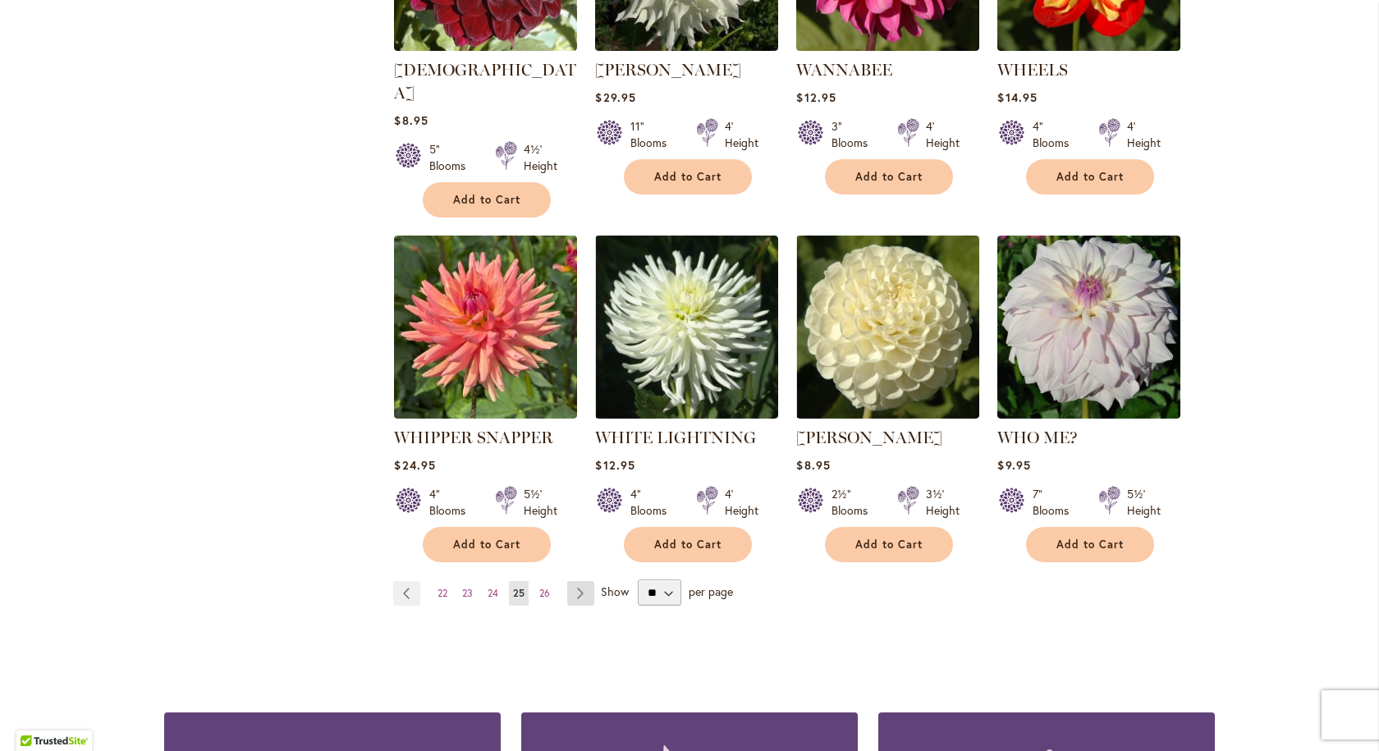
click at [573, 581] on link "Page Next" at bounding box center [580, 593] width 27 height 25
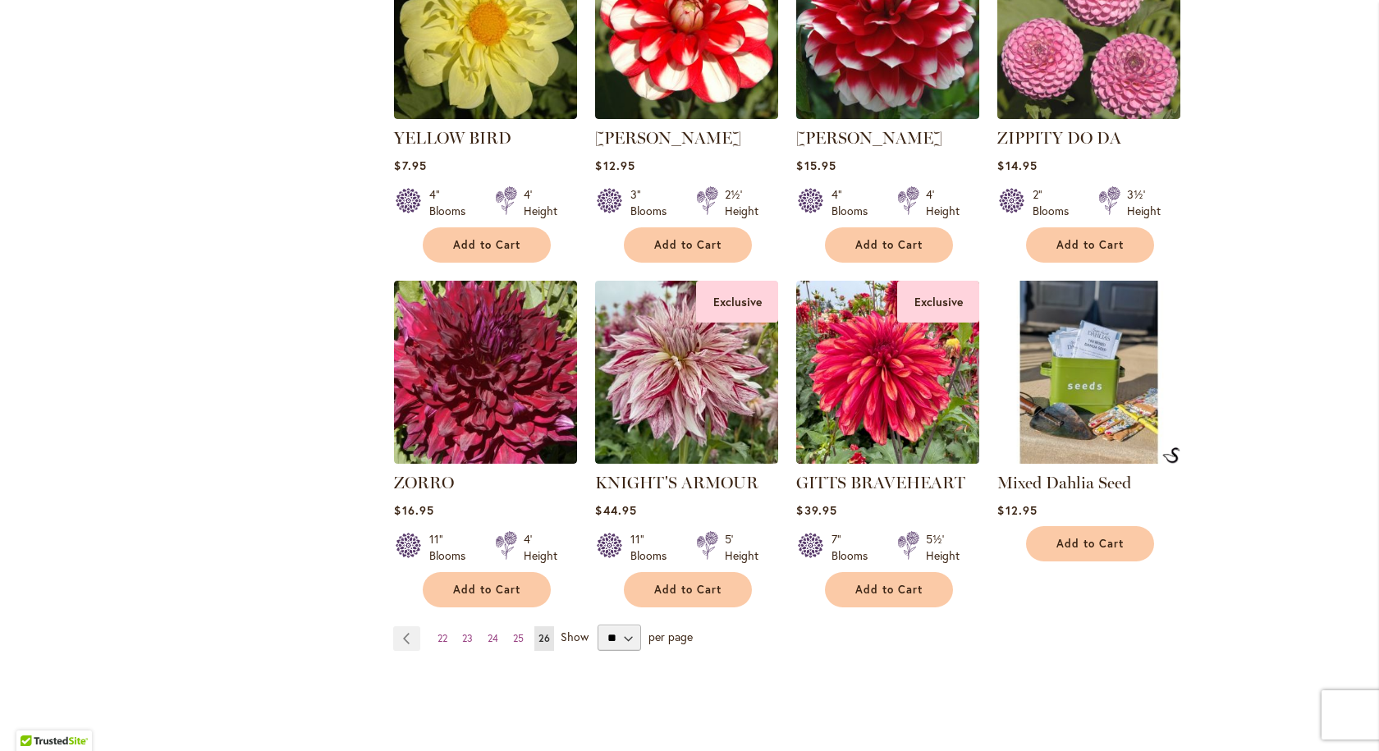
scroll to position [821, 0]
